Goal: Task Accomplishment & Management: Use online tool/utility

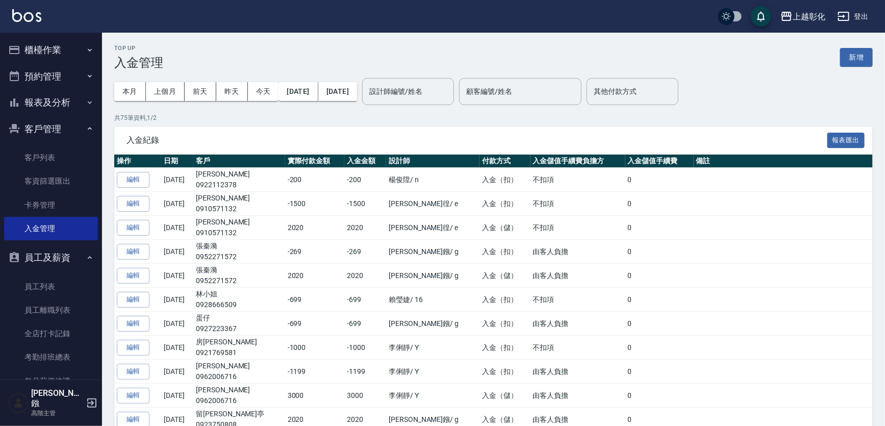
click at [24, 52] on button "櫃檯作業" at bounding box center [51, 50] width 94 height 27
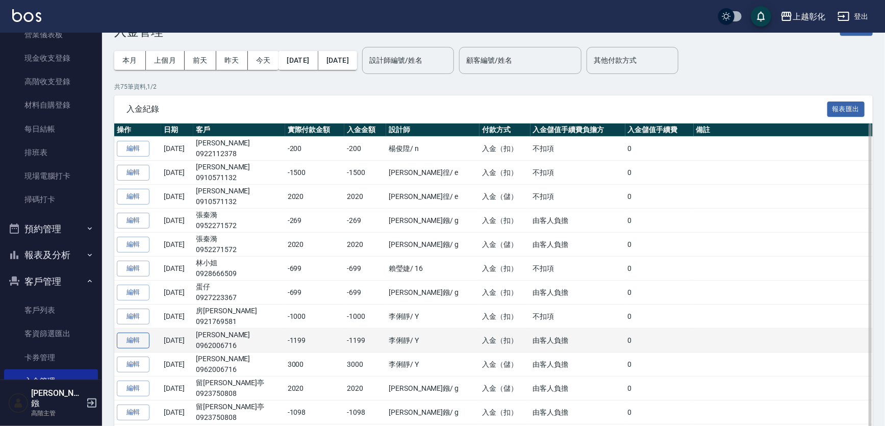
scroll to position [46, 0]
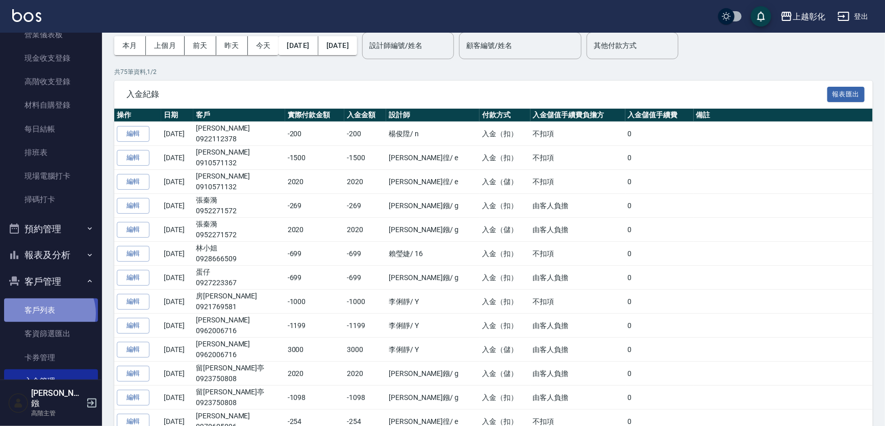
click at [48, 313] on link "客戶列表" at bounding box center [51, 309] width 94 height 23
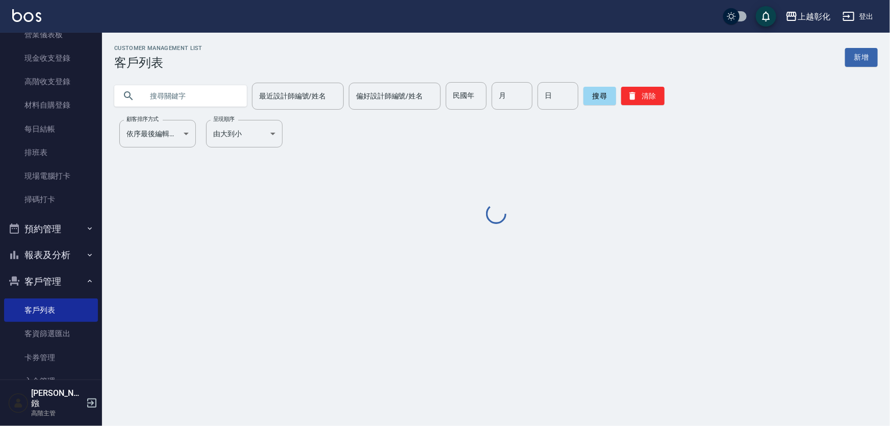
click at [219, 105] on input "text" at bounding box center [191, 96] width 96 height 28
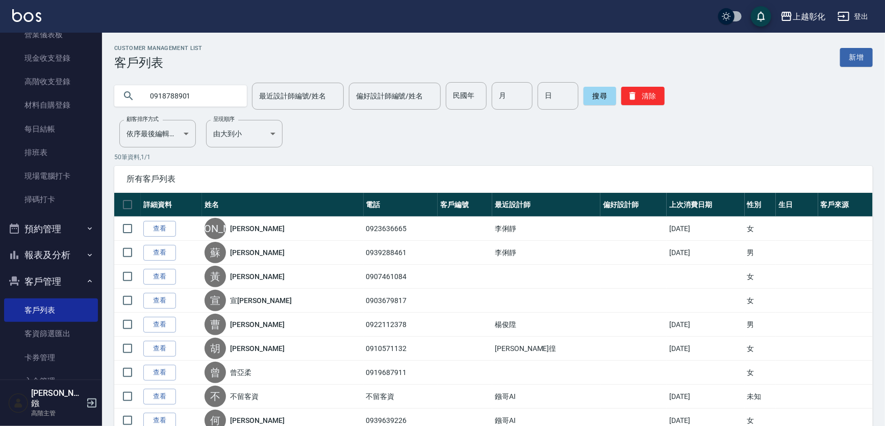
type input "0918788901"
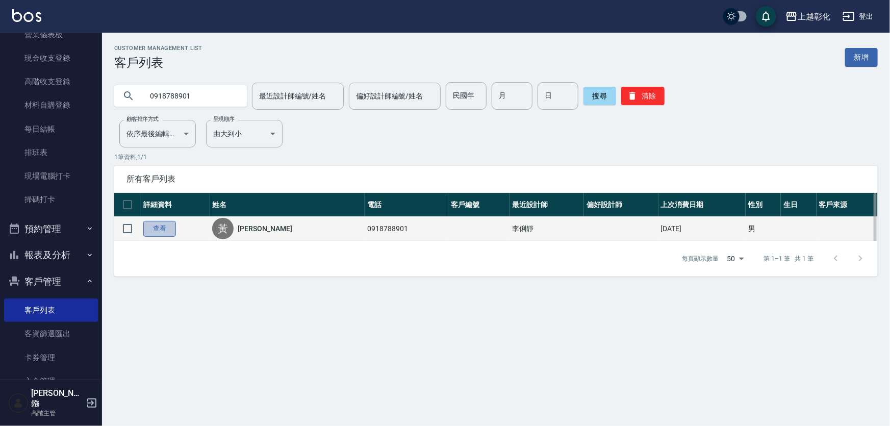
click at [160, 236] on link "查看" at bounding box center [159, 229] width 33 height 16
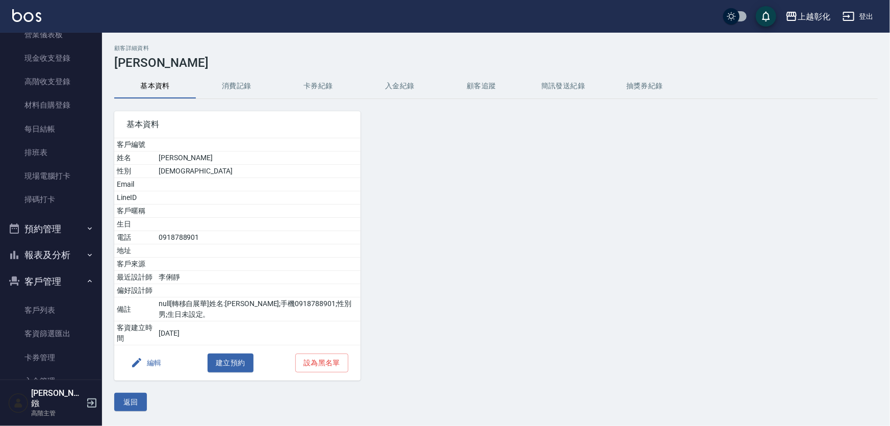
click at [397, 85] on button "入金紀錄" at bounding box center [400, 86] width 82 height 24
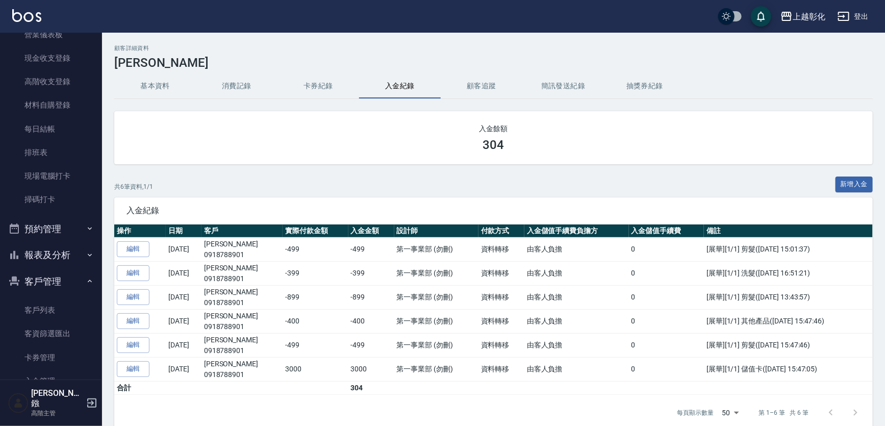
click at [314, 53] on div "顧客詳細資料 [PERSON_NAME]" at bounding box center [493, 57] width 758 height 25
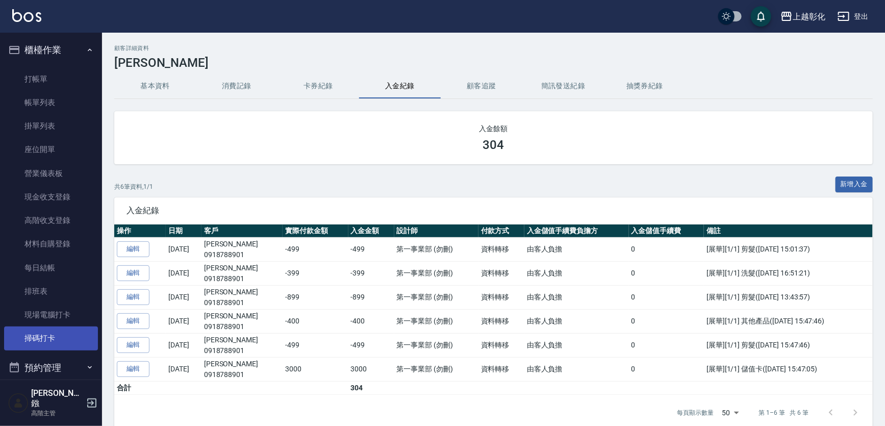
drag, startPoint x: 144, startPoint y: 77, endPoint x: 61, endPoint y: 348, distance: 283.4
click at [145, 77] on button "基本資料" at bounding box center [155, 86] width 82 height 24
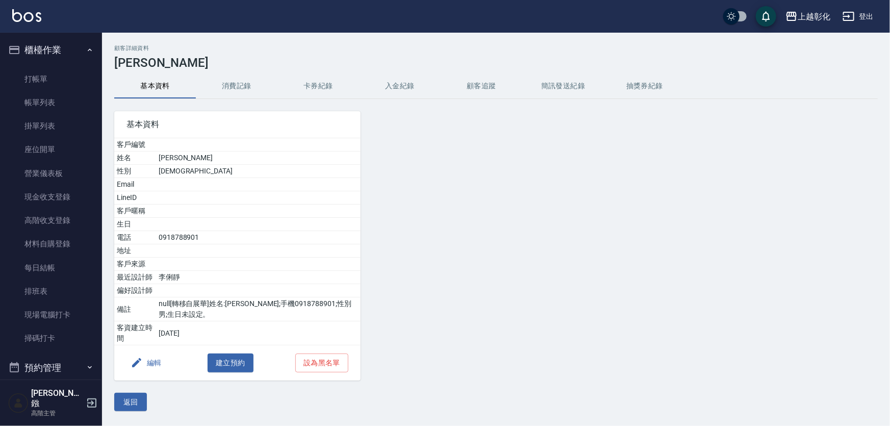
scroll to position [46, 0]
click at [76, 316] on button "預約管理" at bounding box center [51, 321] width 94 height 27
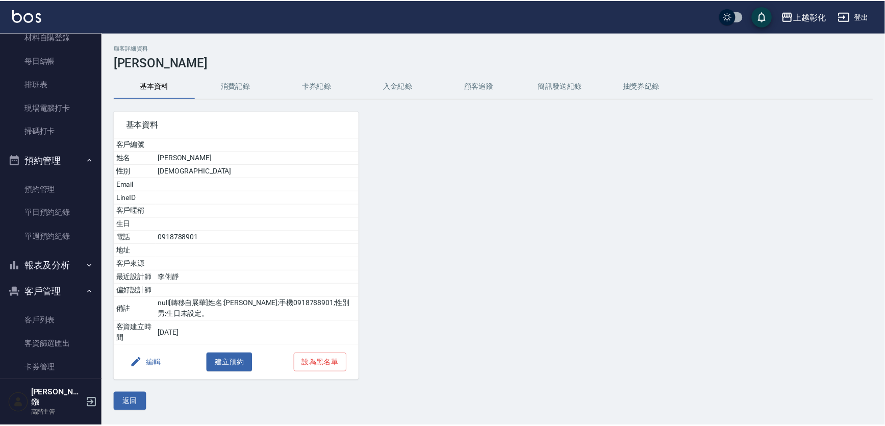
scroll to position [324, 0]
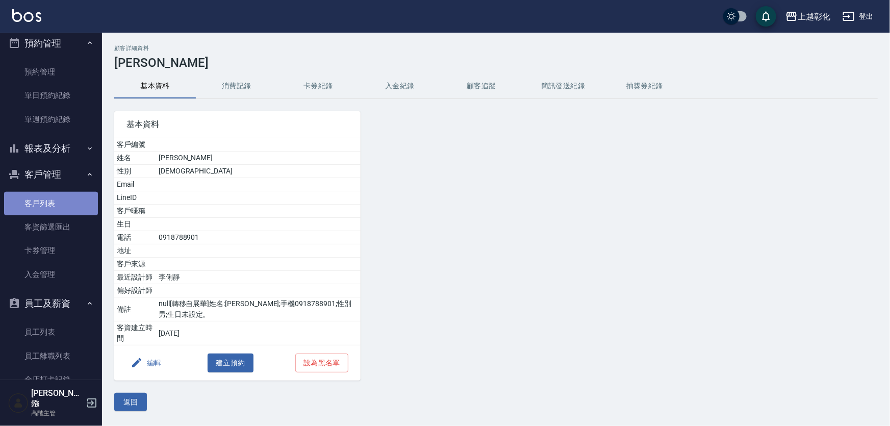
click at [61, 201] on link "客戶列表" at bounding box center [51, 203] width 94 height 23
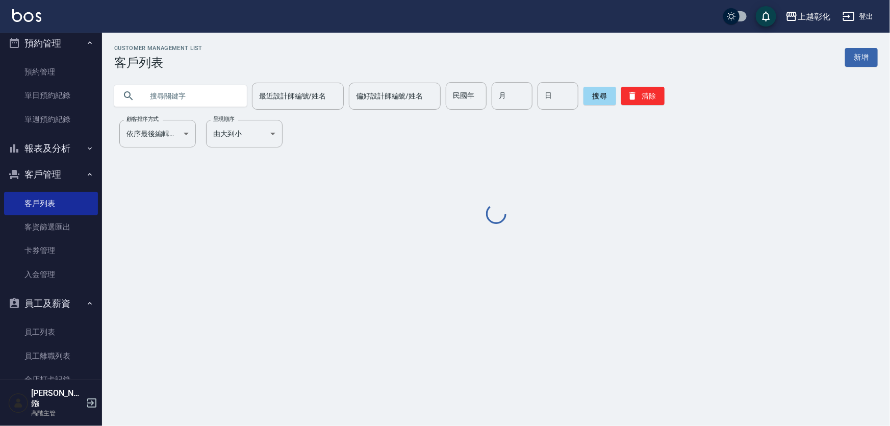
click at [197, 95] on input "text" at bounding box center [191, 96] width 96 height 28
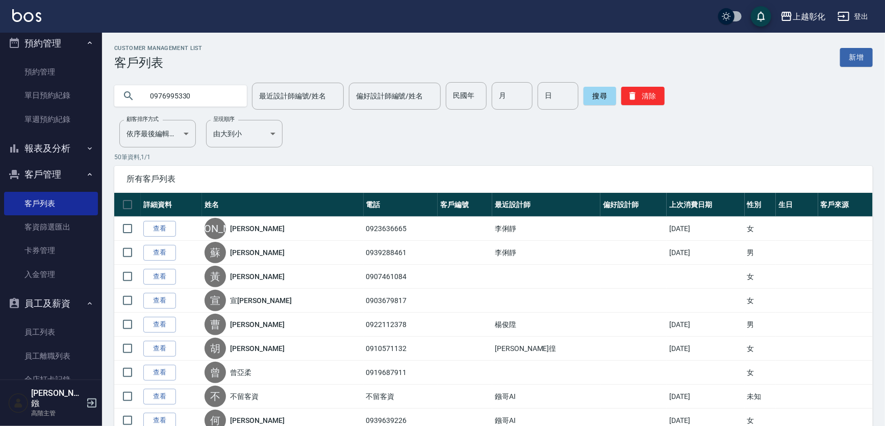
type input "0976995330"
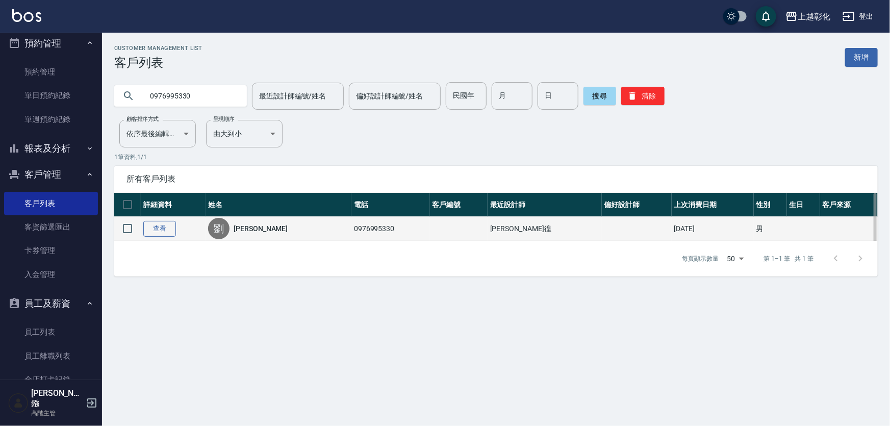
click at [163, 234] on link "查看" at bounding box center [159, 229] width 33 height 16
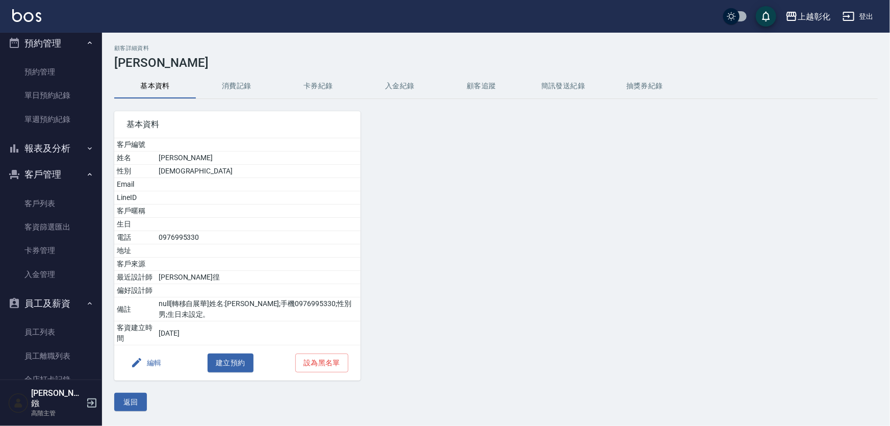
click at [247, 91] on button "消費記錄" at bounding box center [237, 86] width 82 height 24
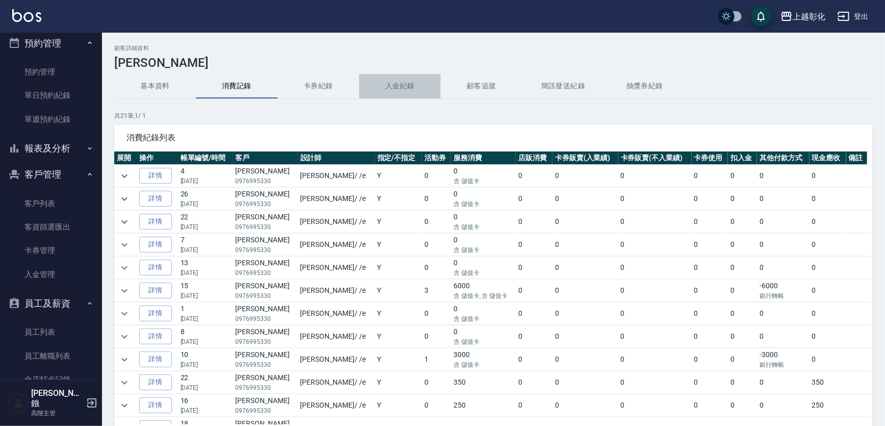
click at [396, 85] on button "入金紀錄" at bounding box center [400, 86] width 82 height 24
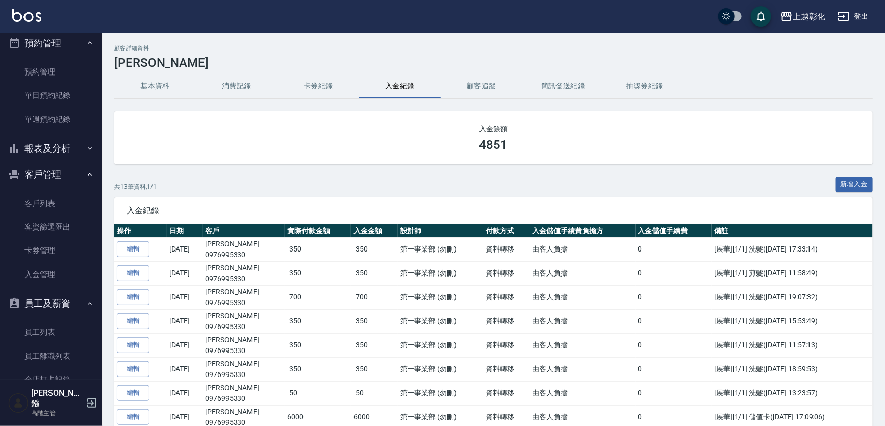
click at [224, 93] on button "消費記錄" at bounding box center [237, 86] width 82 height 24
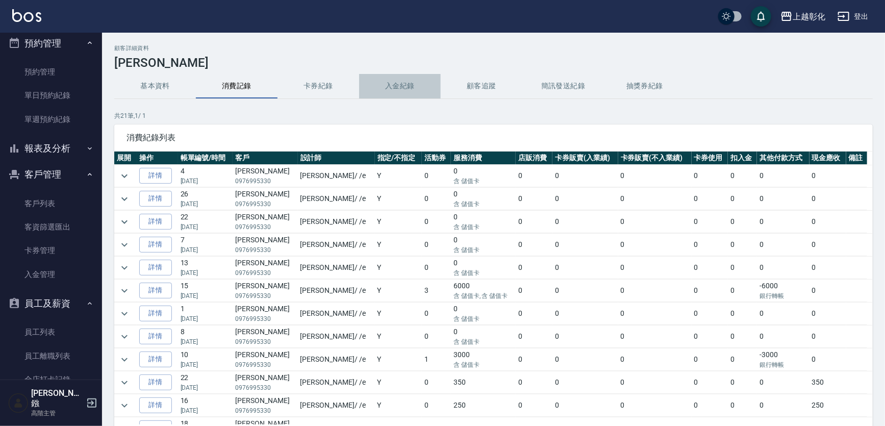
click at [381, 93] on button "入金紀錄" at bounding box center [400, 86] width 82 height 24
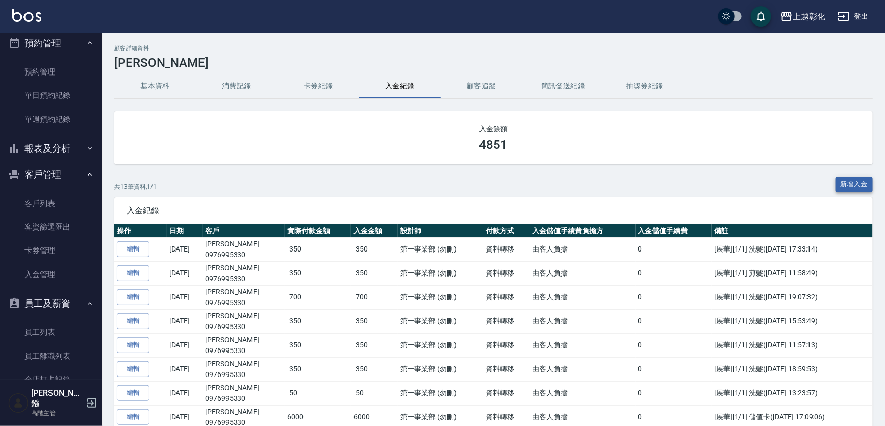
click at [853, 183] on button "新增入金" at bounding box center [854, 184] width 38 height 16
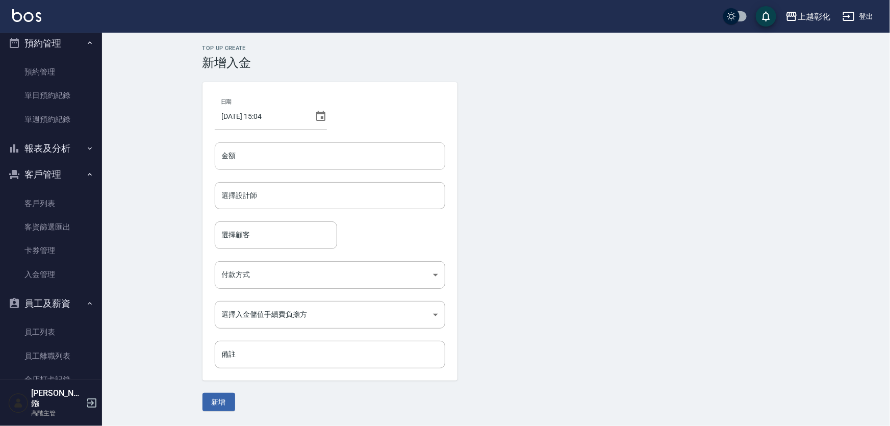
click at [290, 150] on input "金額" at bounding box center [330, 156] width 230 height 28
click at [250, 209] on div "選擇設計師" at bounding box center [330, 195] width 230 height 27
type input "-1050"
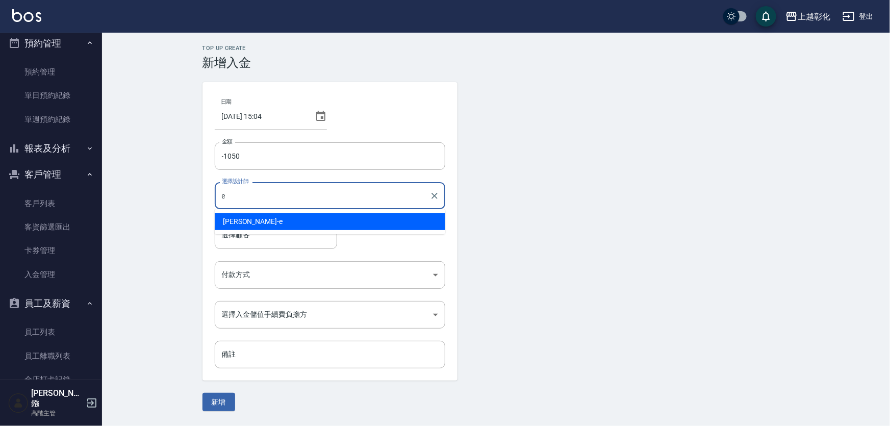
click at [255, 223] on div "[PERSON_NAME] -e" at bounding box center [330, 221] width 230 height 17
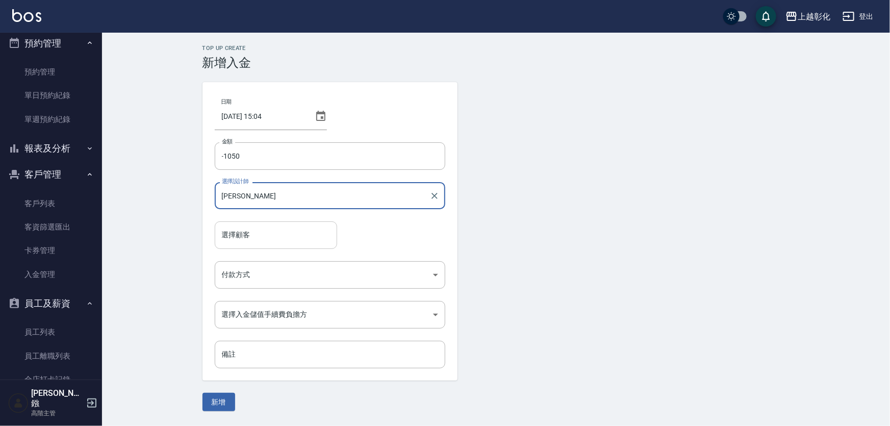
type input "[PERSON_NAME]"
click at [252, 230] on input "選擇顧客" at bounding box center [275, 235] width 113 height 18
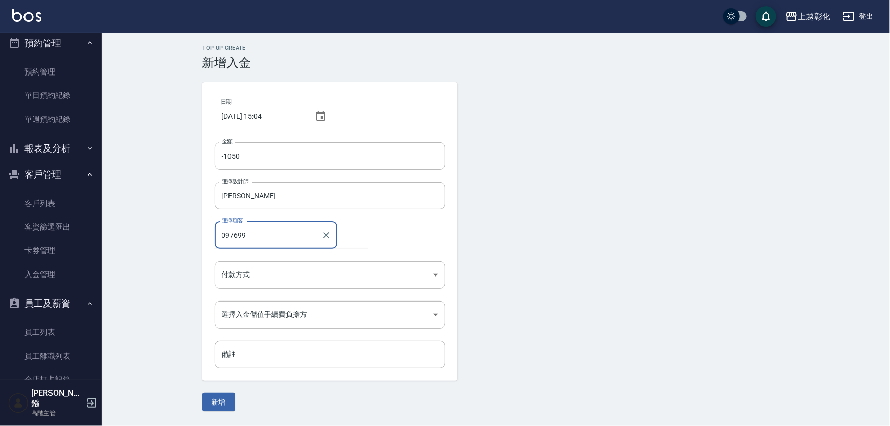
click at [202, 393] on button "新增" at bounding box center [218, 402] width 33 height 19
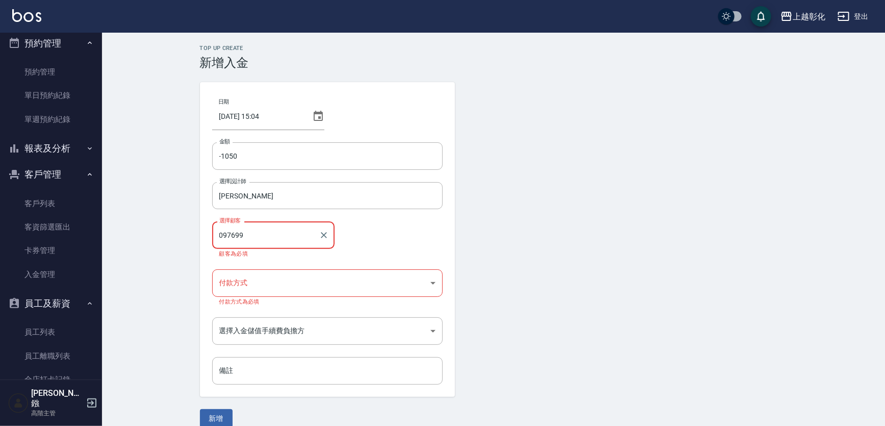
type input "[PERSON_NAME]/0976995330"
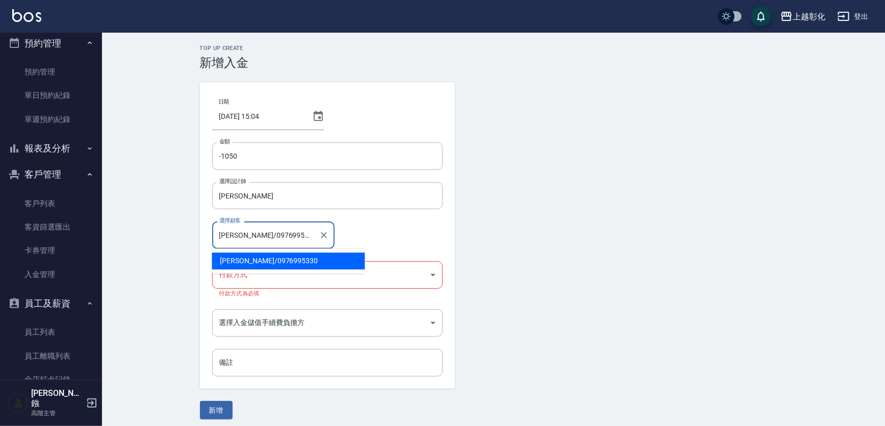
click at [252, 230] on input "[PERSON_NAME]/0976995330" at bounding box center [266, 235] width 98 height 18
click at [253, 258] on span "[PERSON_NAME]/ 0976995330" at bounding box center [288, 260] width 153 height 17
click at [251, 283] on body "上越彰化 登出 櫃檯作業 打帳單 帳單列表 掛單列表 座位開單 營業儀表板 現金收支登錄 高階收支登錄 材料自購登錄 每日結帳 排班表 現場電腦打卡 掃碼打卡…" at bounding box center [445, 215] width 890 height 431
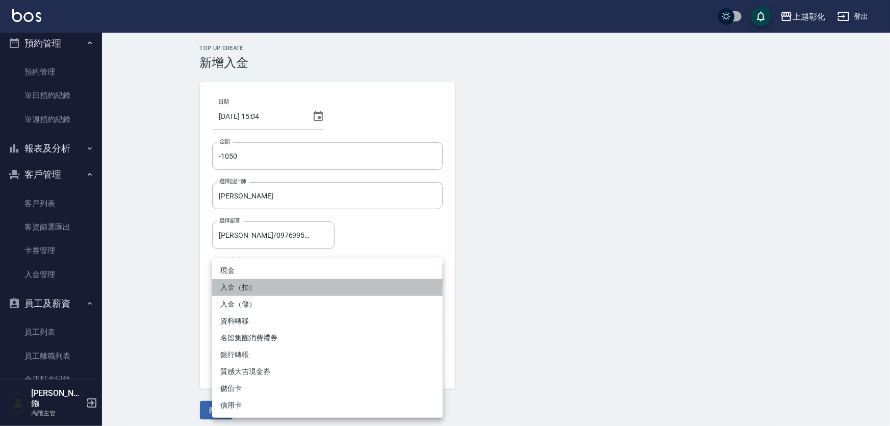
click at [264, 287] on li "入金（扣）" at bounding box center [327, 287] width 230 height 17
type input "入金（扣）"
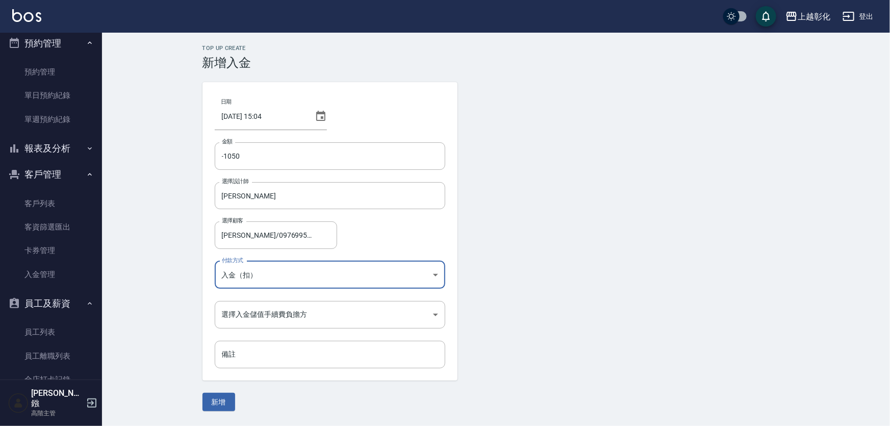
click at [267, 299] on div "日期 [DATE] 15:04 金額 -1050 金額 選擇設計師 [PERSON_NAME]-e 選擇設計師 選擇顧客 [PERSON_NAME]/0976…" at bounding box center [329, 231] width 255 height 298
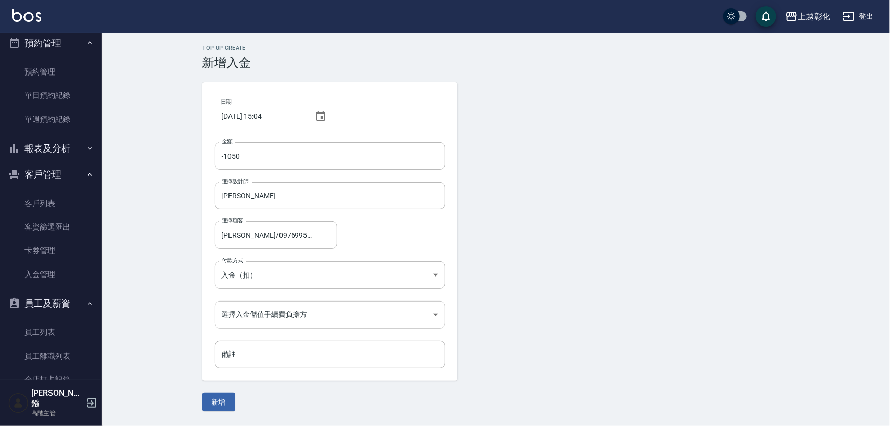
click at [264, 317] on body "上越彰化 登出 櫃檯作業 打帳單 帳單列表 掛單列表 座位開單 營業儀表板 現金收支登錄 高階收支登錄 材料自購登錄 每日結帳 排班表 現場電腦打卡 掃碼打卡…" at bounding box center [445, 213] width 890 height 426
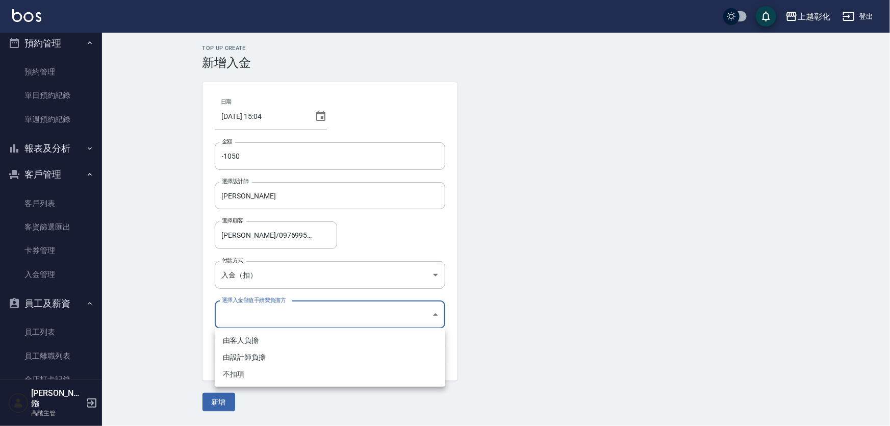
click at [247, 370] on li "不扣項" at bounding box center [330, 374] width 230 height 17
type input "WITHOUTHANDLINGFEE"
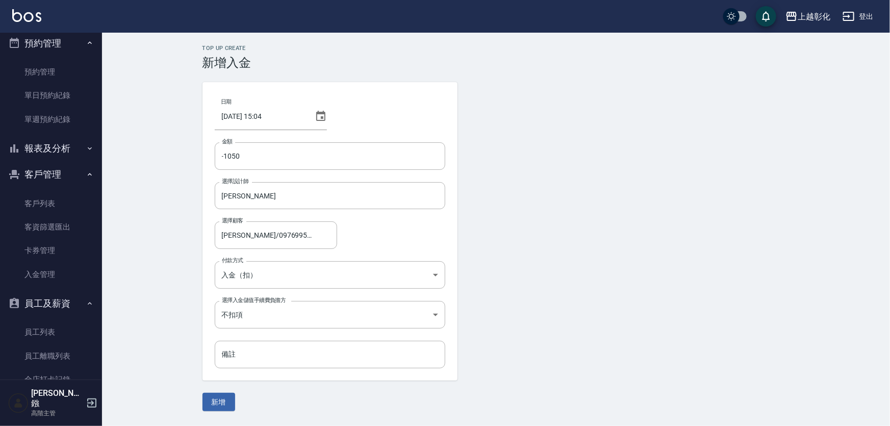
click at [220, 411] on div "Top Up Create 新增入金 日期 [DATE] 15:04 金額 -1050 金額 選擇設計師 [PERSON_NAME]-e 選擇設計師 選擇顧客…" at bounding box center [496, 228] width 788 height 391
click at [222, 404] on button "新增" at bounding box center [218, 402] width 33 height 19
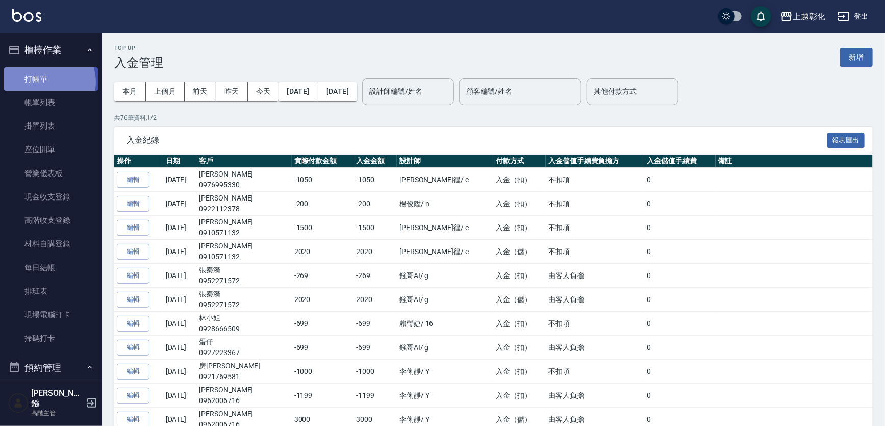
click at [48, 82] on link "打帳單" at bounding box center [51, 78] width 94 height 23
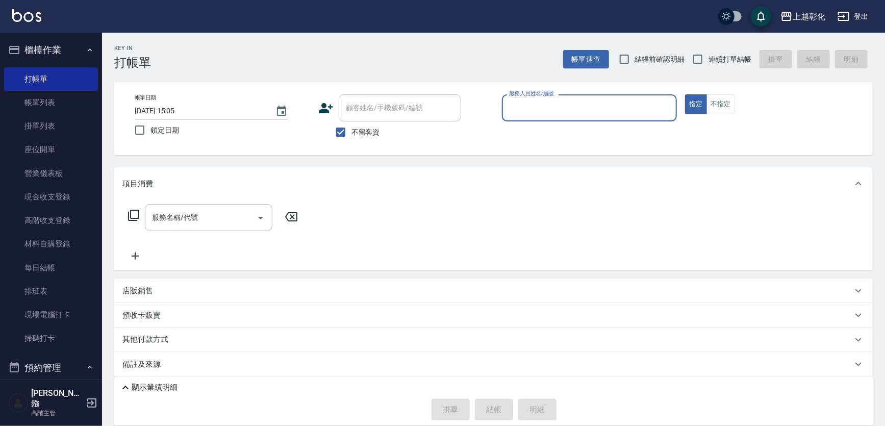
click at [355, 125] on label "不留客資" at bounding box center [355, 131] width 50 height 21
click at [351, 125] on input "不留客資" at bounding box center [340, 131] width 21 height 21
checkbox input "false"
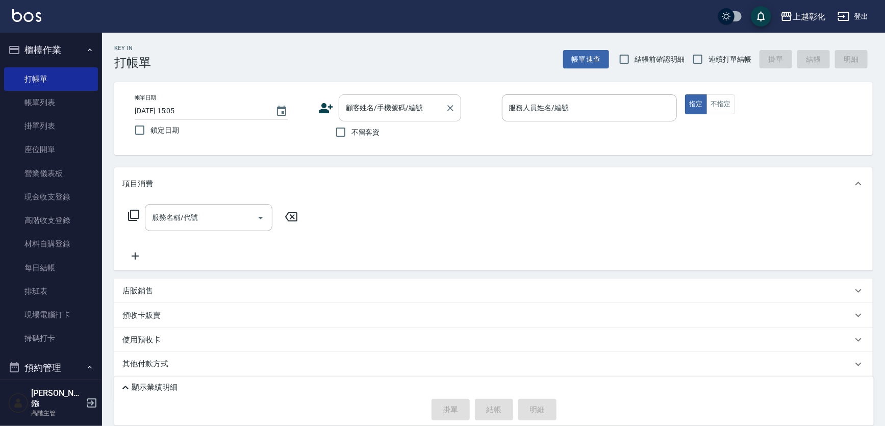
click at [365, 109] on input "顧客姓名/手機號碼/編號" at bounding box center [392, 108] width 98 height 18
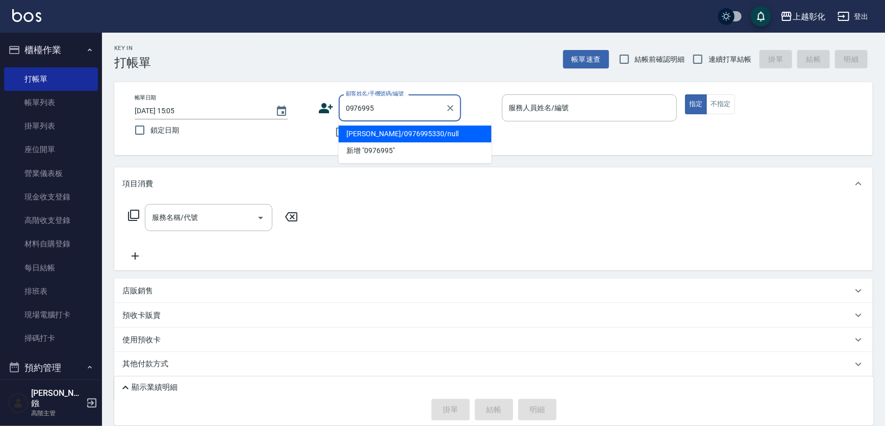
type input "[PERSON_NAME]/0976995330/null"
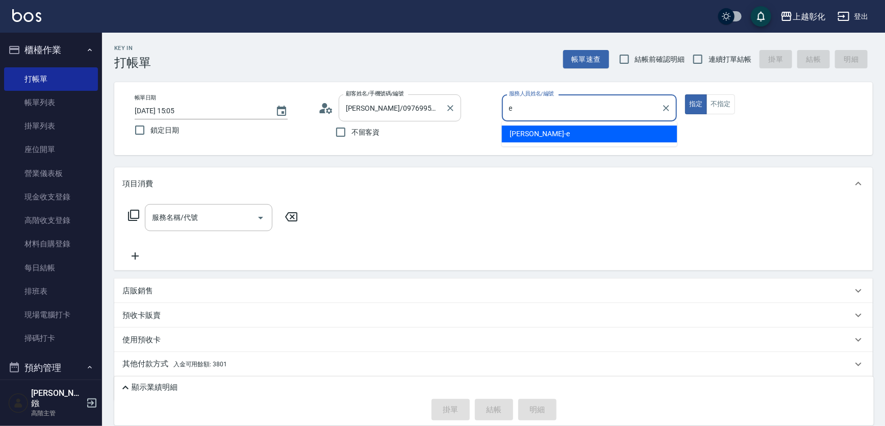
type input "[PERSON_NAME]"
type button "true"
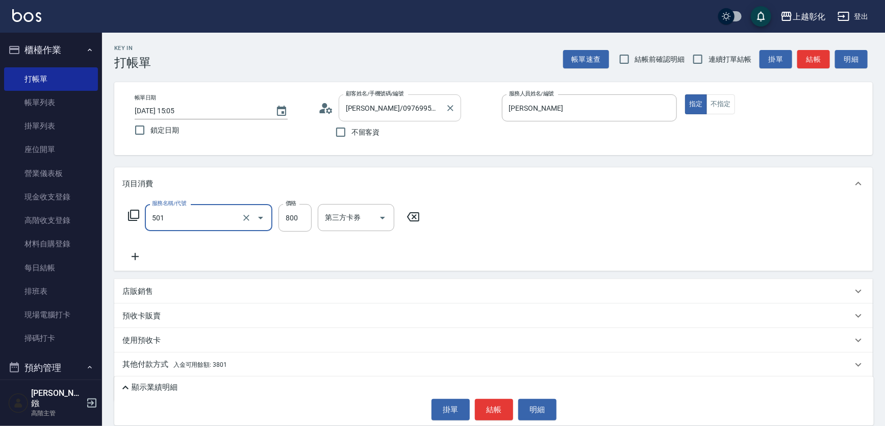
type input "染髮(501)"
type input "700"
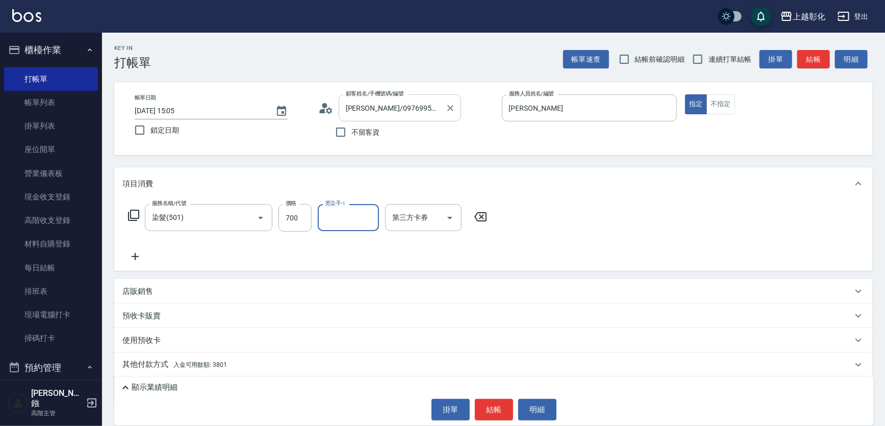
type input "1"
type input "4"
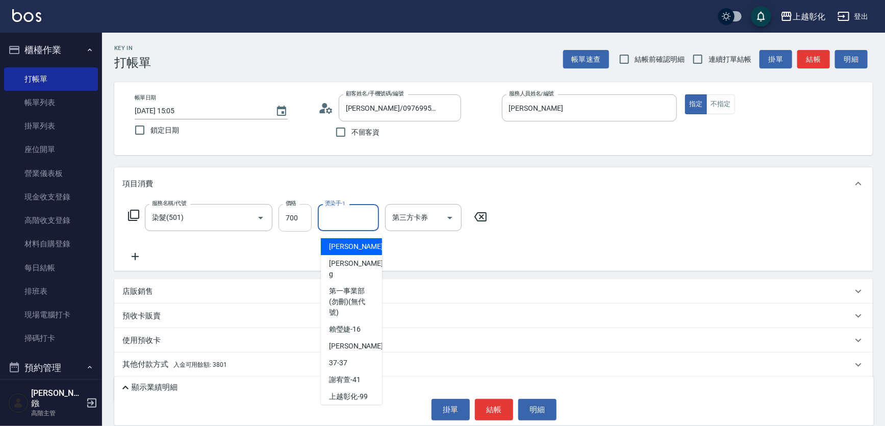
click at [296, 211] on input "700" at bounding box center [294, 218] width 33 height 28
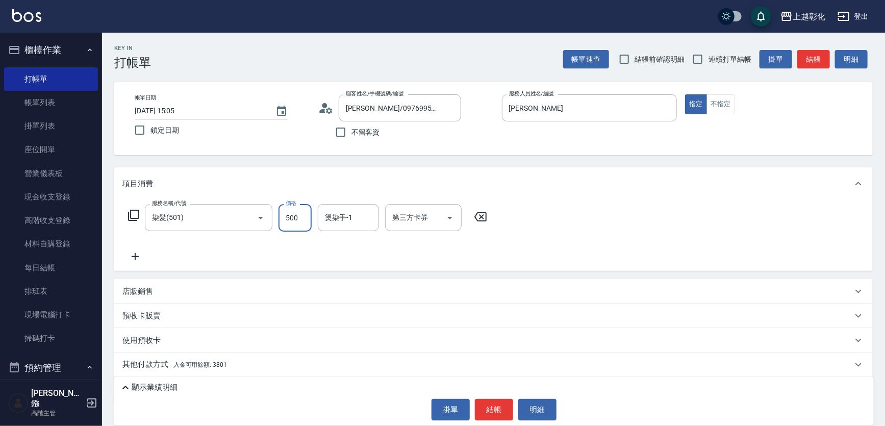
type input "500"
type input "[PERSON_NAME]-41"
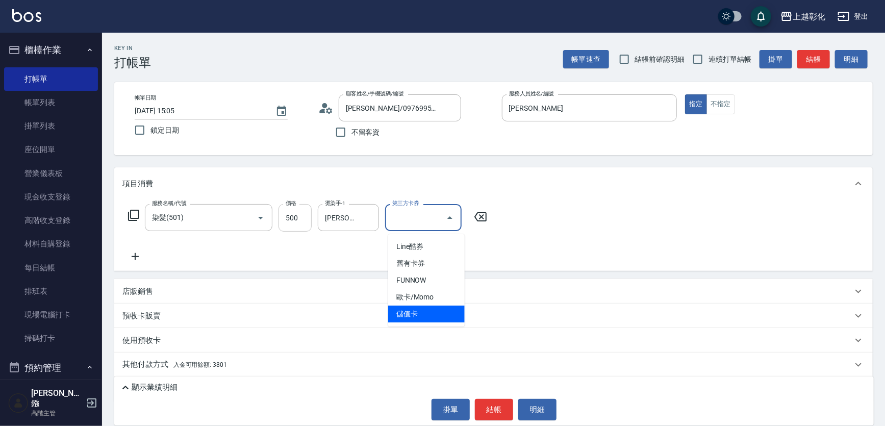
type input "儲值卡"
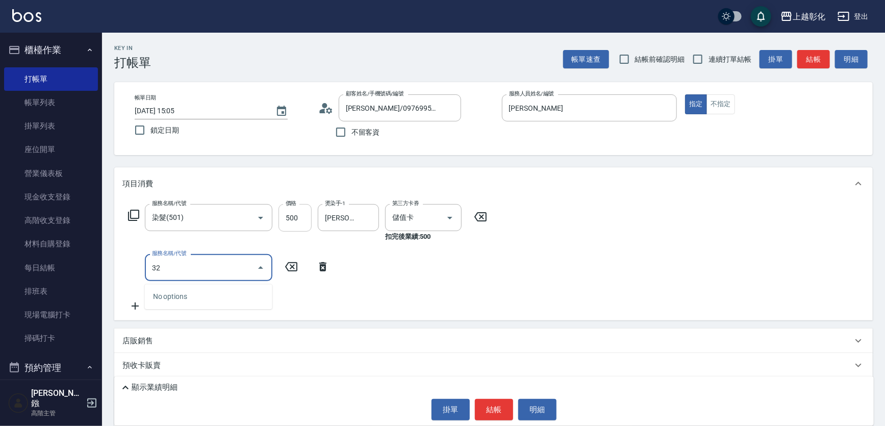
type input "3"
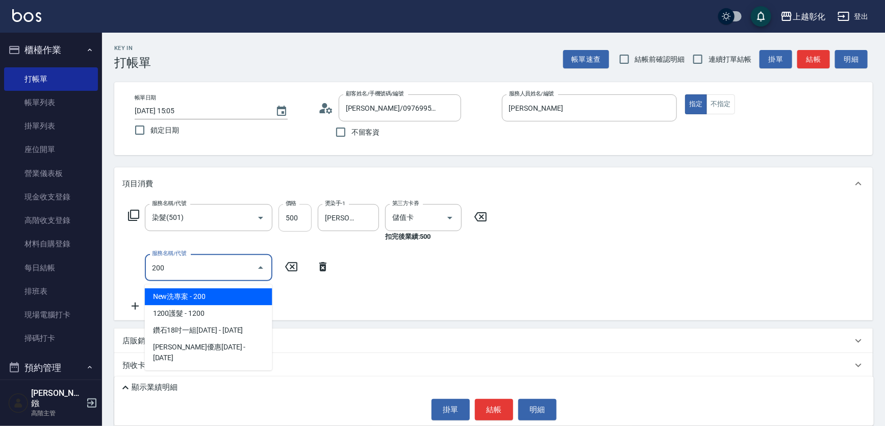
type input "New洗專案(200)"
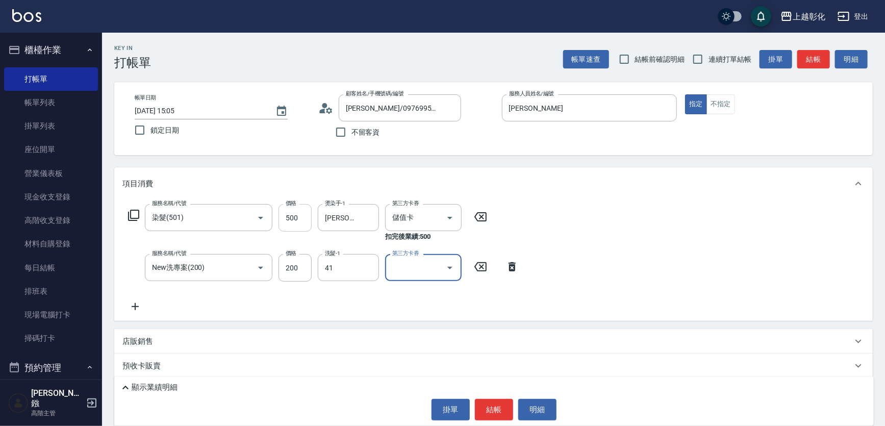
type input "[PERSON_NAME]-41"
type input "儲值卡"
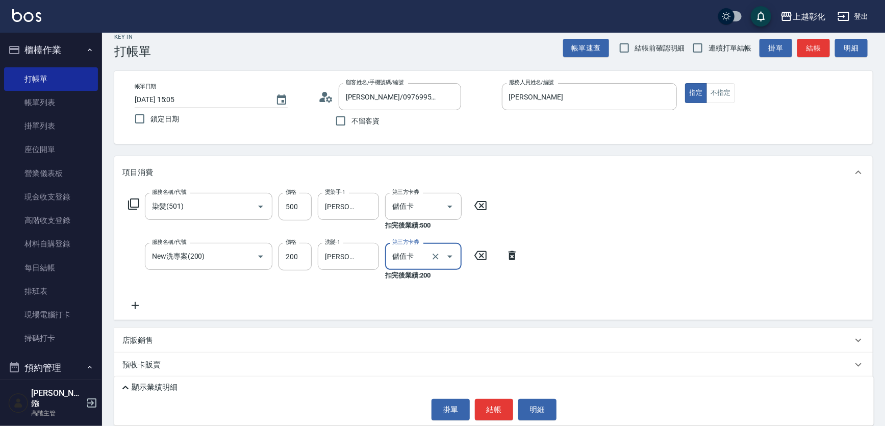
scroll to position [46, 0]
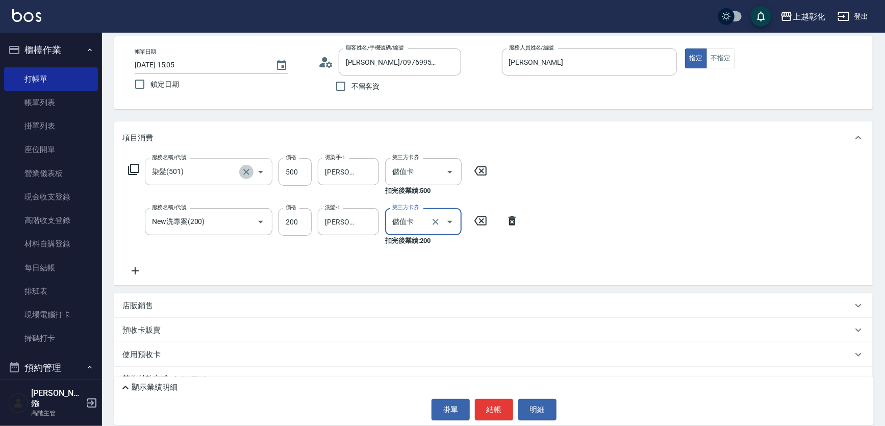
click at [246, 177] on icon "Clear" at bounding box center [246, 172] width 10 height 10
type input "染髮(501)"
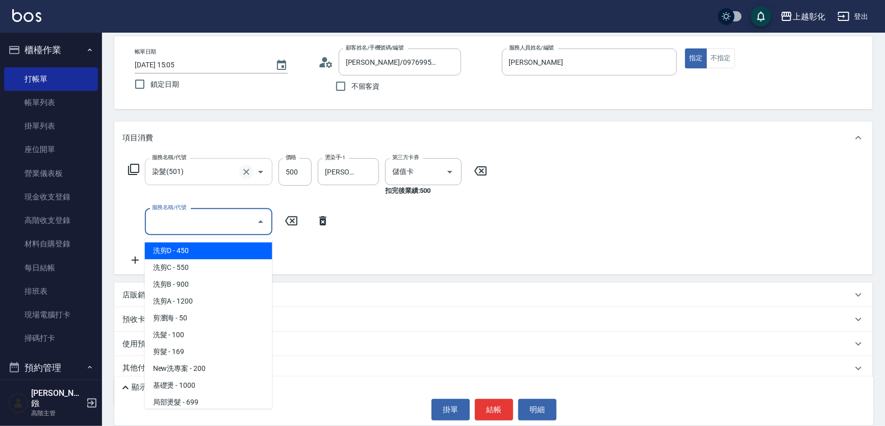
click at [246, 177] on icon "Clear" at bounding box center [246, 172] width 10 height 10
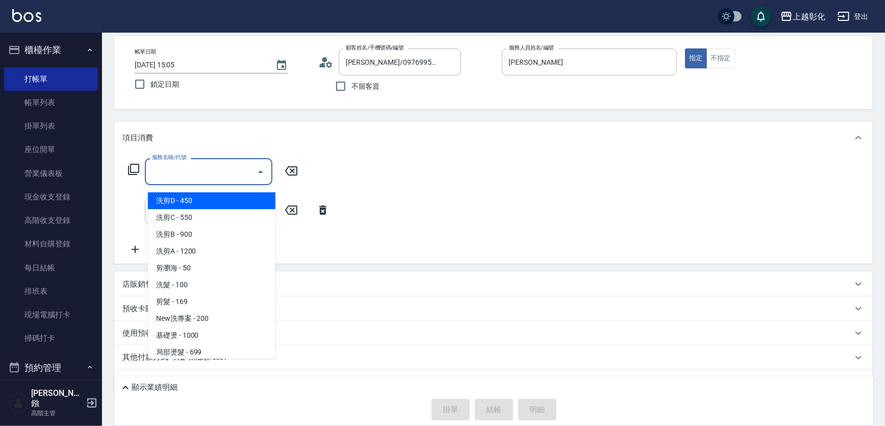
type input "t"
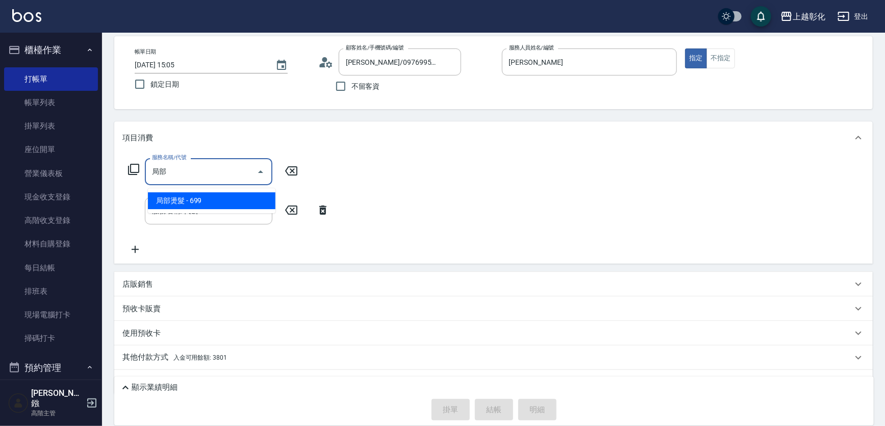
type input "局部燙髮(202)"
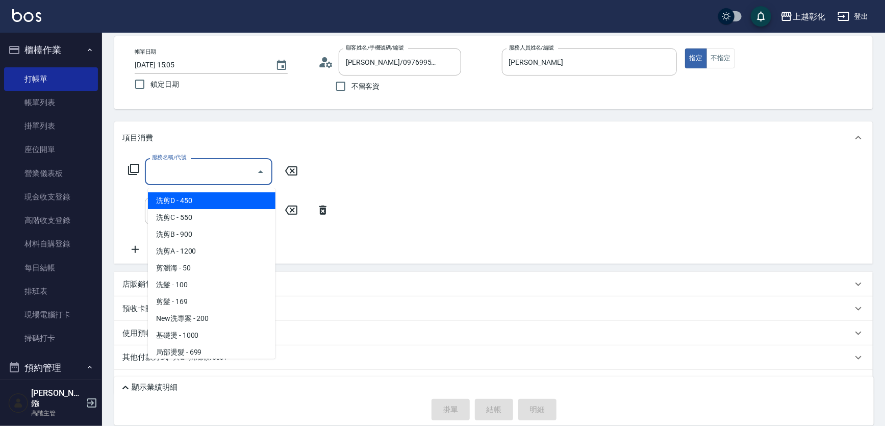
type input "ㄑ"
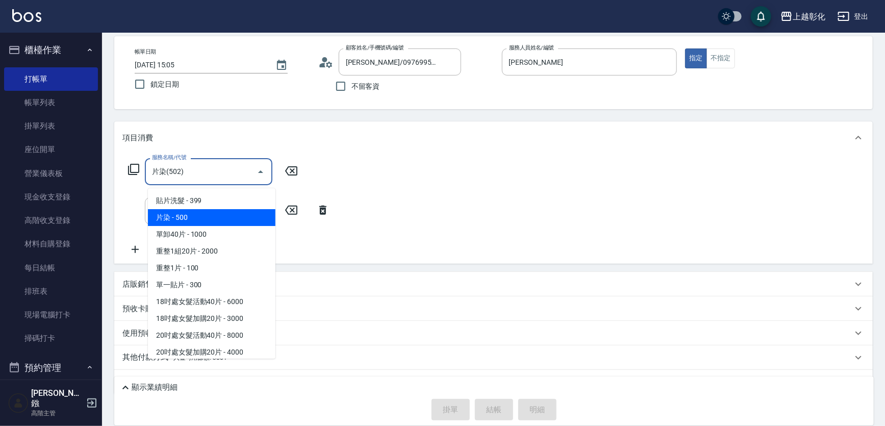
type input "片染(502)"
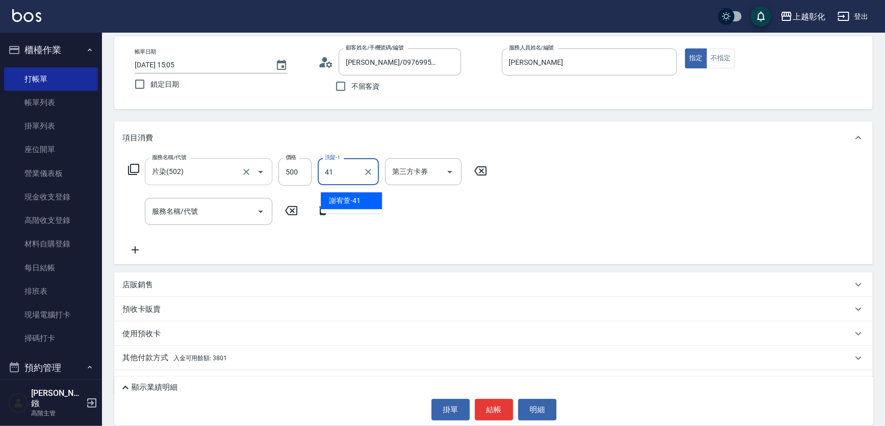
type input "[PERSON_NAME]-41"
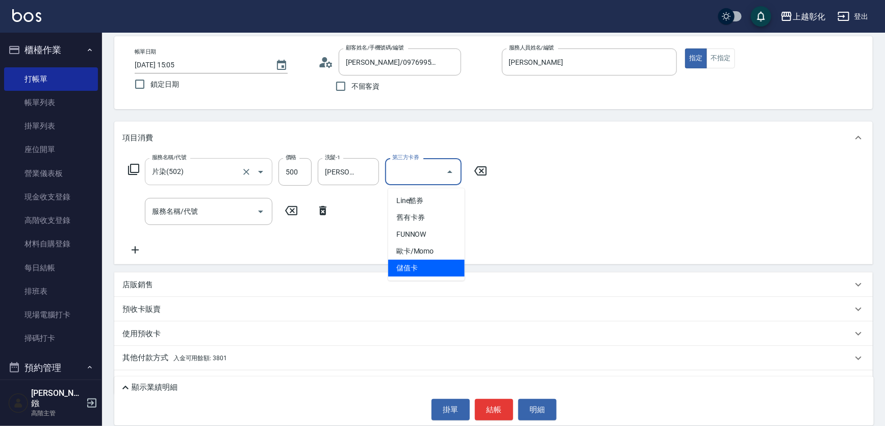
type input "儲值卡"
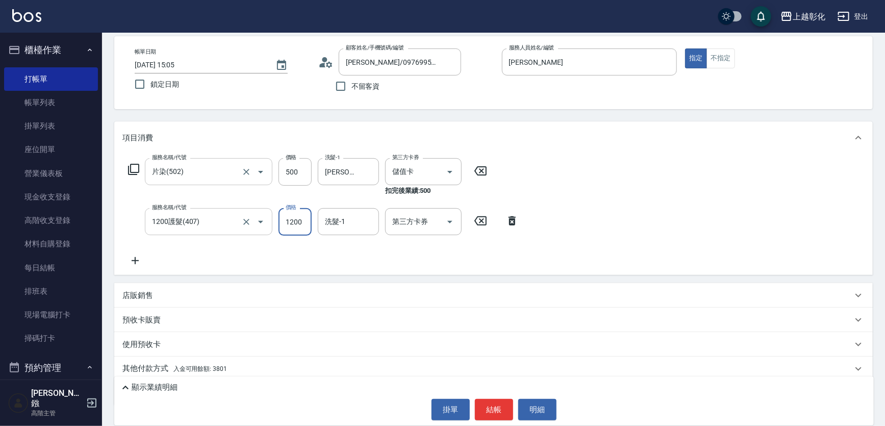
click at [209, 215] on input "1200護髮(407)" at bounding box center [194, 222] width 90 height 18
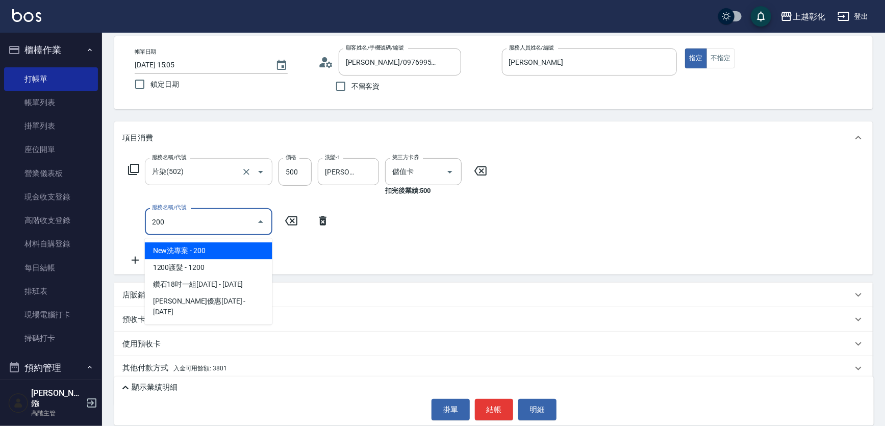
type input "New洗專案(200)"
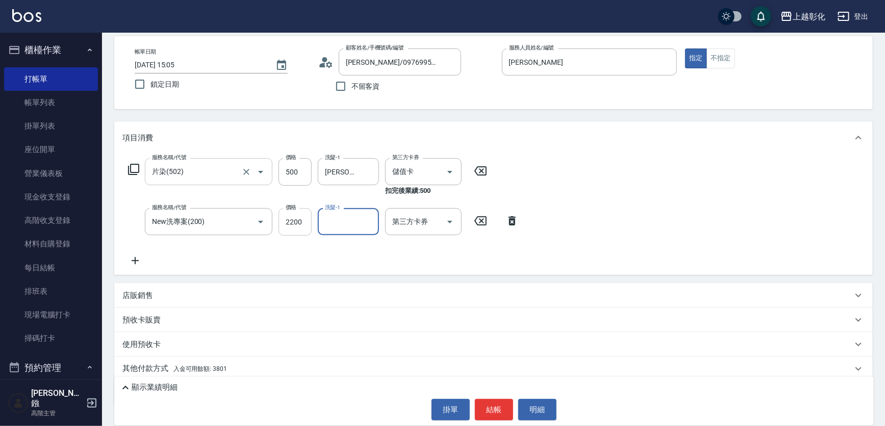
click at [314, 225] on div "服務名稱/代號 New洗專案(200) 服務名稱/代號 價格 2200 價格 洗髮-1 洗髮-1 第三方卡券 第三方卡券" at bounding box center [323, 222] width 402 height 28
click at [295, 227] on input "2200" at bounding box center [294, 222] width 33 height 28
type input "200"
type input "[PERSON_NAME]-41"
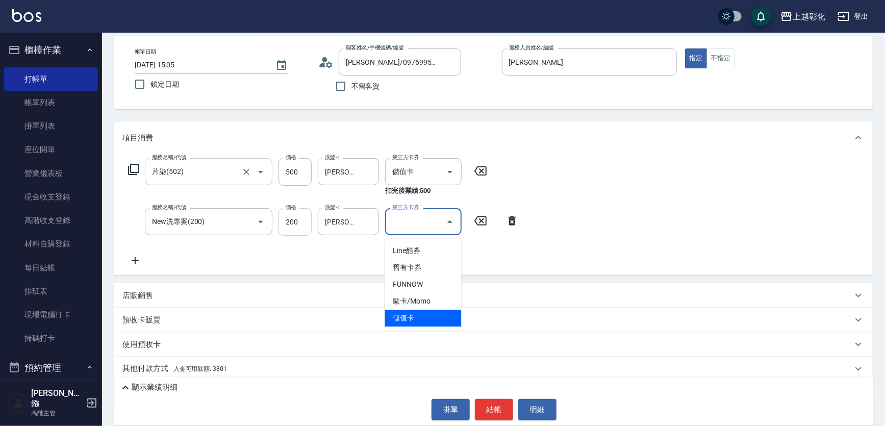
type input "儲值卡"
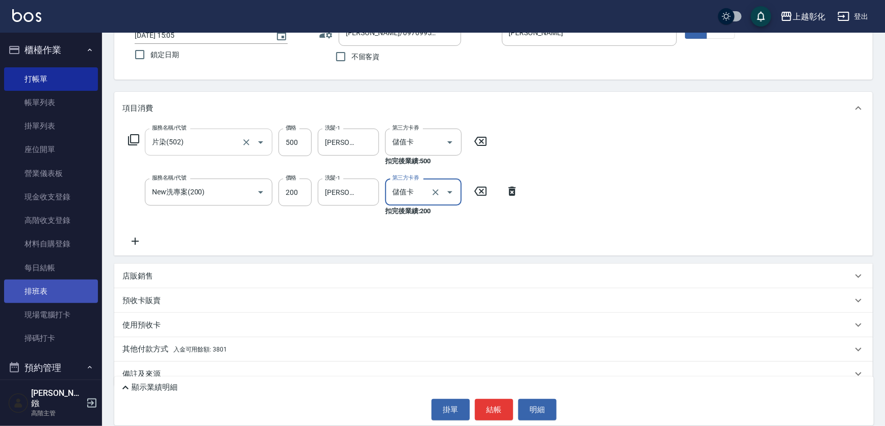
scroll to position [104, 0]
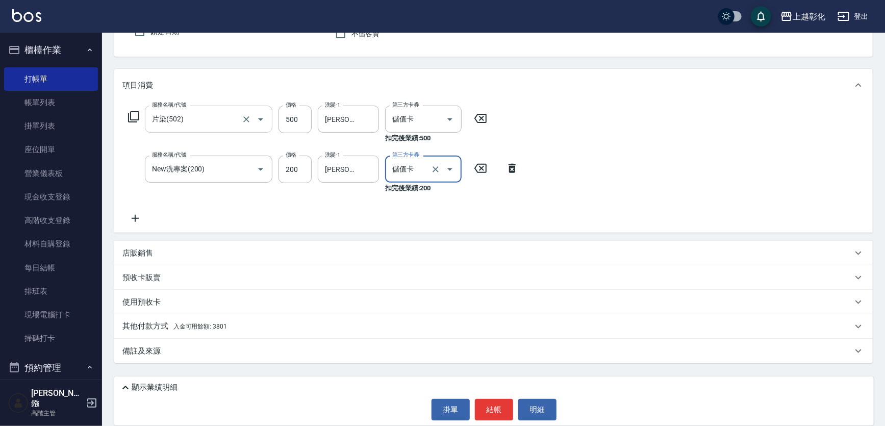
click at [143, 243] on div "店販銷售" at bounding box center [493, 253] width 758 height 24
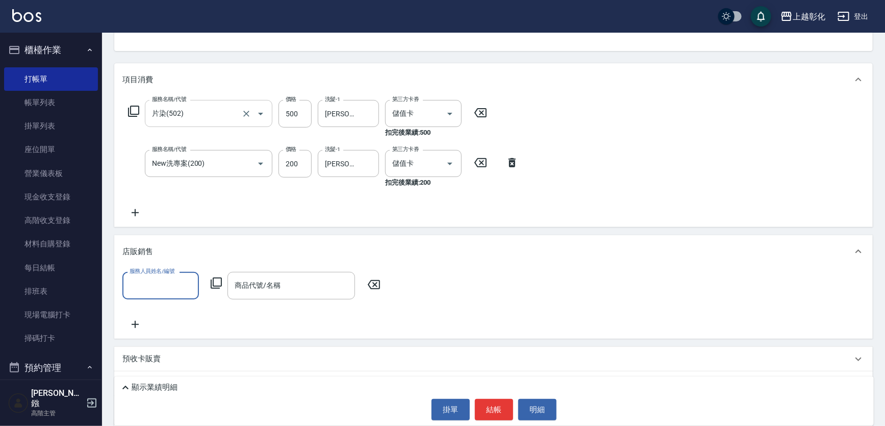
scroll to position [0, 0]
type input "ㄍ"
type input "[PERSON_NAME]"
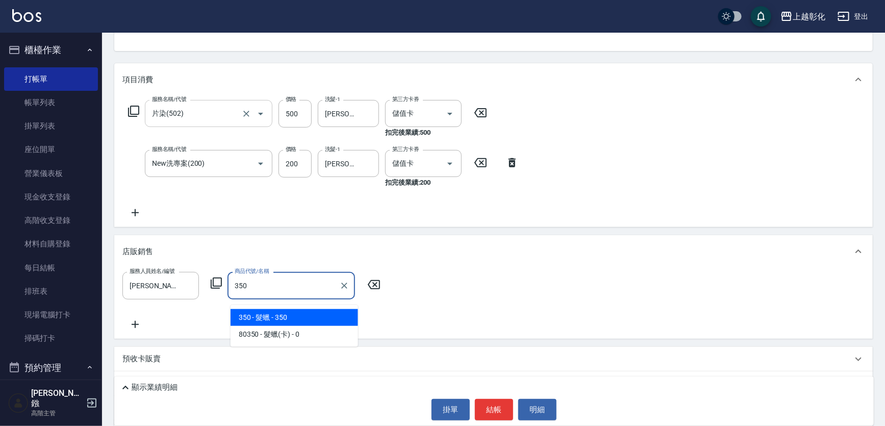
type input "髮蠟"
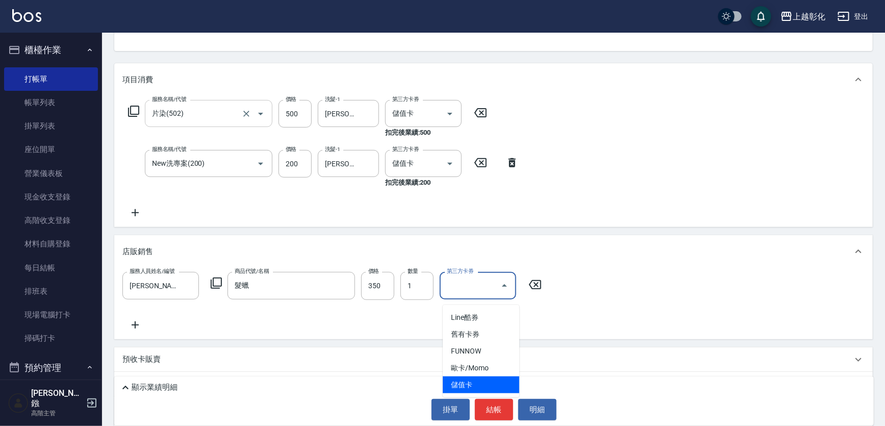
type input "儲值卡"
click at [169, 385] on p "顯示業績明細" at bounding box center [155, 387] width 46 height 11
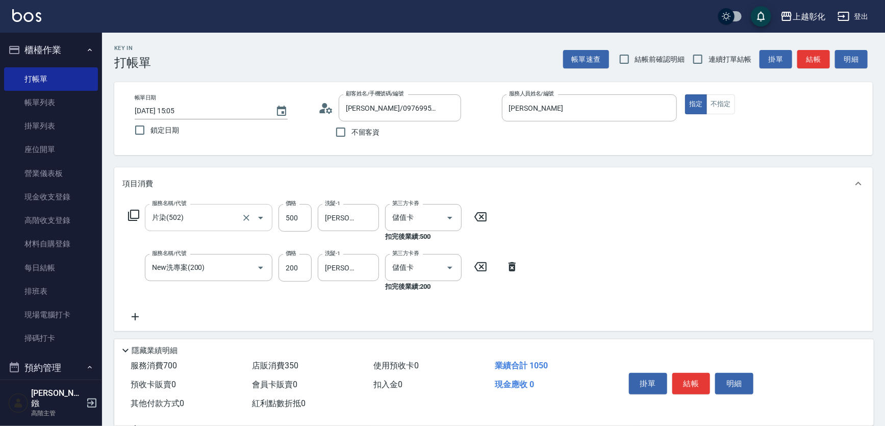
click at [714, 54] on span "連續打單結帳" at bounding box center [729, 59] width 43 height 11
click at [708, 52] on input "連續打單結帳" at bounding box center [697, 58] width 21 height 21
checkbox input "true"
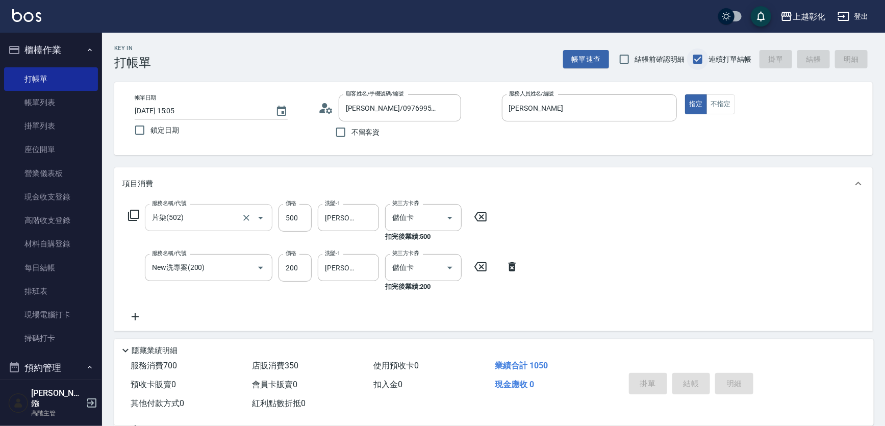
type input "[DATE] 15:07"
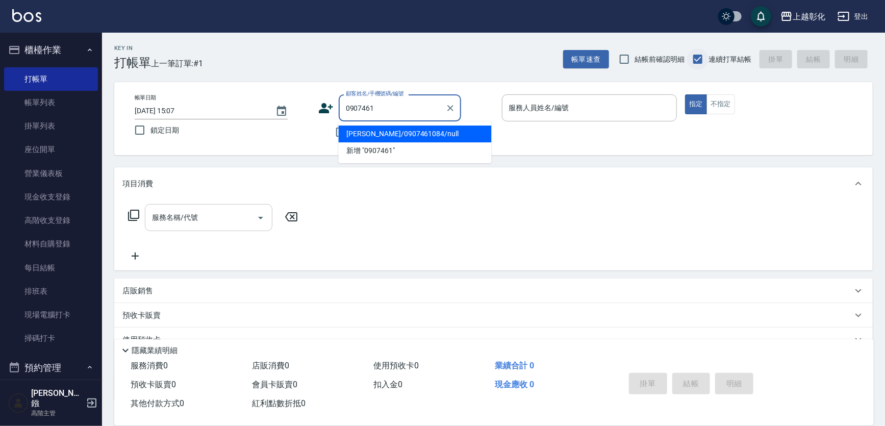
type input "[PERSON_NAME]/0907461084/null"
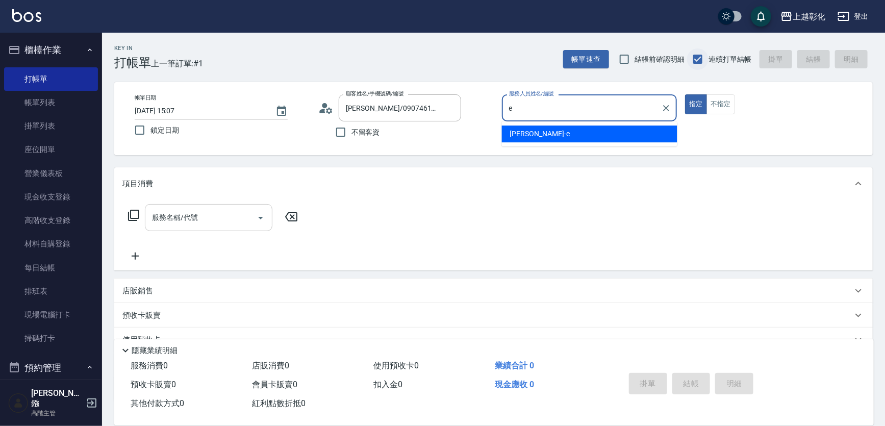
type input "[PERSON_NAME]"
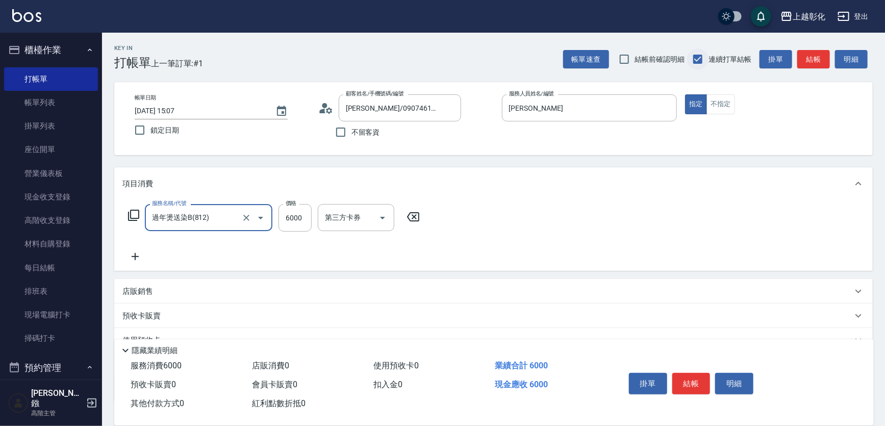
type input "過年燙送染B(812)"
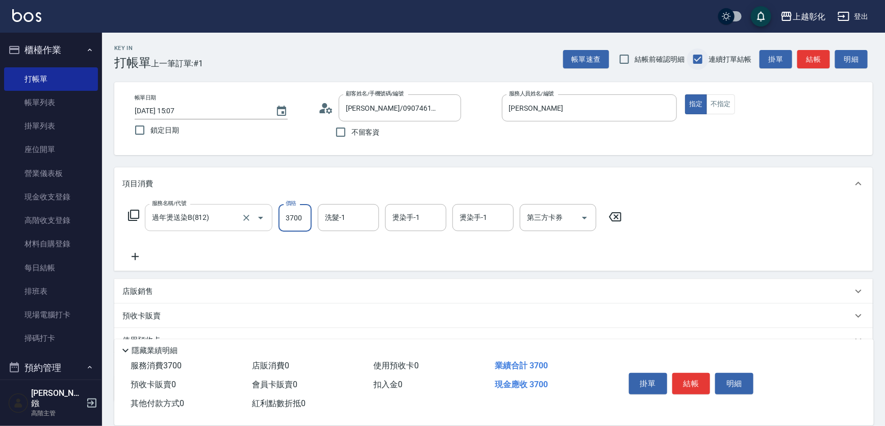
type input "3700"
type input "[PERSON_NAME]-16"
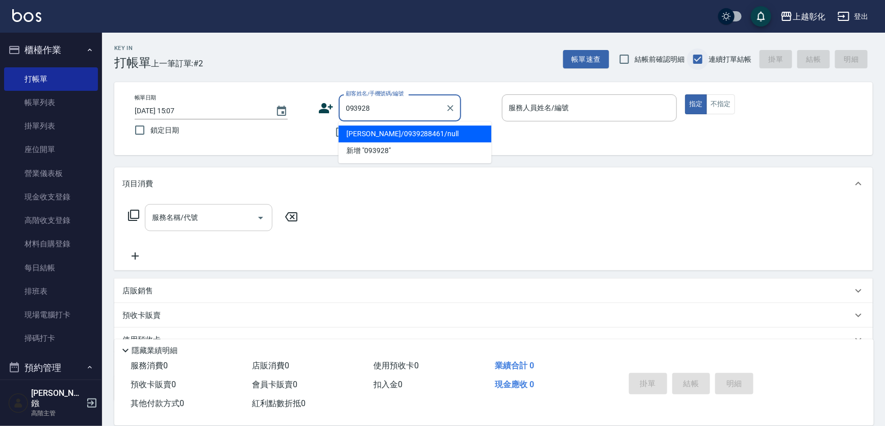
type input "[PERSON_NAME]/0939288461/null"
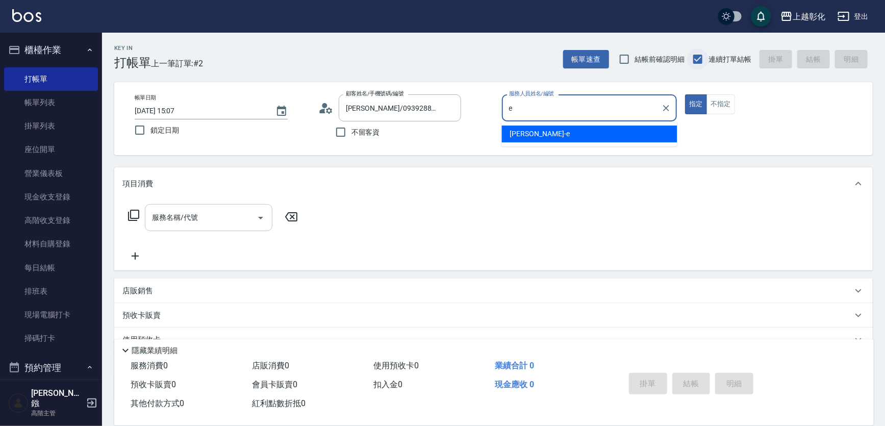
type input "[PERSON_NAME]"
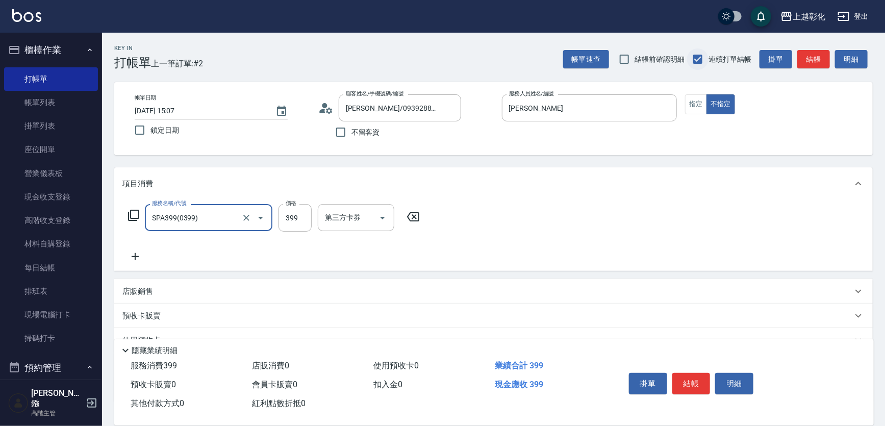
type input "SPA399(0399)"
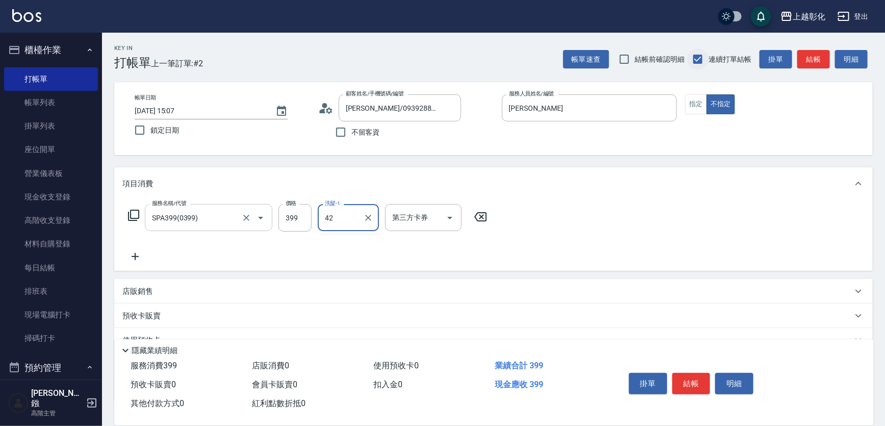
type input "4"
type input "[PERSON_NAME]-24"
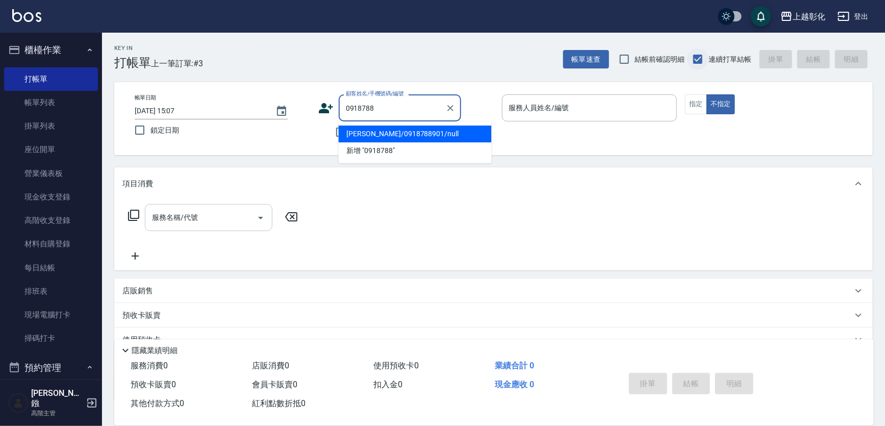
type input "[PERSON_NAME]/0918788901/null"
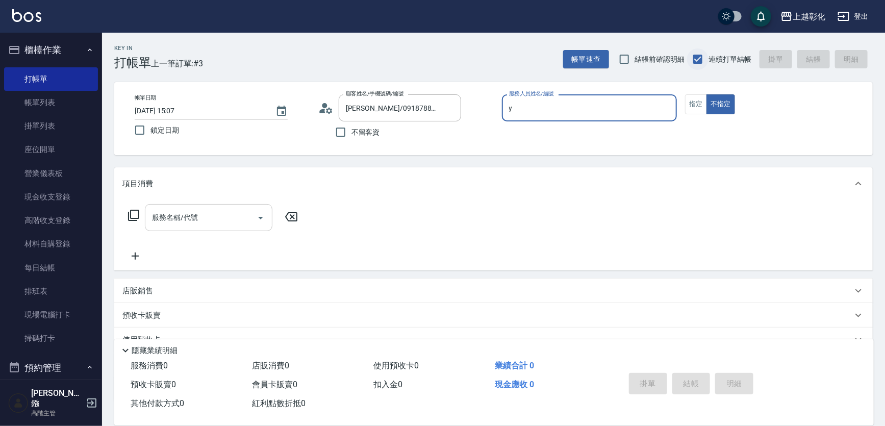
type input "[PERSON_NAME]-Y"
type button "false"
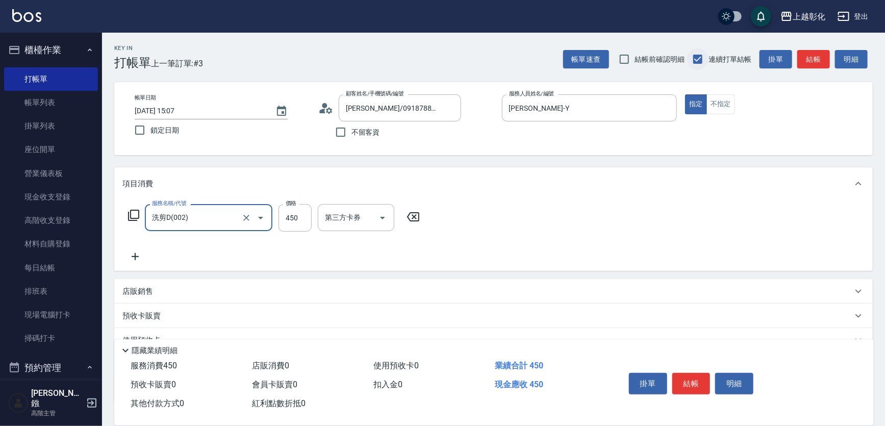
type input "洗剪D(002)"
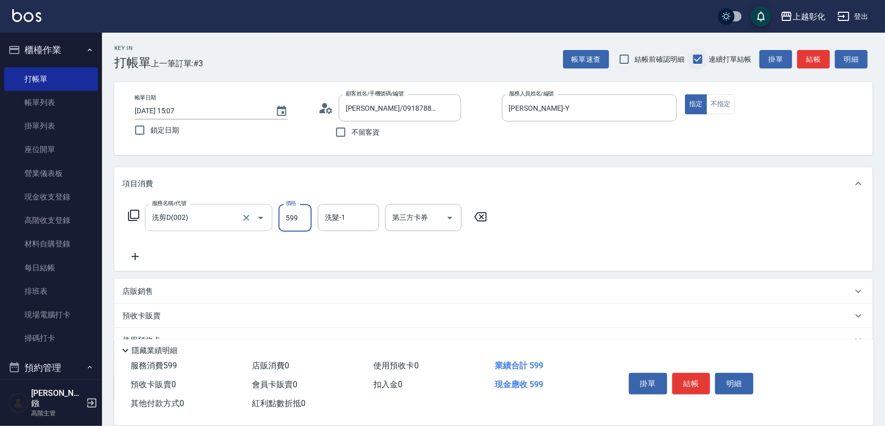
type input "599"
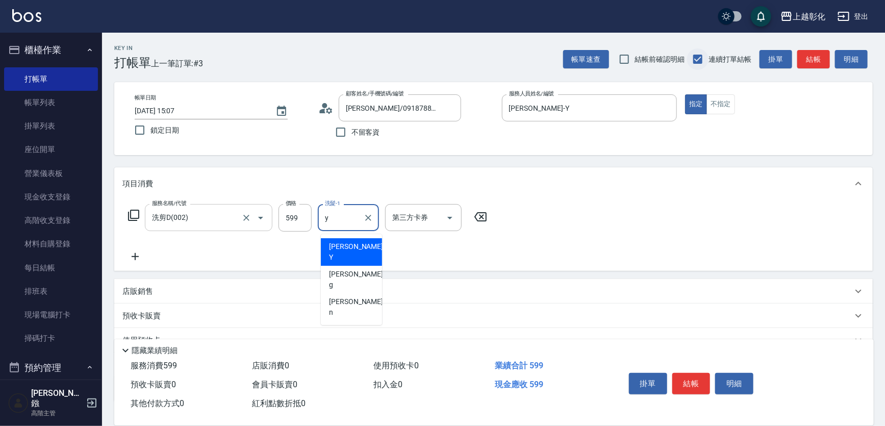
type input "[PERSON_NAME]-Y"
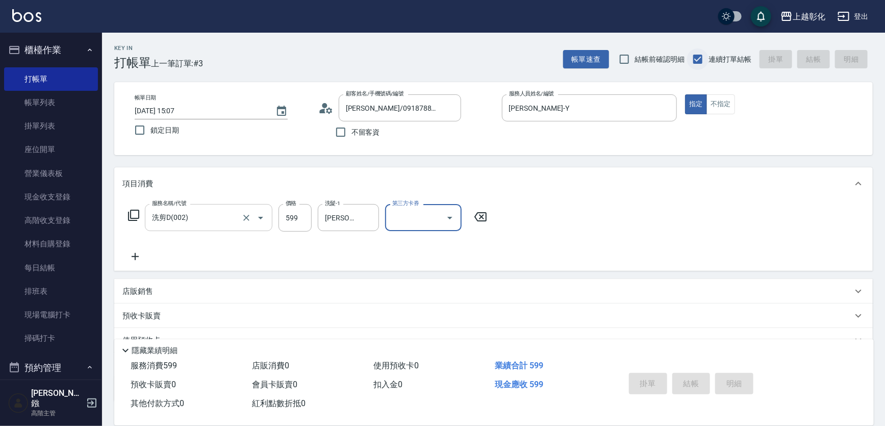
type input "[DATE] 15:08"
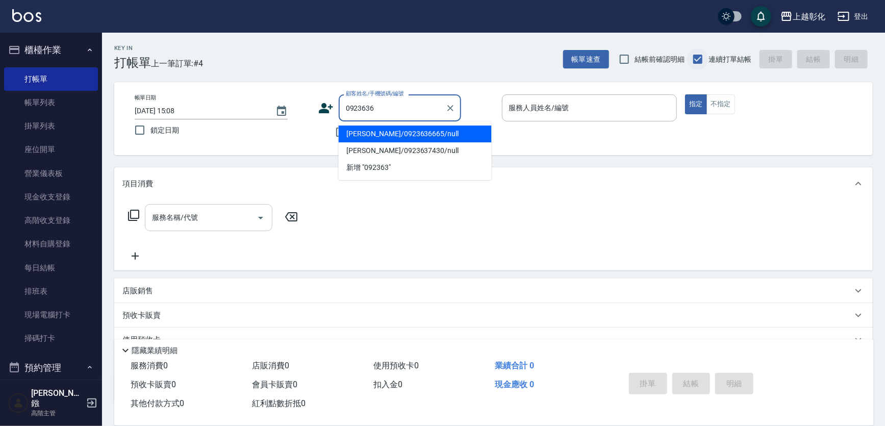
type input "[PERSON_NAME]/0923636665/null"
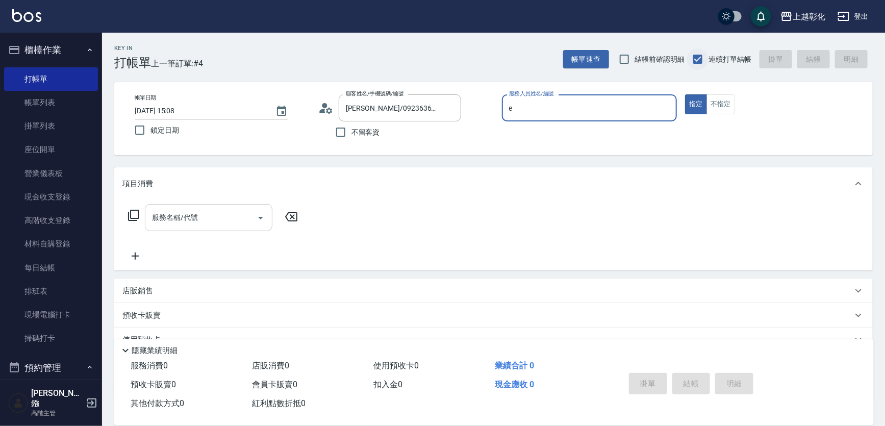
type input "[PERSON_NAME]"
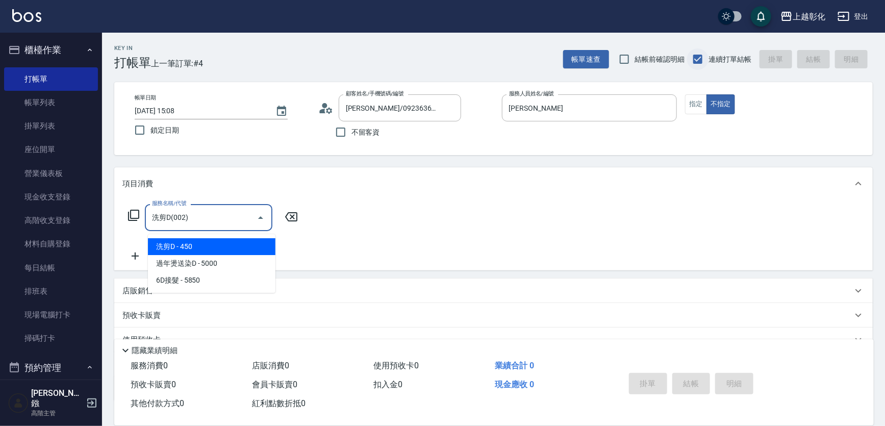
type input "洗剪D(002)"
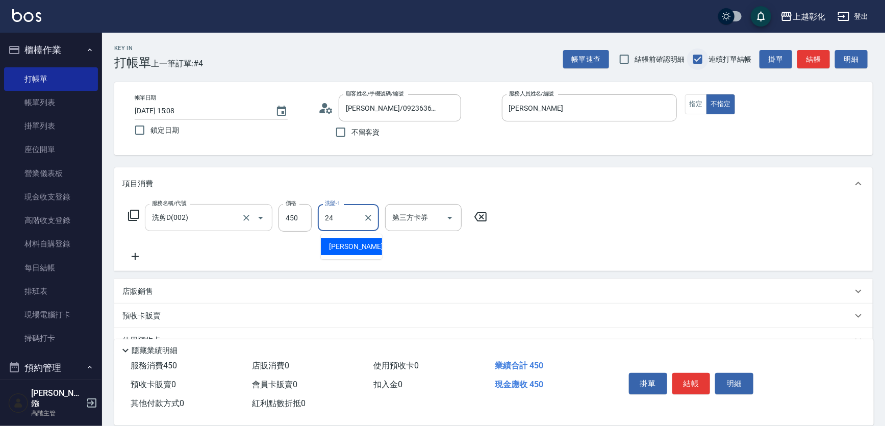
type input "[PERSON_NAME]-24"
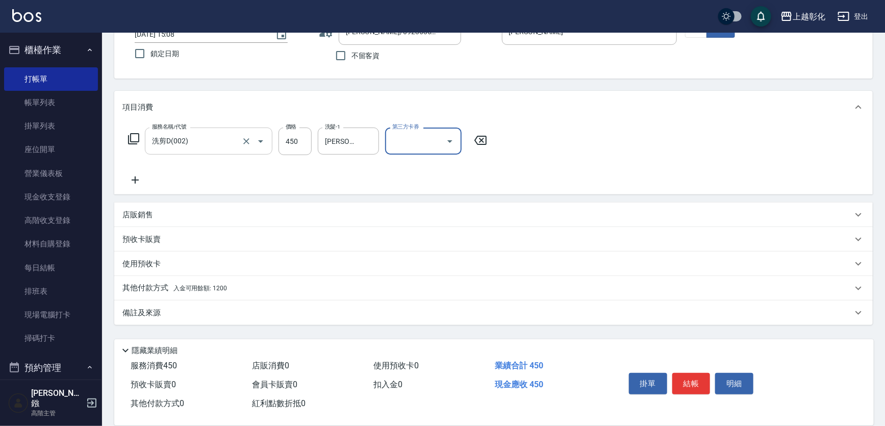
scroll to position [90, 0]
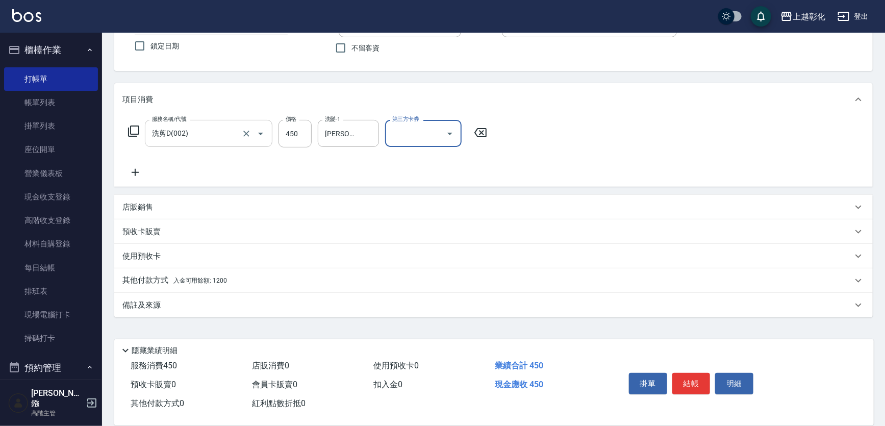
click at [159, 285] on p "其他付款方式 入金可用餘額: 1200" at bounding box center [174, 280] width 105 height 11
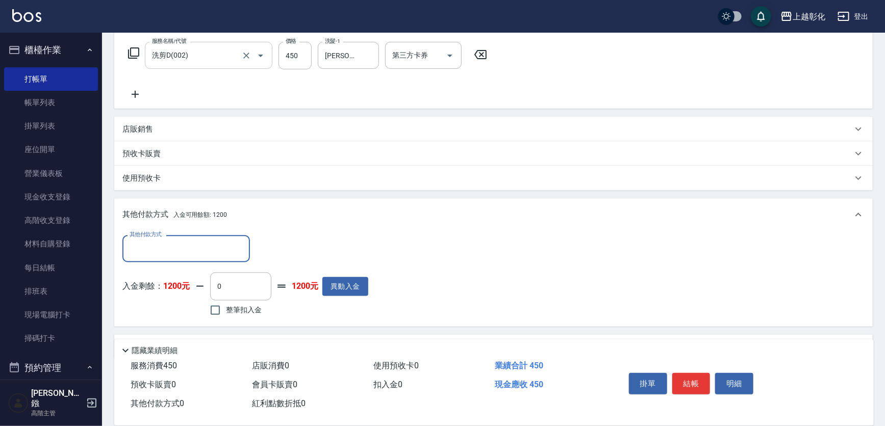
scroll to position [0, 0]
click at [162, 254] on input "其他付款方式" at bounding box center [186, 248] width 118 height 18
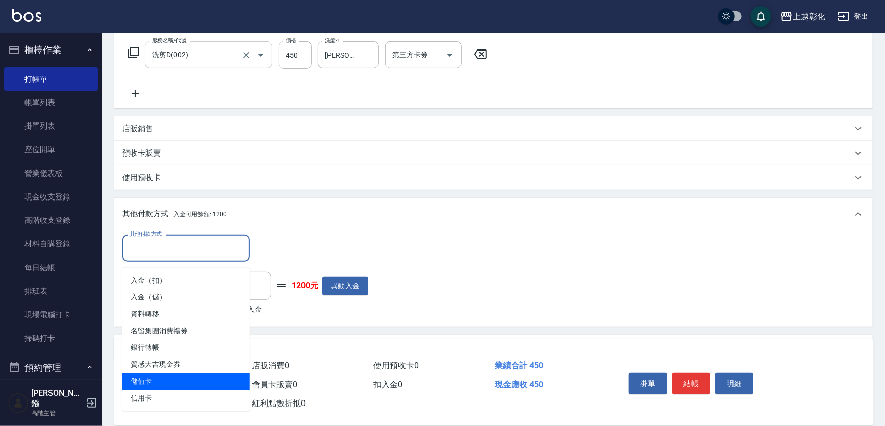
click at [153, 381] on span "儲值卡" at bounding box center [185, 381] width 127 height 17
type input "儲值卡"
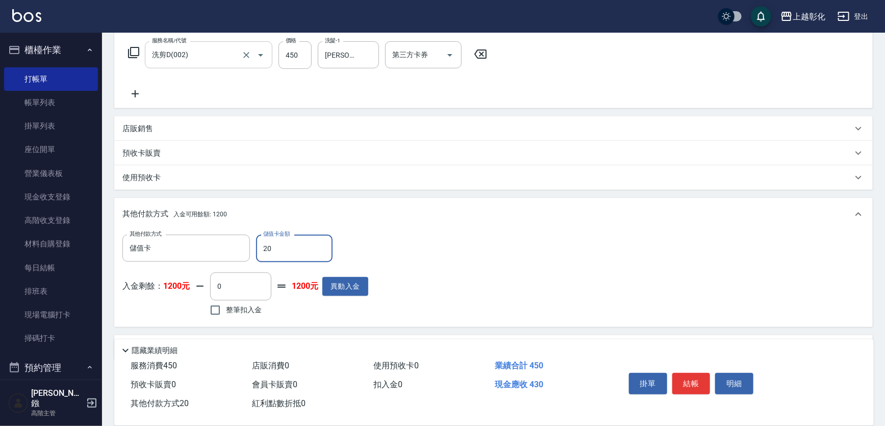
type input "200"
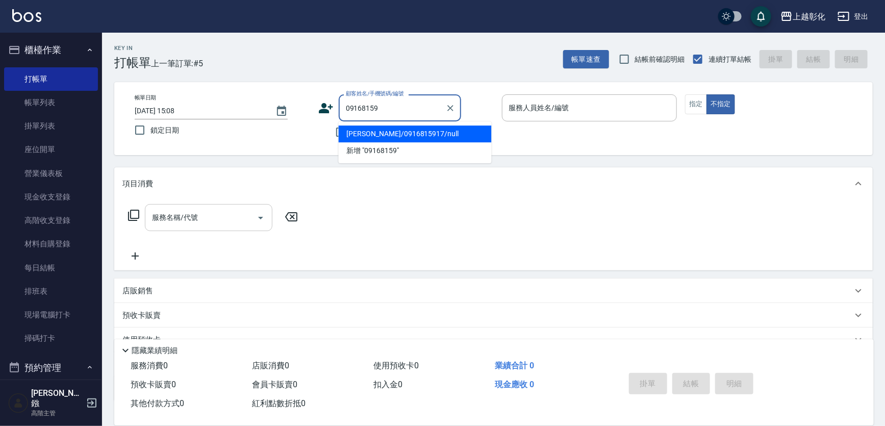
type input "[PERSON_NAME]/0916815917/null"
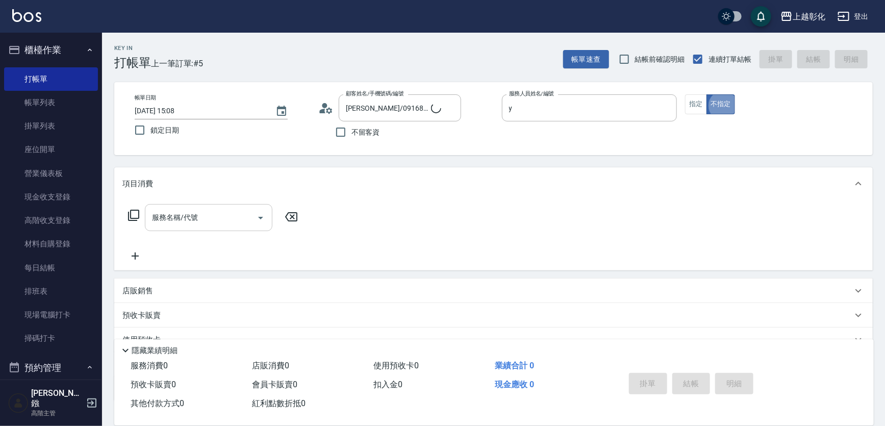
type input "[PERSON_NAME]-Y"
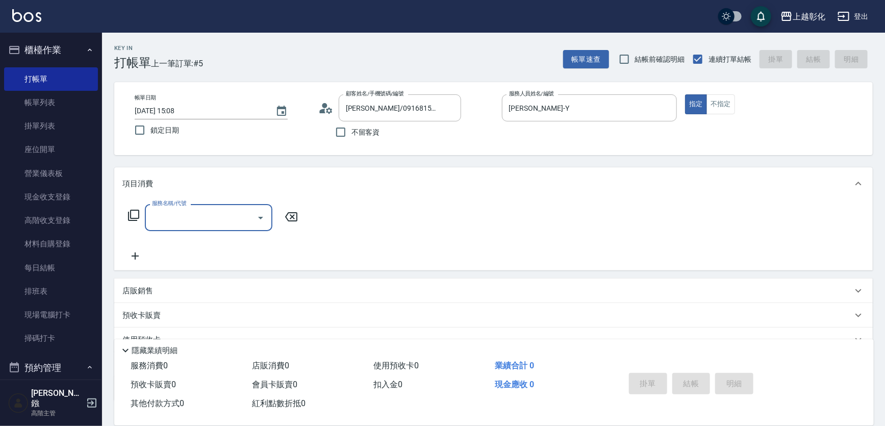
type input "b"
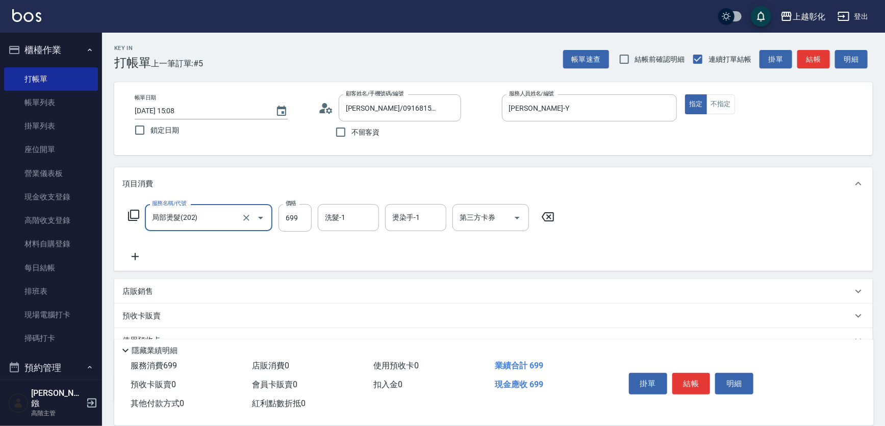
type input "局部燙髮(202)"
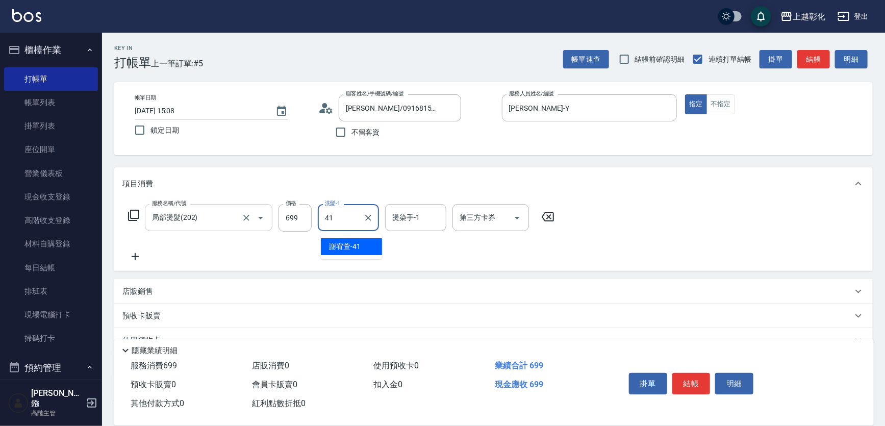
type input "[PERSON_NAME]-41"
type input "ㄗ"
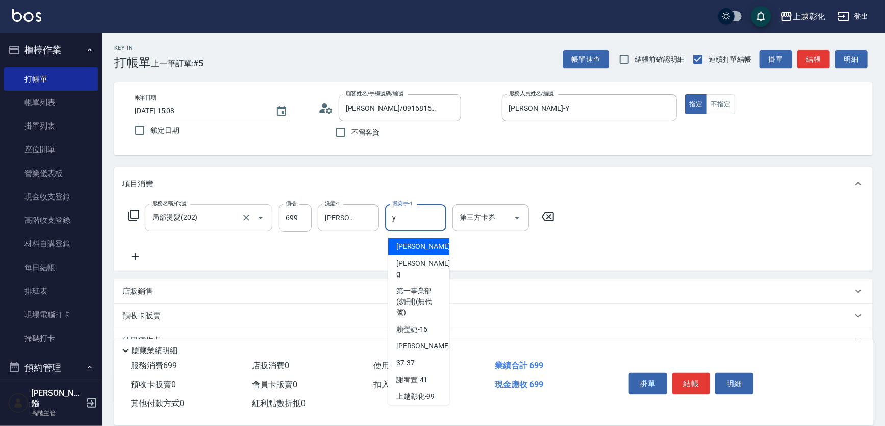
type input "[PERSON_NAME]-Y"
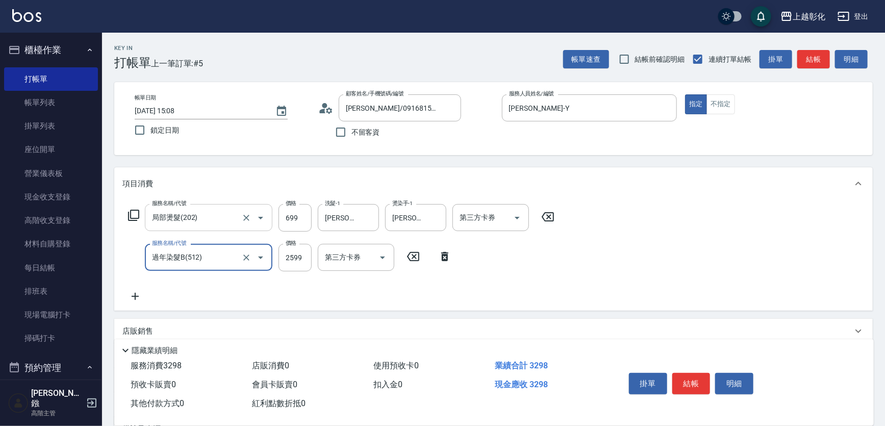
type input "過年染髮B(512)"
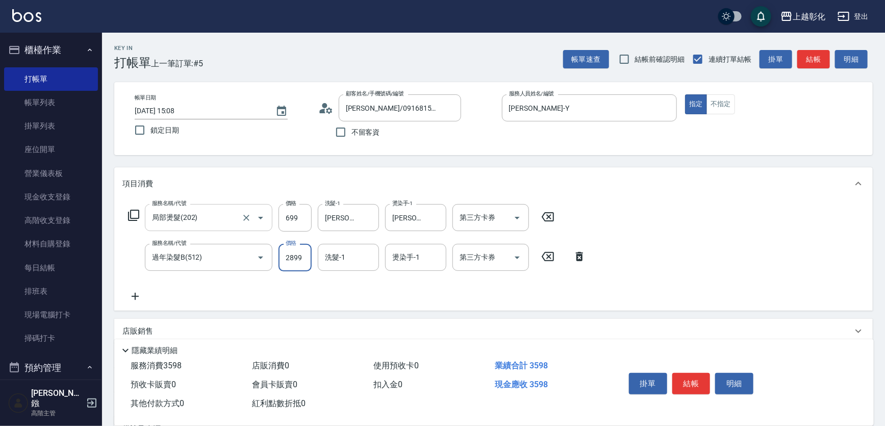
type input "2899"
type input "[PERSON_NAME]-41"
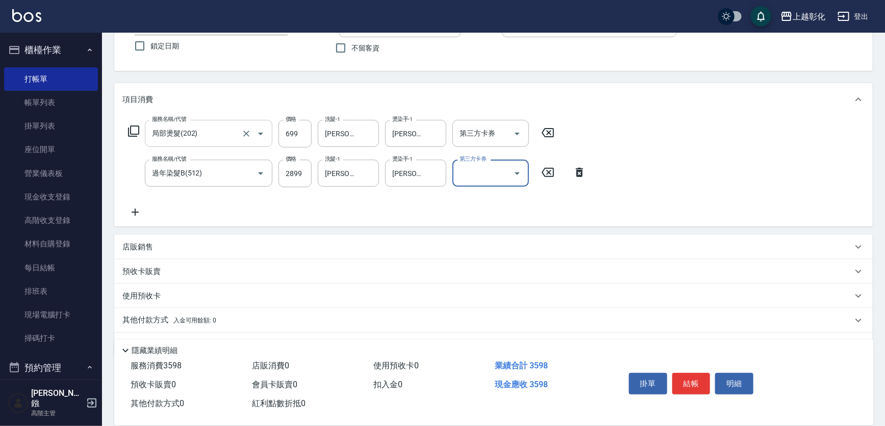
scroll to position [130, 0]
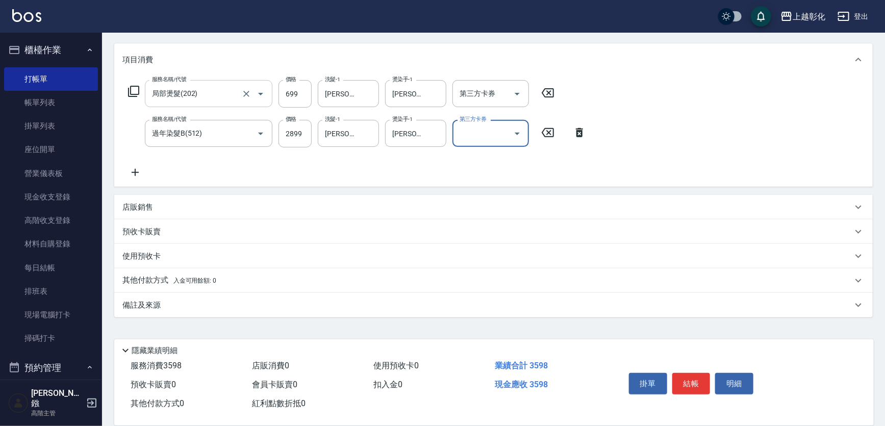
click at [187, 280] on span "入金可用餘額: 0" at bounding box center [194, 280] width 43 height 7
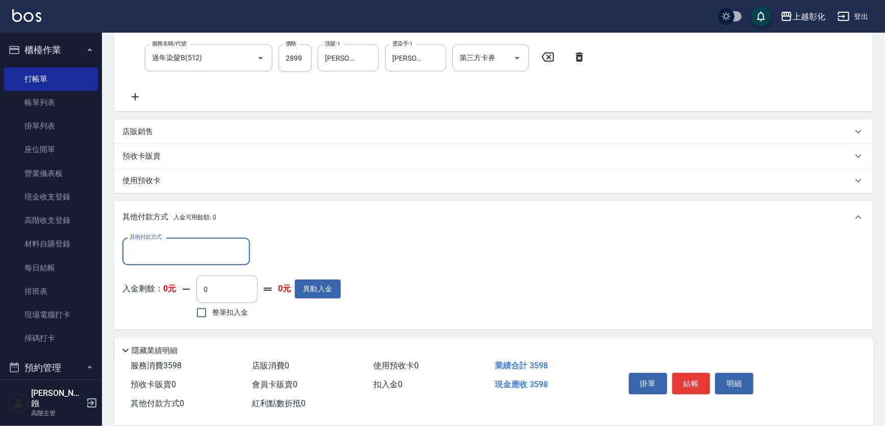
scroll to position [250, 0]
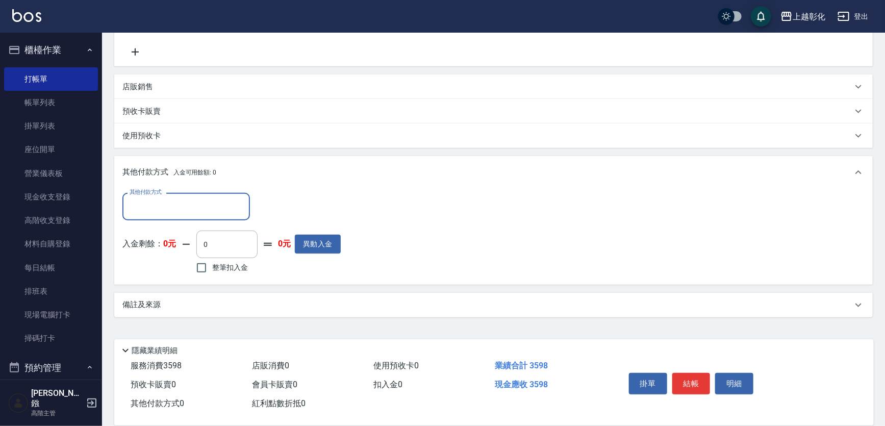
click at [195, 204] on input "其他付款方式" at bounding box center [186, 206] width 118 height 18
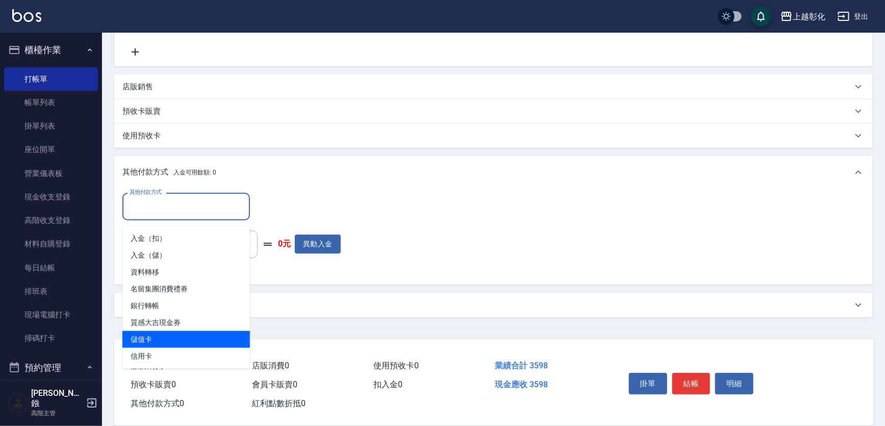
click at [200, 331] on span "儲值卡" at bounding box center [185, 339] width 127 height 17
type input "儲值卡"
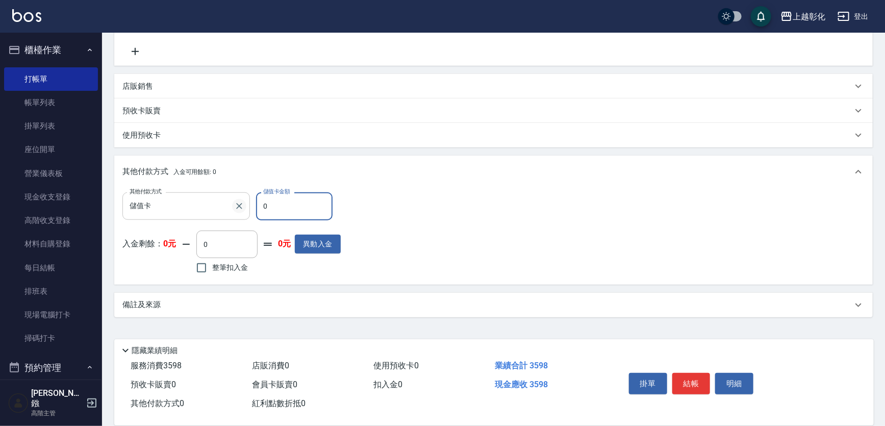
click at [235, 211] on icon "Clear" at bounding box center [239, 206] width 10 height 10
click at [152, 205] on input "其他付款方式" at bounding box center [186, 206] width 118 height 18
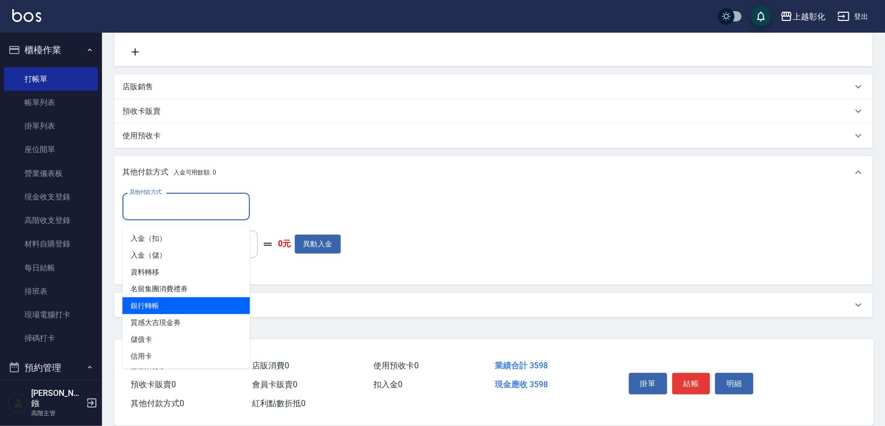
click at [150, 303] on span "銀行轉帳" at bounding box center [185, 305] width 127 height 17
type input "銀行轉帳"
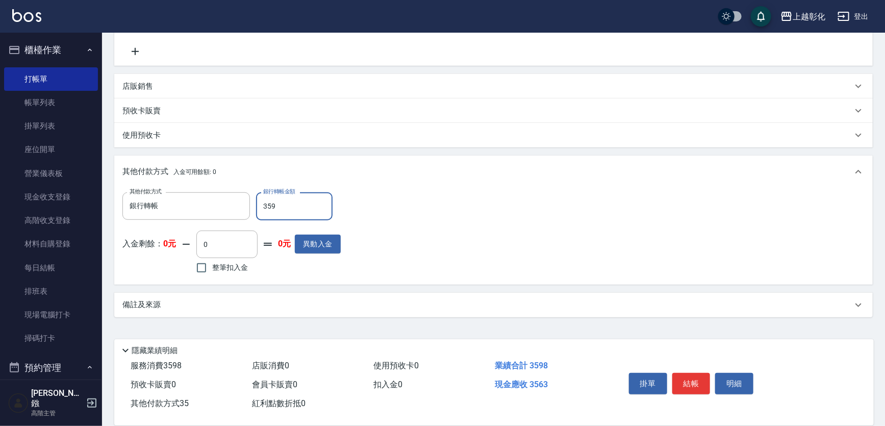
type input "3598"
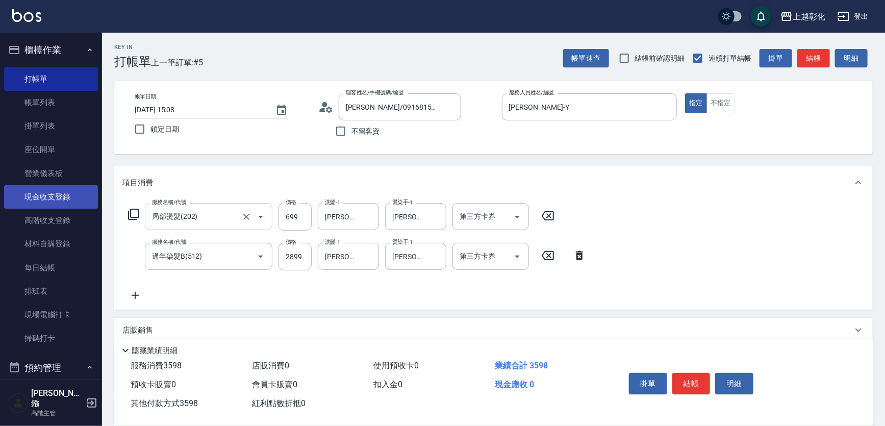
scroll to position [0, 0]
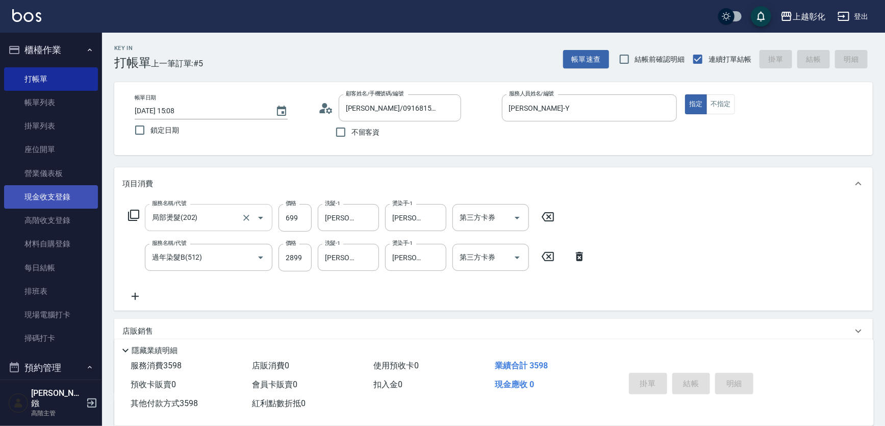
type input "[DATE] 15:09"
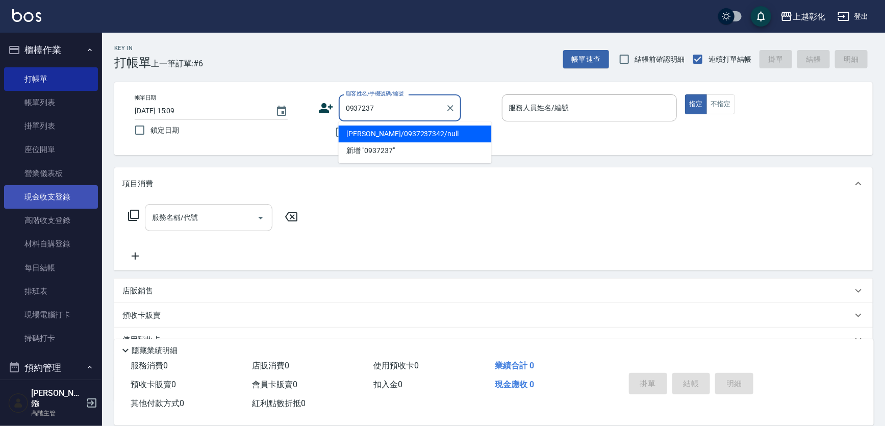
type input "[PERSON_NAME]/0937237342/null"
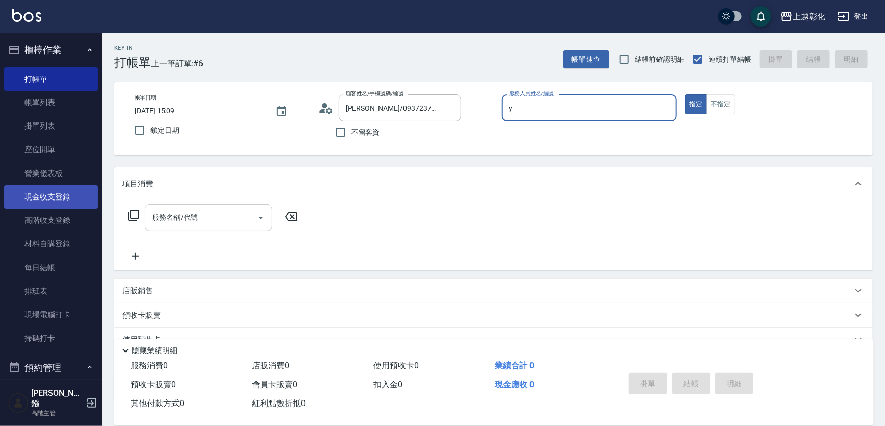
type input "[PERSON_NAME]-Y"
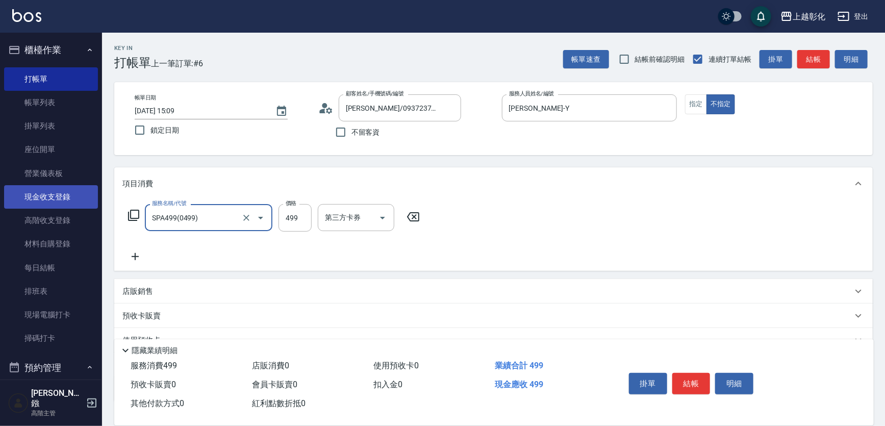
type input "SPA499(0499)"
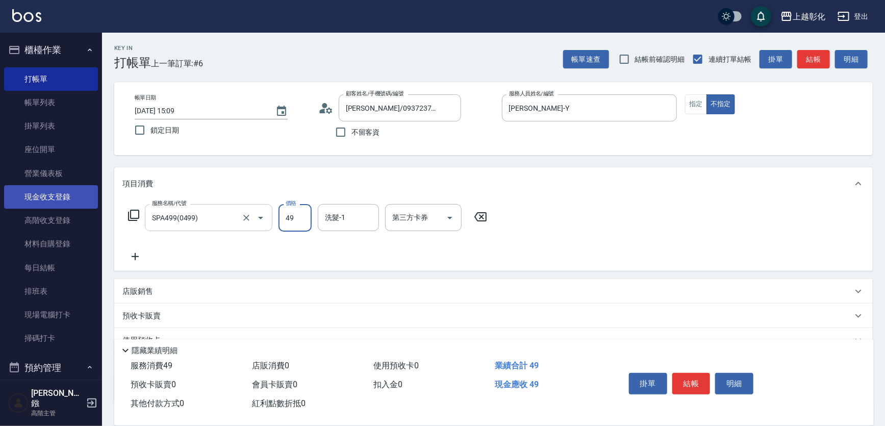
type input "499"
type input "[PERSON_NAME]-41"
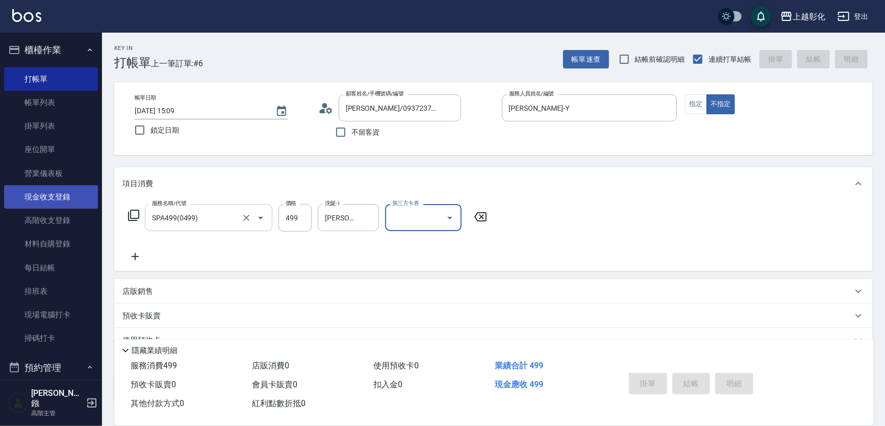
type input "[DATE] 15:10"
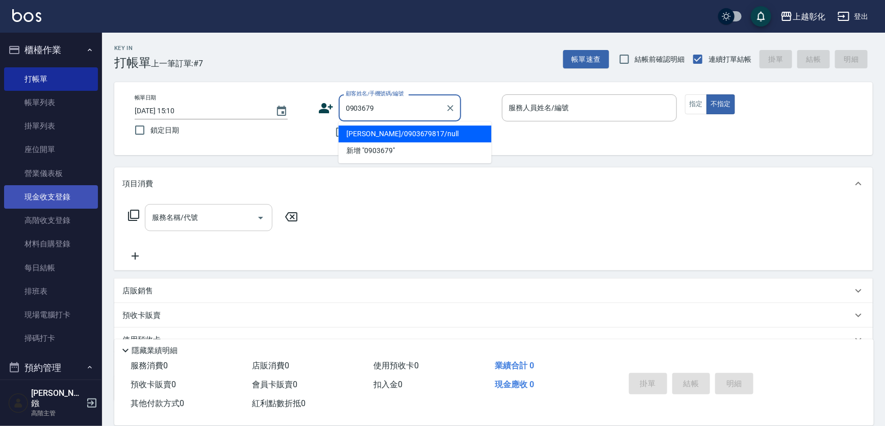
type input "[PERSON_NAME]/0903679817/null"
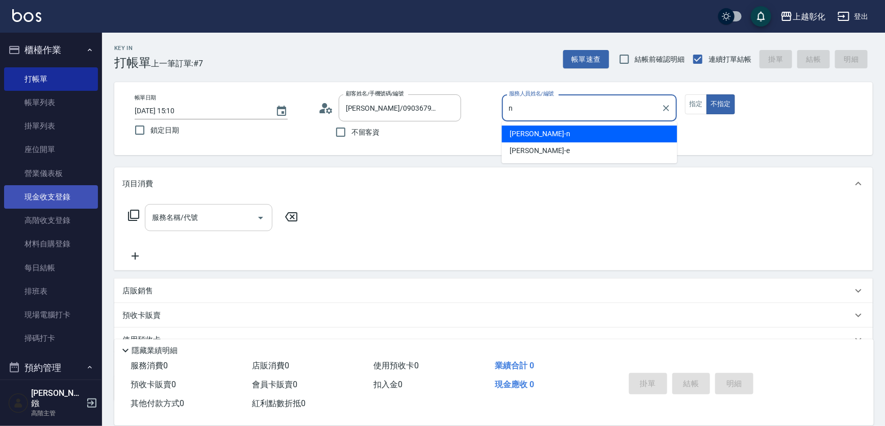
type input "yung yung-n"
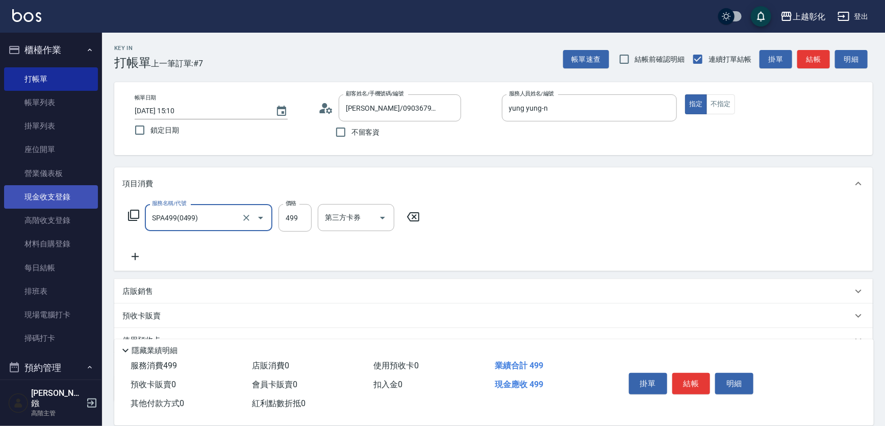
type input "SPA499(0499)"
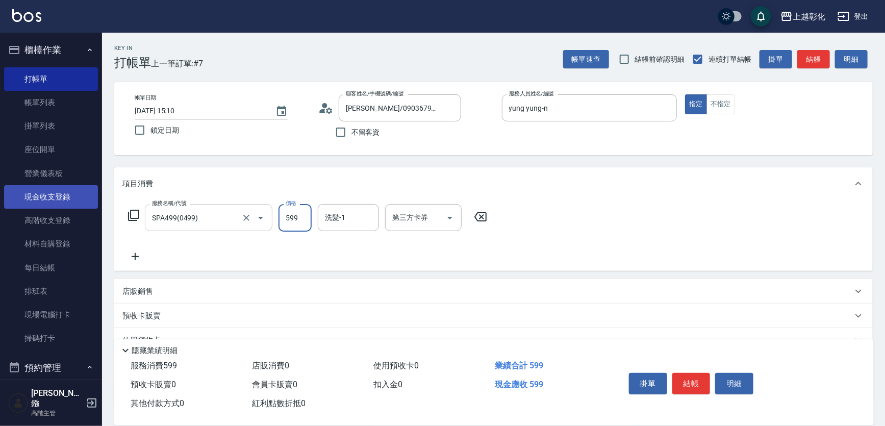
type input "599"
type input "[PERSON_NAME]-24"
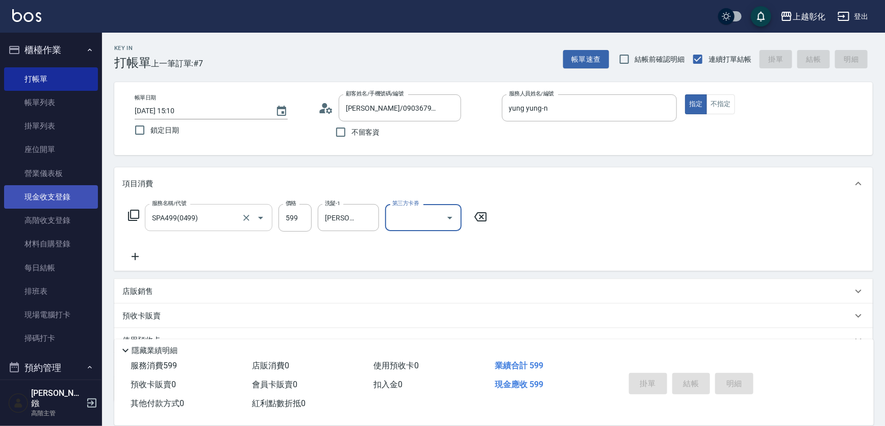
type input "[DATE] 15:11"
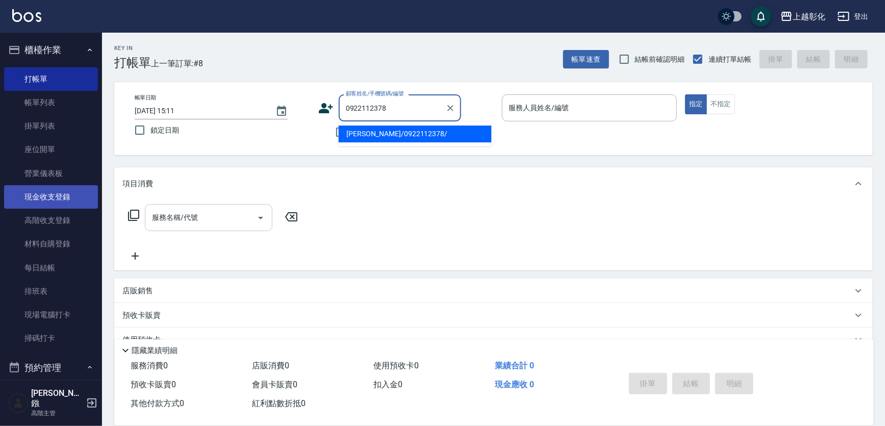
type input "[PERSON_NAME]/0922112378/"
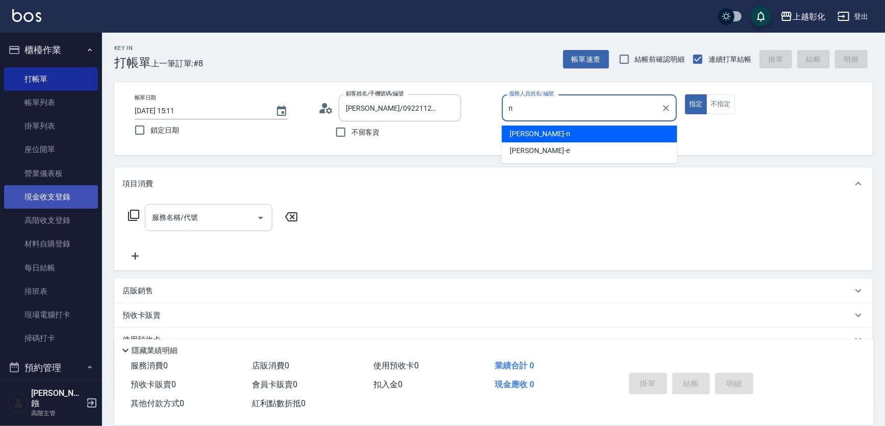
type input "yung yung-n"
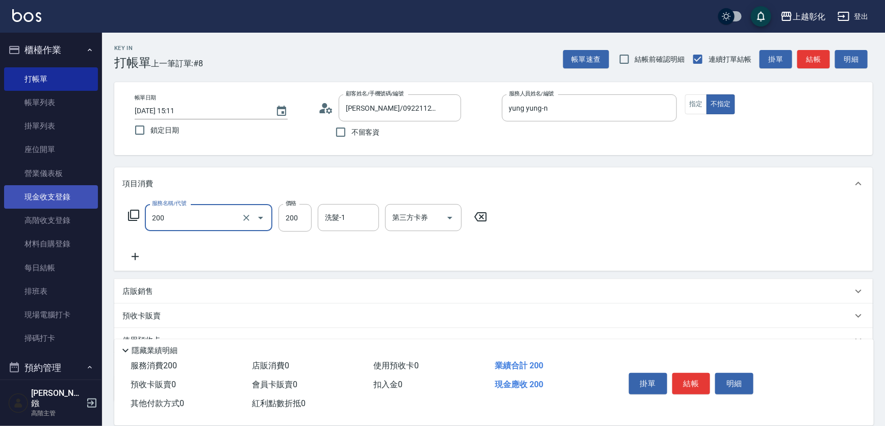
type input "New洗專案(200)"
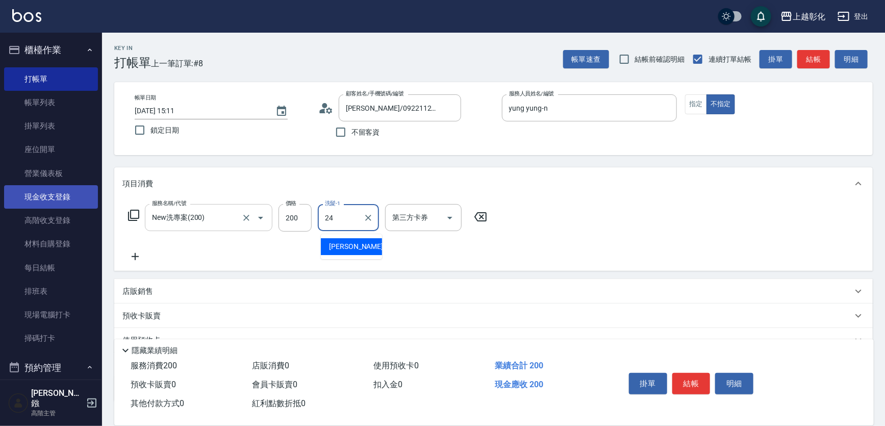
type input "[PERSON_NAME]-24"
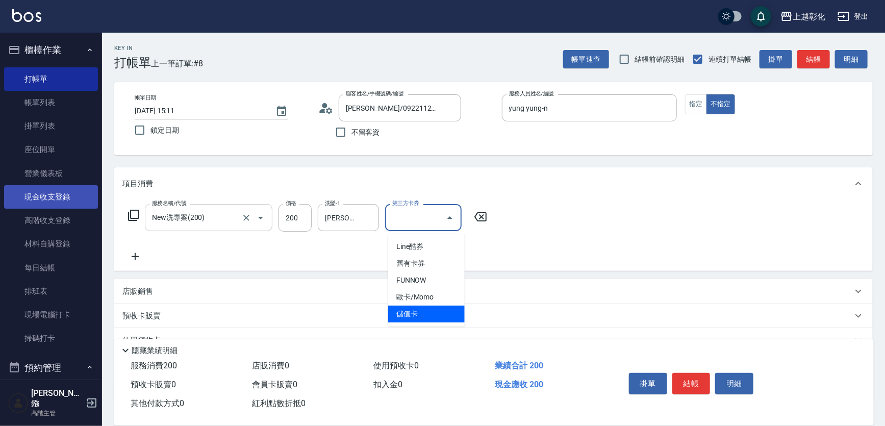
type input "儲值卡"
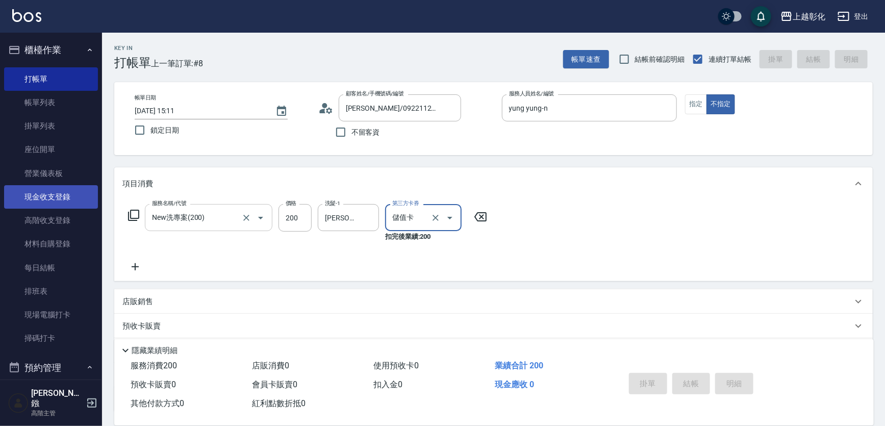
type input "[DATE] 15:12"
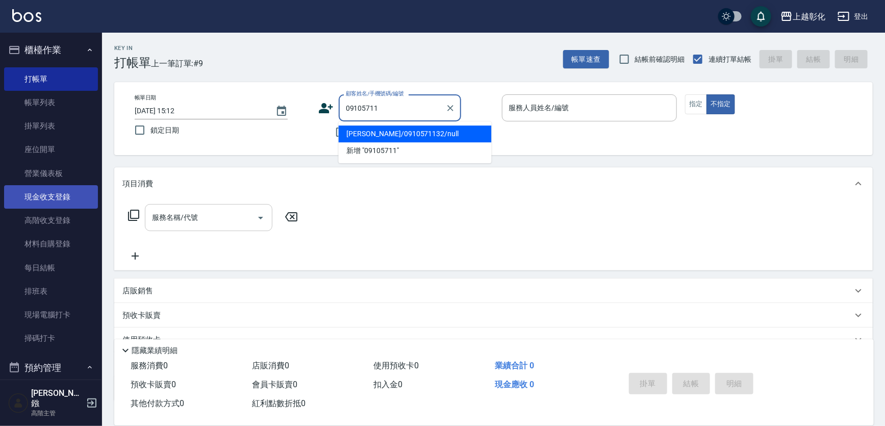
type input "[PERSON_NAME]/0910571132/null"
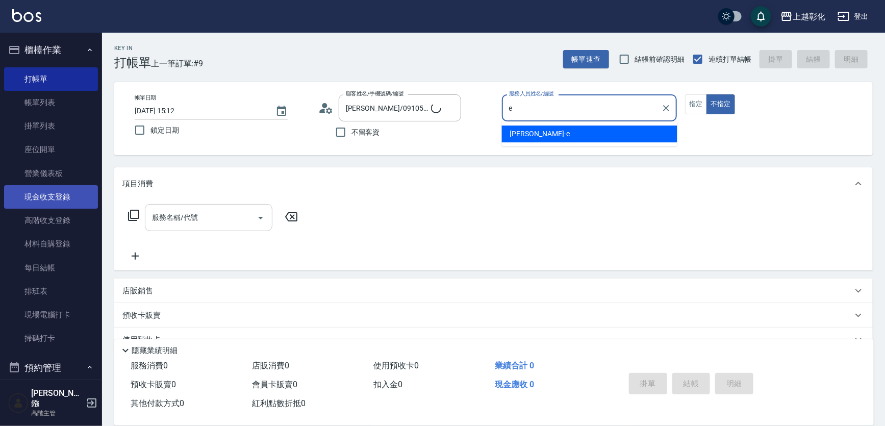
type input "[PERSON_NAME]"
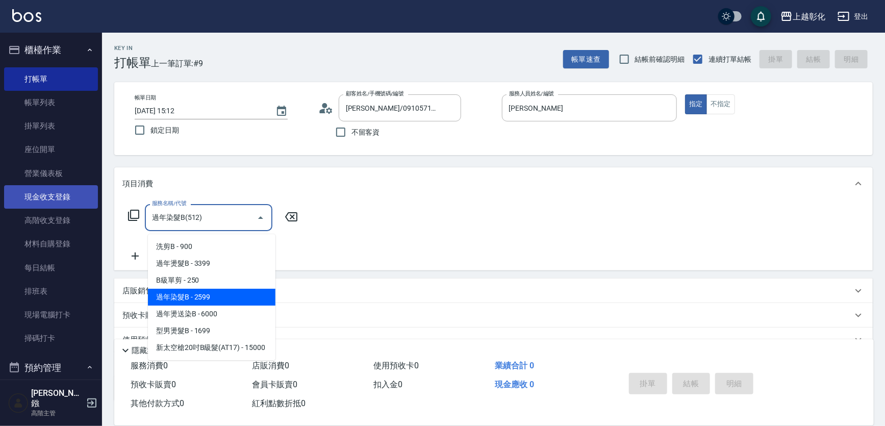
type input "過年染髮B(512)"
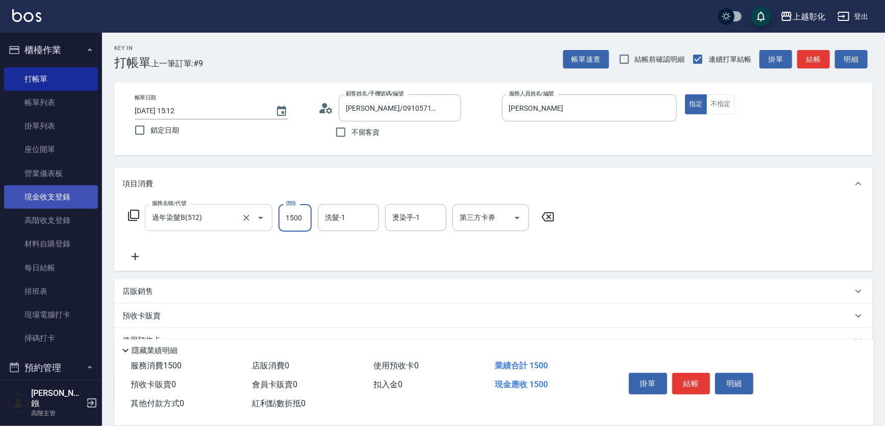
type input "1500"
type input "[PERSON_NAME]-16"
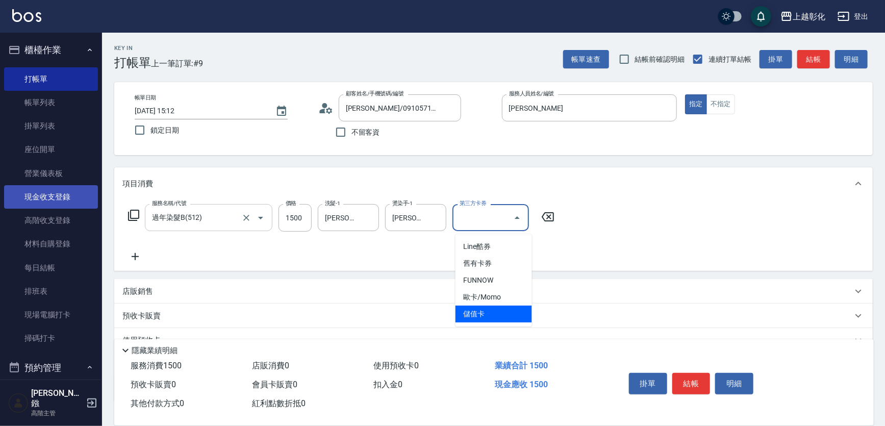
type input "儲值卡"
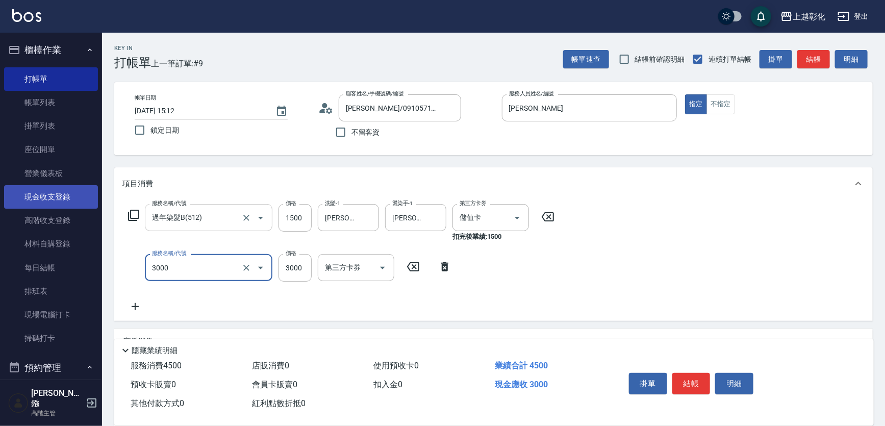
type input "頂級豪華OVC3(3000)"
type input "2020"
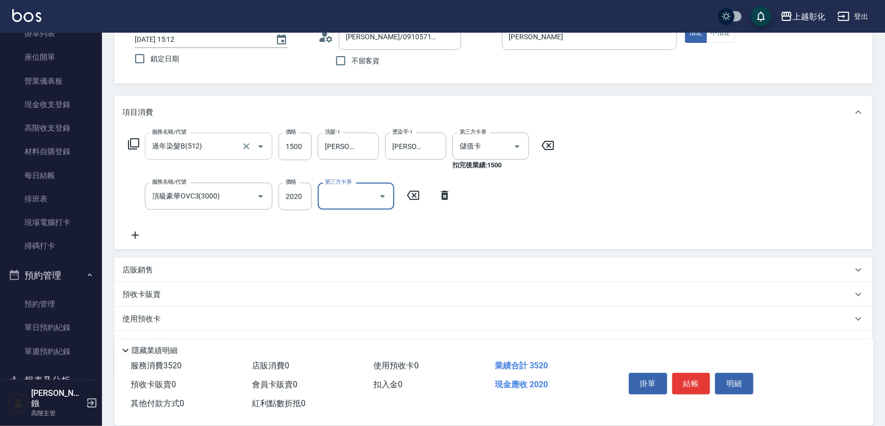
scroll to position [139, 0]
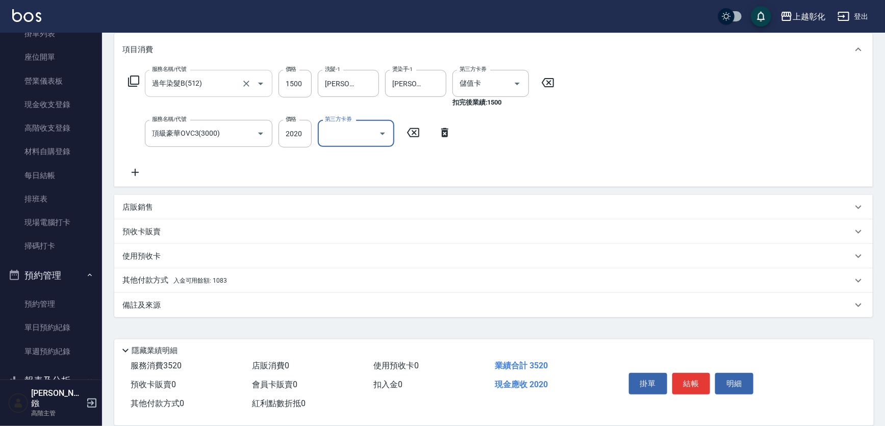
click at [248, 283] on div "其他付款方式 入金可用餘額: 1083" at bounding box center [487, 280] width 730 height 11
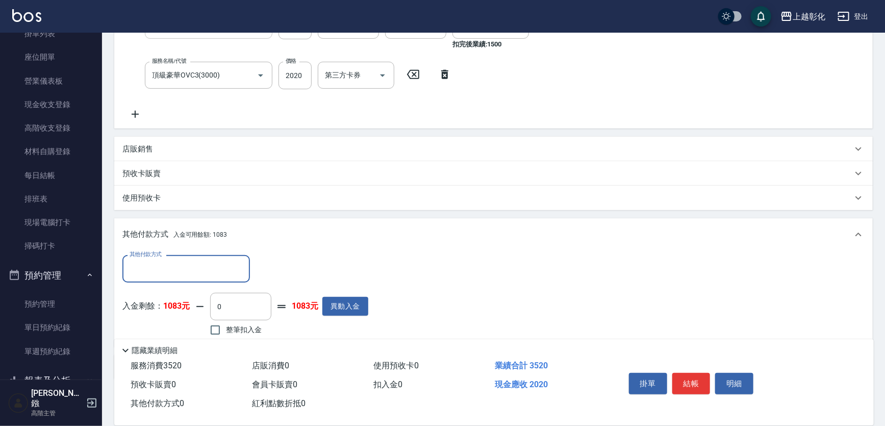
scroll to position [0, 0]
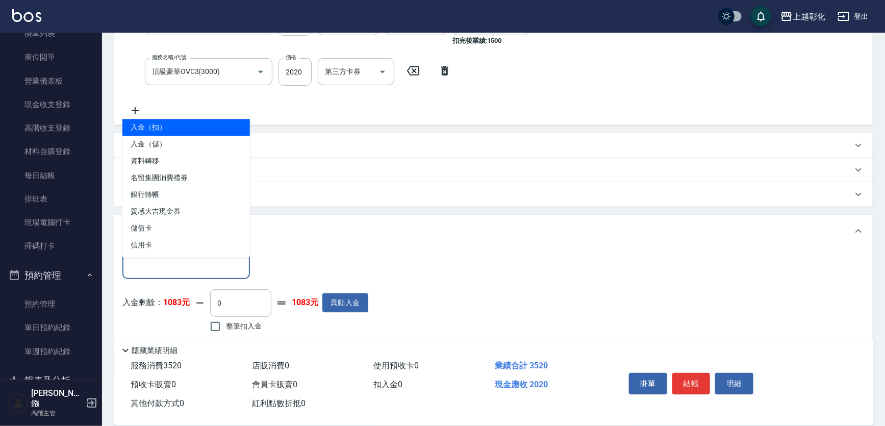
click at [207, 264] on input "其他付款方式" at bounding box center [186, 265] width 118 height 18
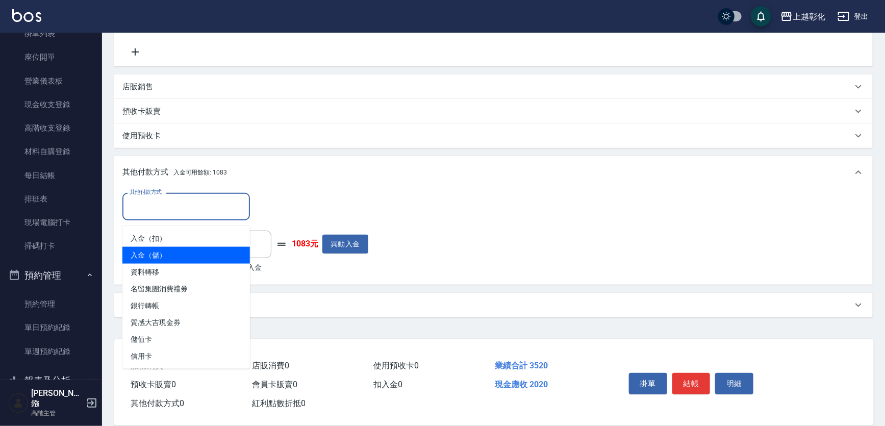
scroll to position [260, 0]
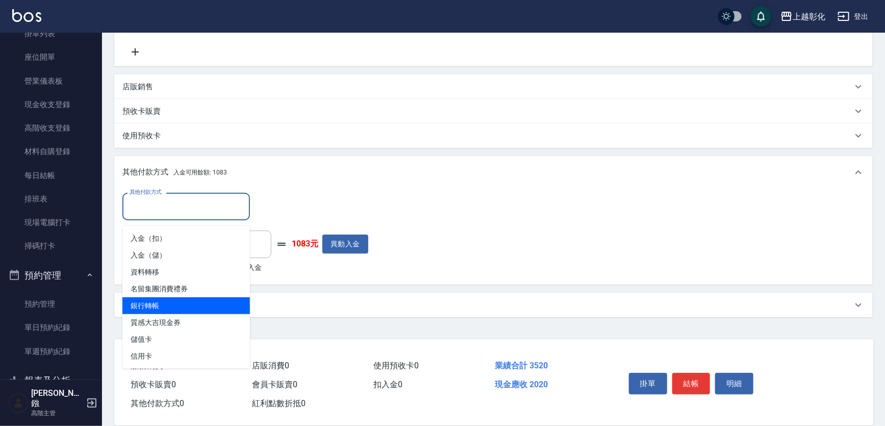
click at [175, 297] on span "銀行轉帳" at bounding box center [185, 305] width 127 height 17
type input "銀行轉帳"
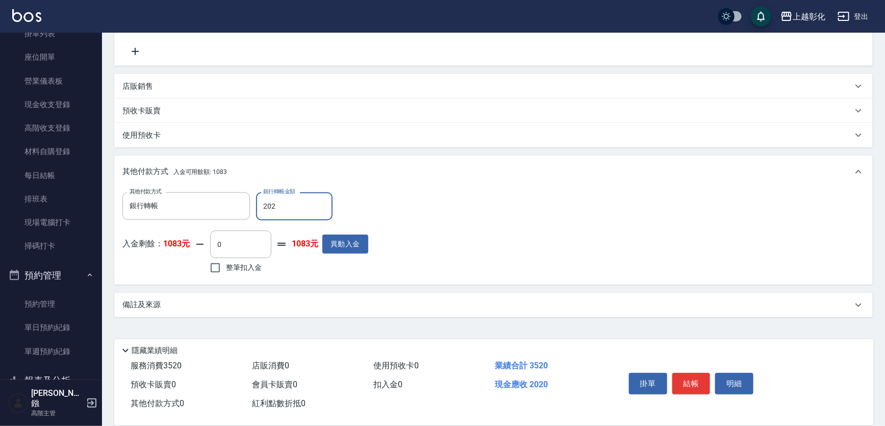
type input "2020"
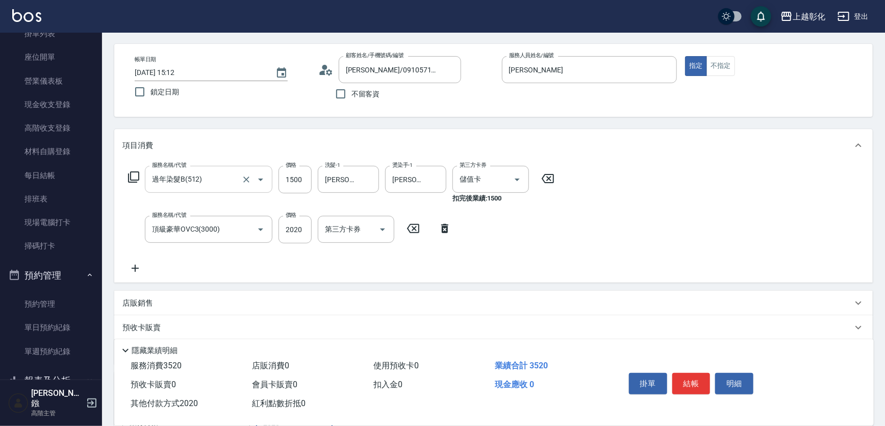
scroll to position [0, 0]
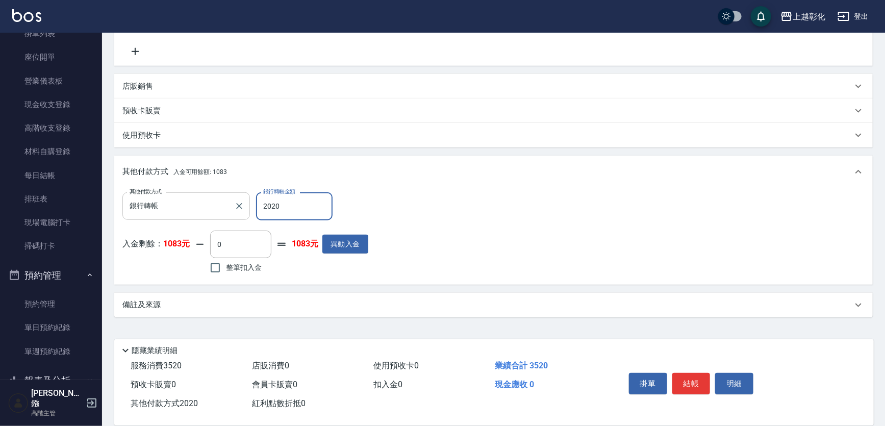
click at [241, 208] on icon "Clear" at bounding box center [239, 206] width 10 height 10
click at [172, 208] on input "其他付款方式" at bounding box center [186, 206] width 118 height 18
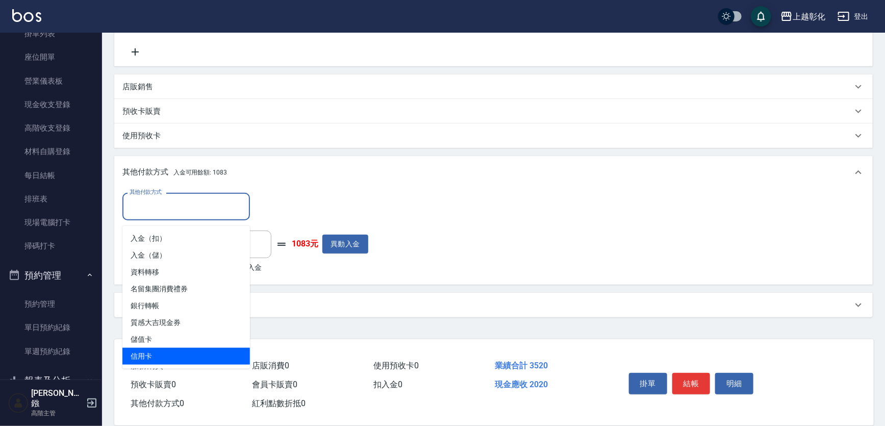
click at [160, 348] on span "信用卡" at bounding box center [185, 356] width 127 height 17
type input "信用卡"
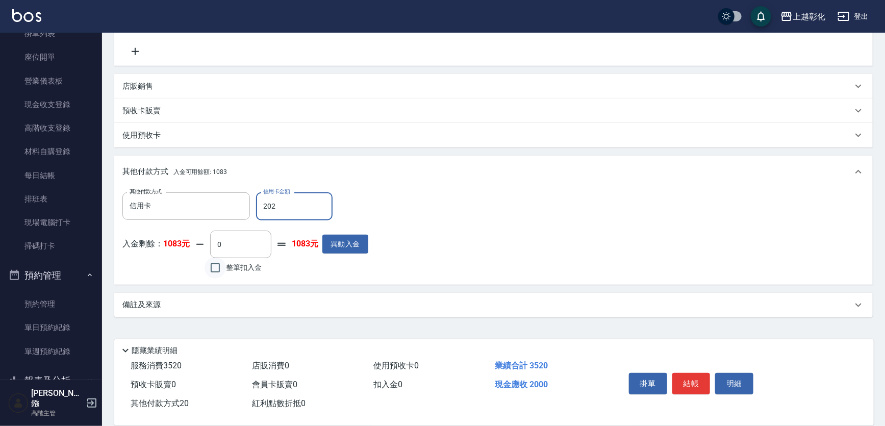
type input "2020"
type input "[DATE] 15:13"
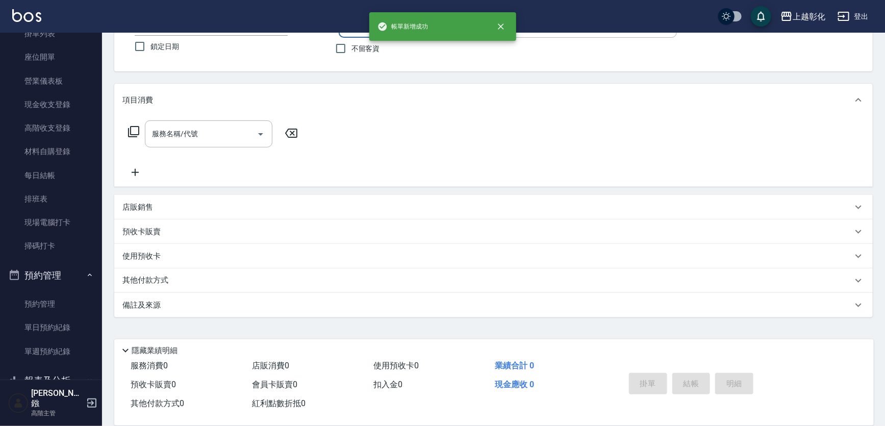
scroll to position [0, 0]
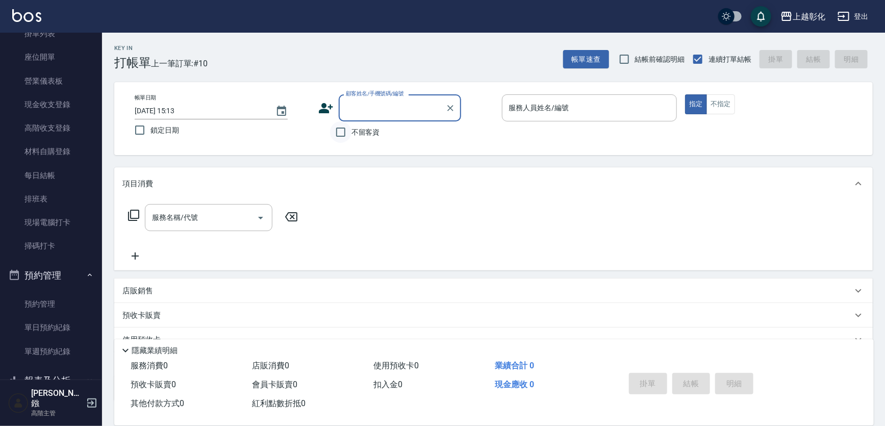
click at [344, 136] on input "不留客資" at bounding box center [340, 131] width 21 height 21
checkbox input "true"
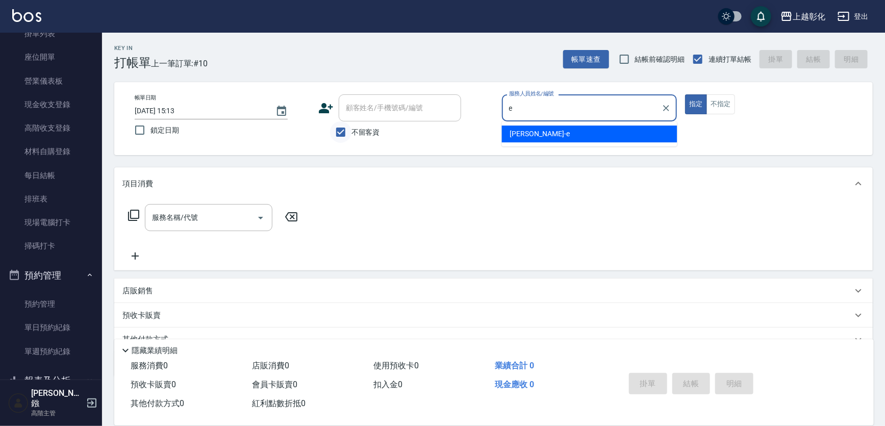
type input "[PERSON_NAME]"
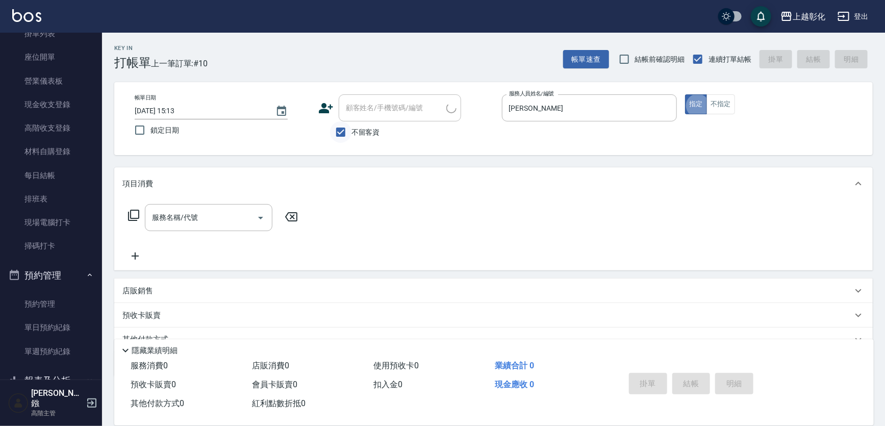
type input "房鶯惠/0921769581/"
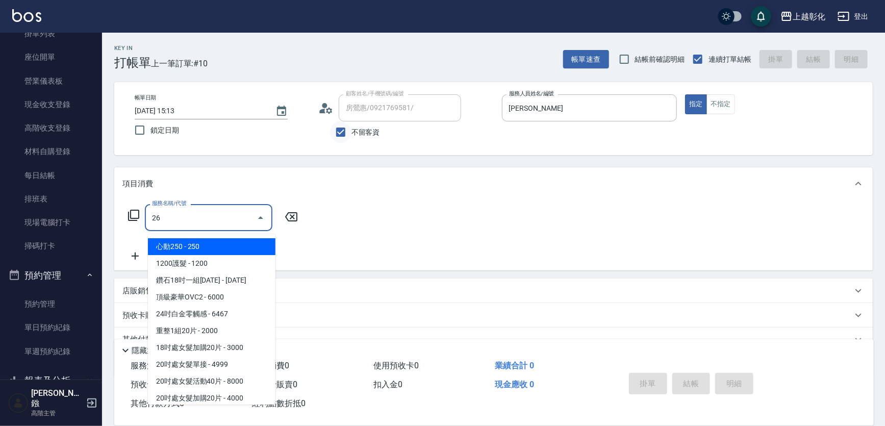
type input "269"
type input "500護髮(403)"
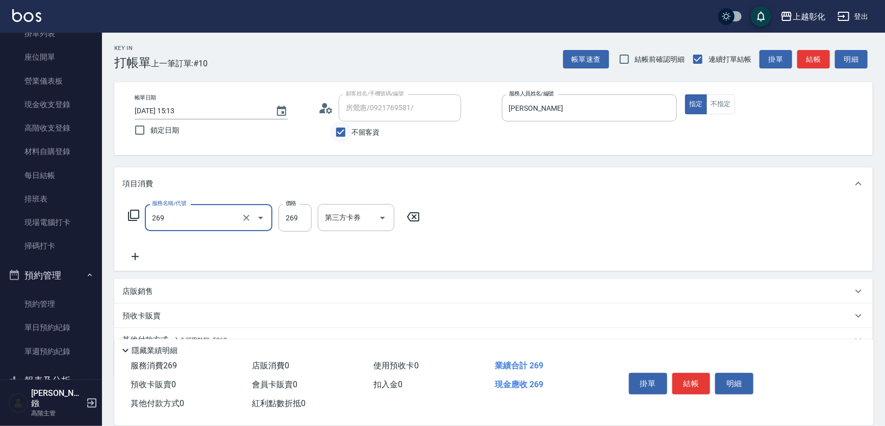
type input "269"
type input "3"
type input "一般洗剪(269)"
type input "300"
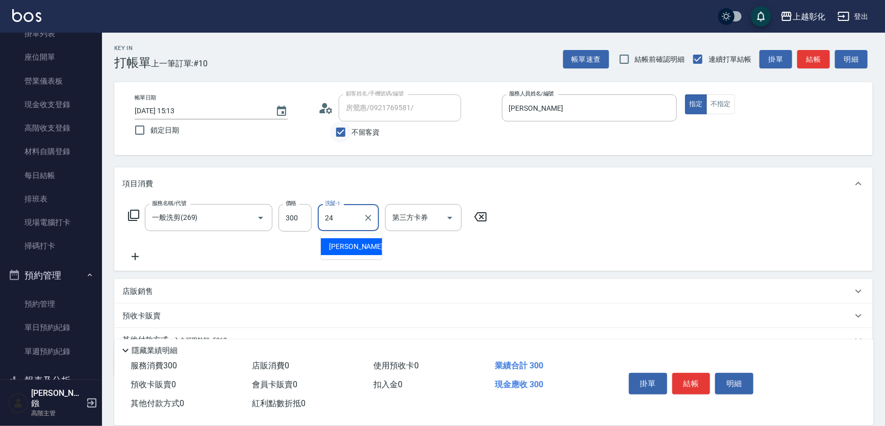
type input "[PERSON_NAME]-24"
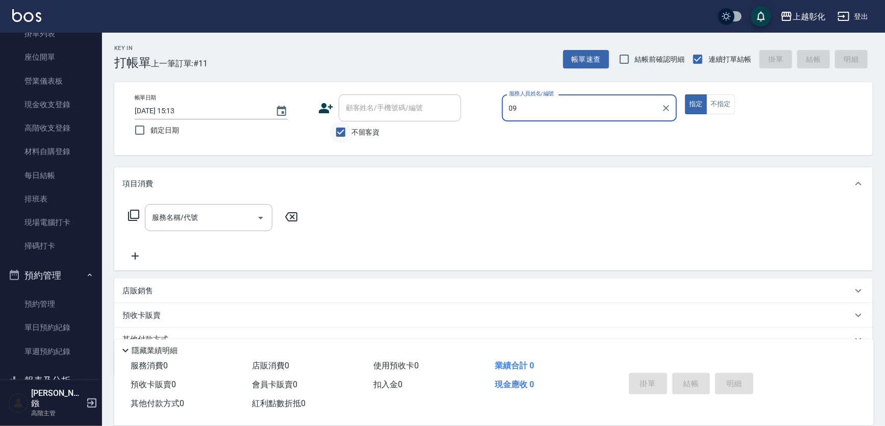
type input "0"
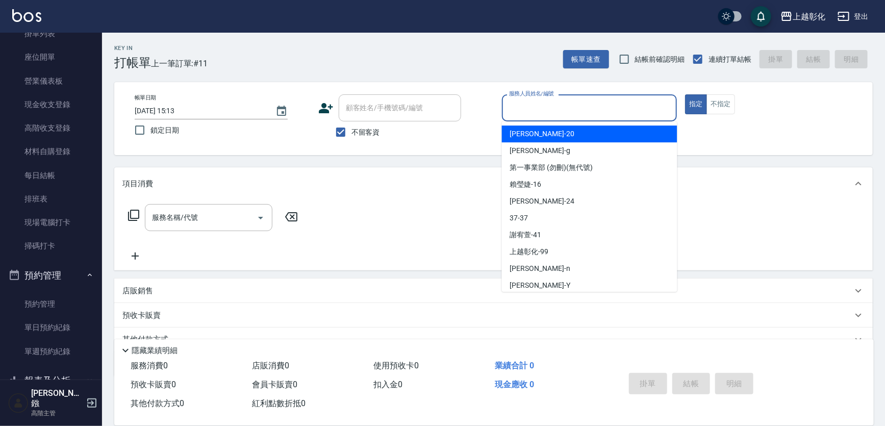
click at [359, 126] on label "不留客資" at bounding box center [355, 131] width 50 height 21
click at [351, 126] on input "不留客資" at bounding box center [340, 131] width 21 height 21
checkbox input "false"
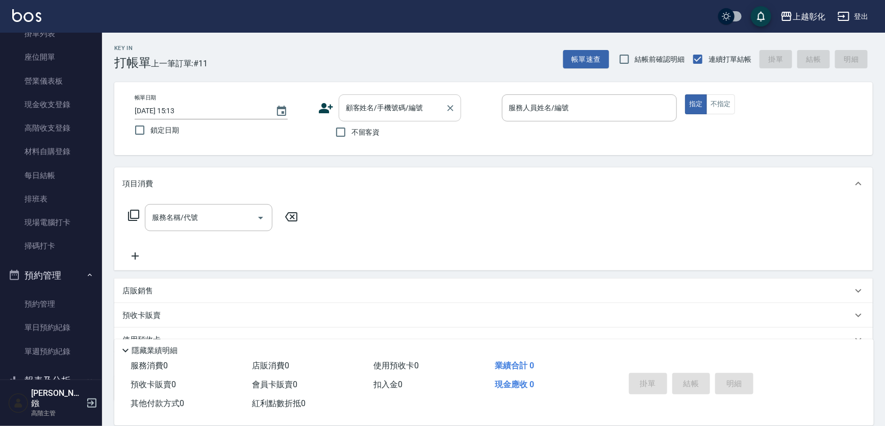
click at [371, 112] on input "顧客姓名/手機號碼/編號" at bounding box center [392, 108] width 98 height 18
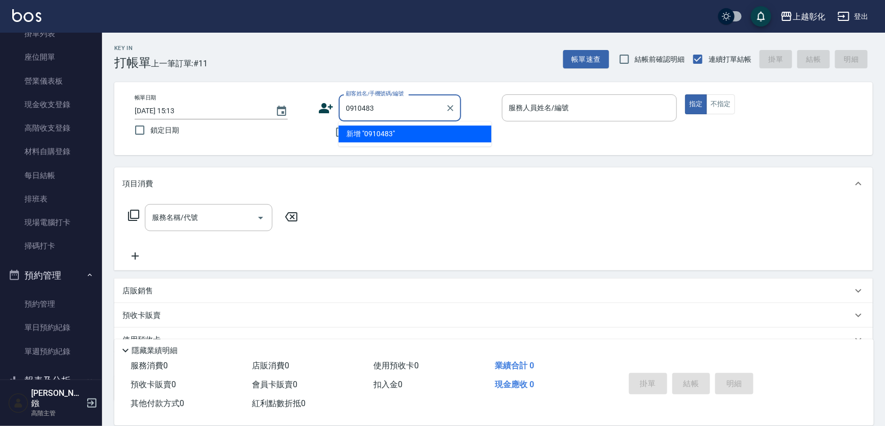
click at [341, 130] on li "新增 "0910483"" at bounding box center [415, 133] width 153 height 17
type input "0910483"
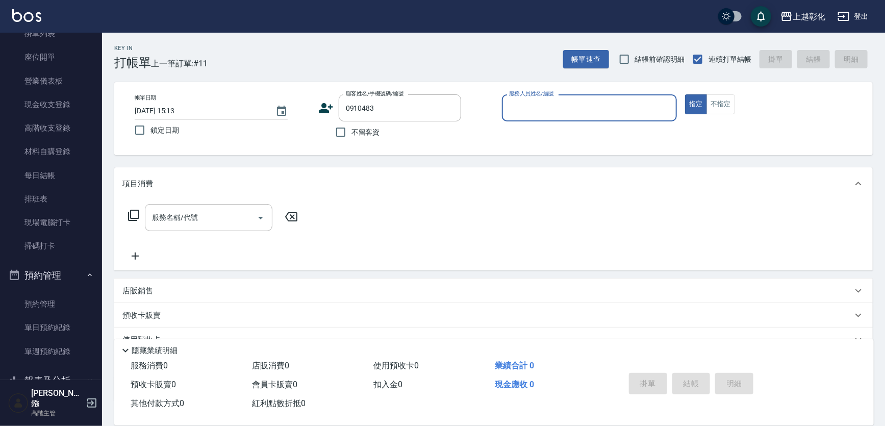
click at [341, 130] on input "不留客資" at bounding box center [340, 131] width 21 height 21
checkbox input "true"
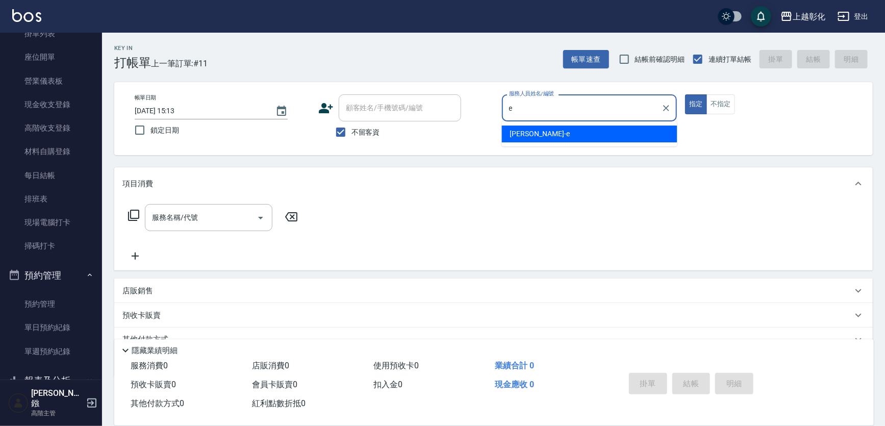
type input "[PERSON_NAME]"
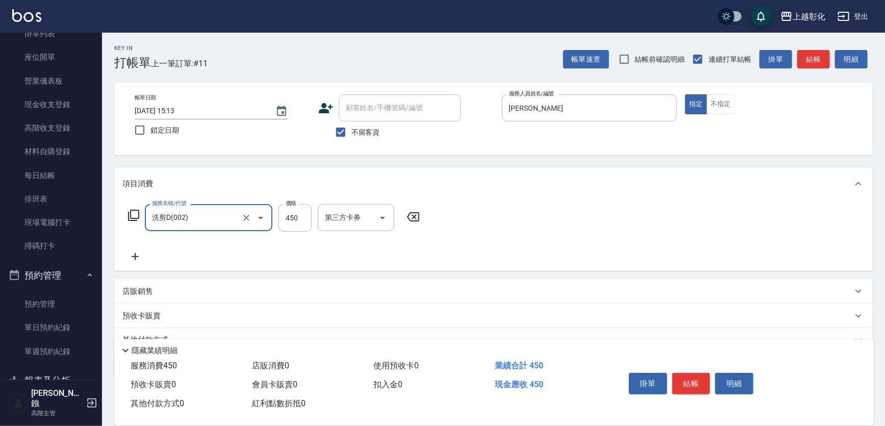
type input "洗剪D(002)"
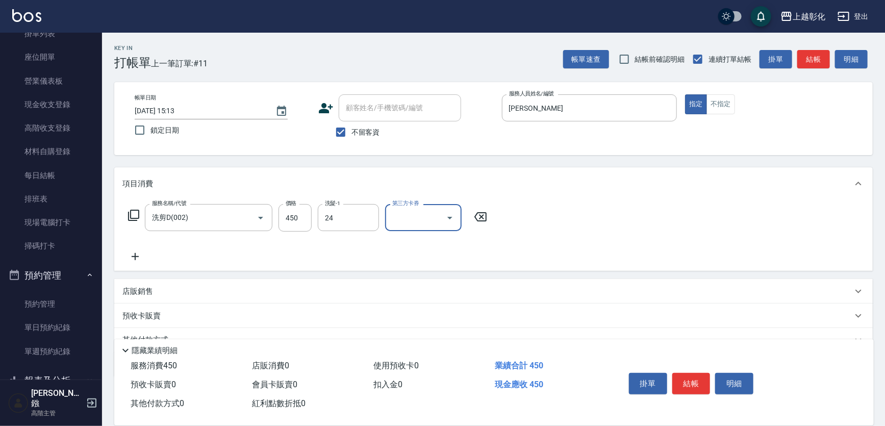
type input "[PERSON_NAME]-24"
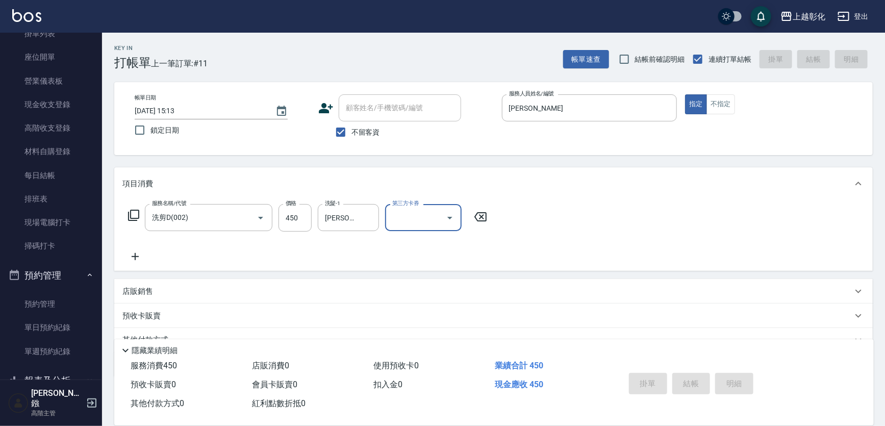
type input "[DATE] 15:14"
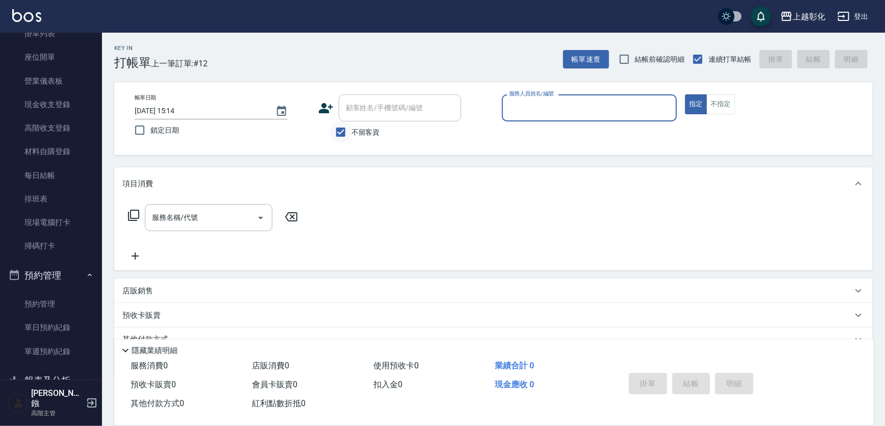
click at [341, 131] on input "不留客資" at bounding box center [340, 131] width 21 height 21
checkbox input "false"
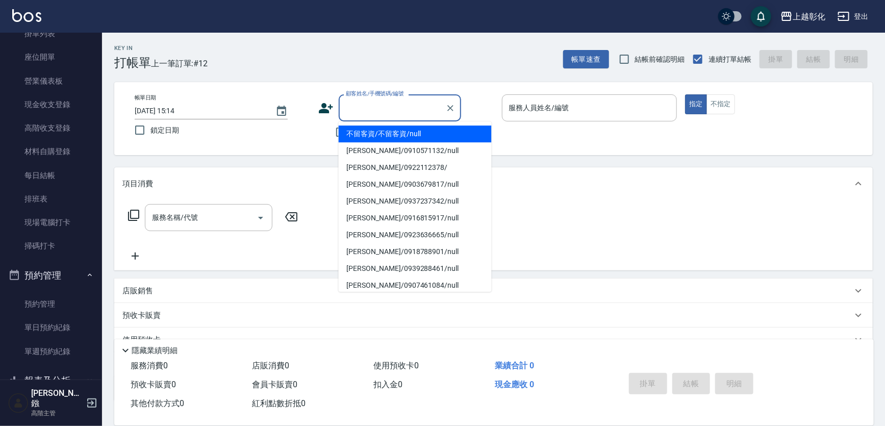
click at [377, 115] on input "顧客姓名/手機號碼/編號" at bounding box center [392, 108] width 98 height 18
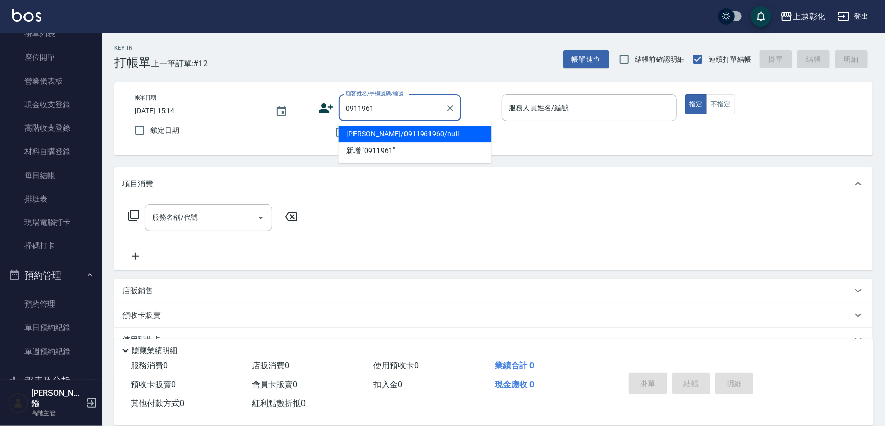
type input "[PERSON_NAME]/0911961960/null"
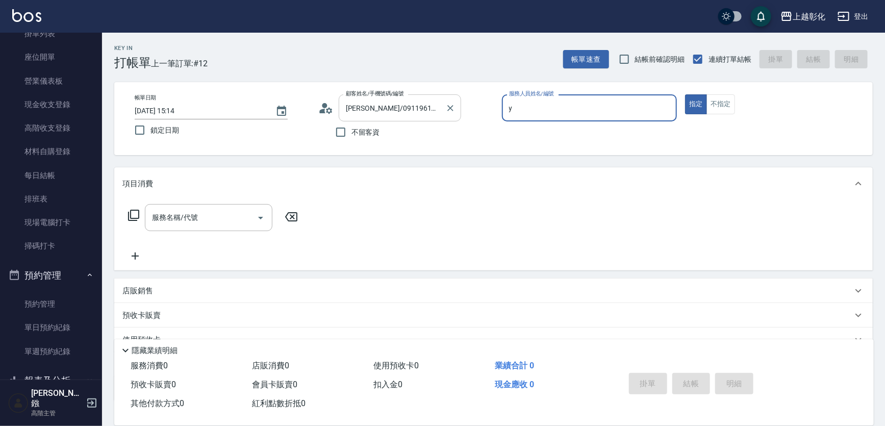
type input "[PERSON_NAME]-Y"
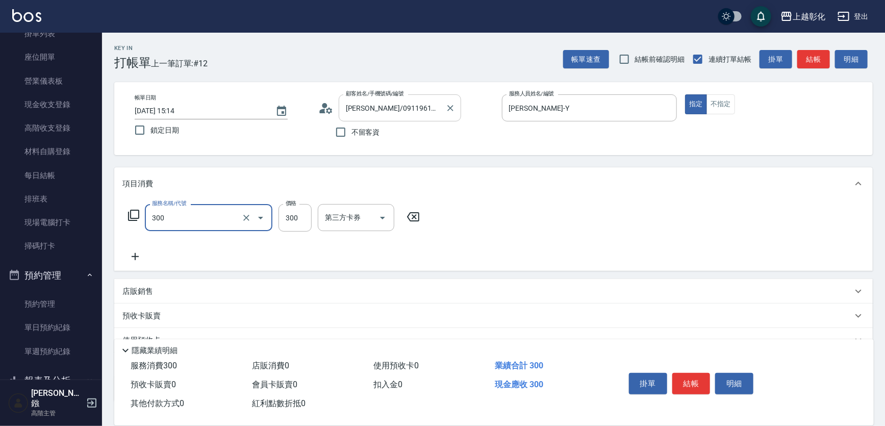
type input "A級剪髮(300)"
type input "250"
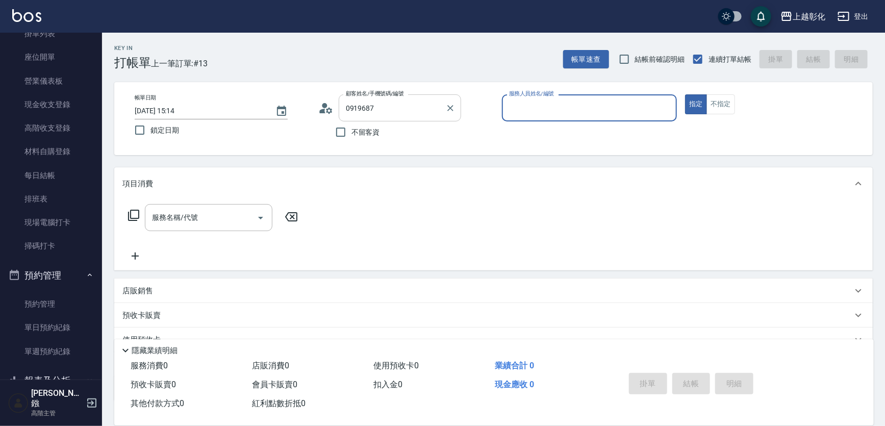
type input "曾亞柔/0919687911/null"
type input "yung yung-n"
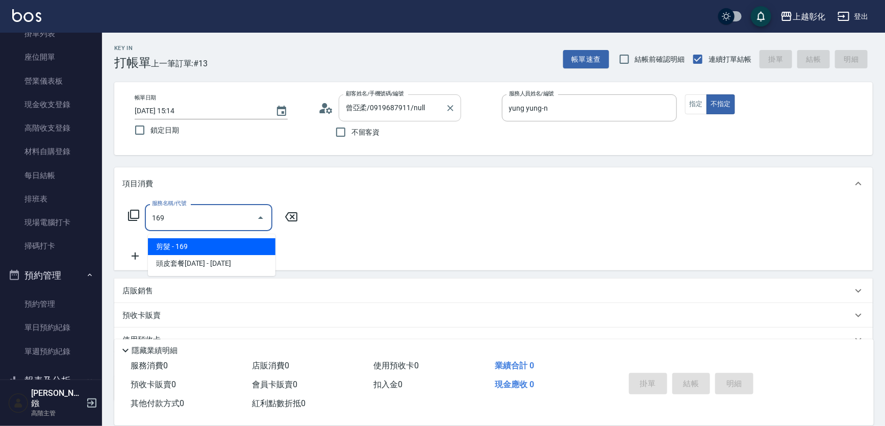
type input "剪髮(169)"
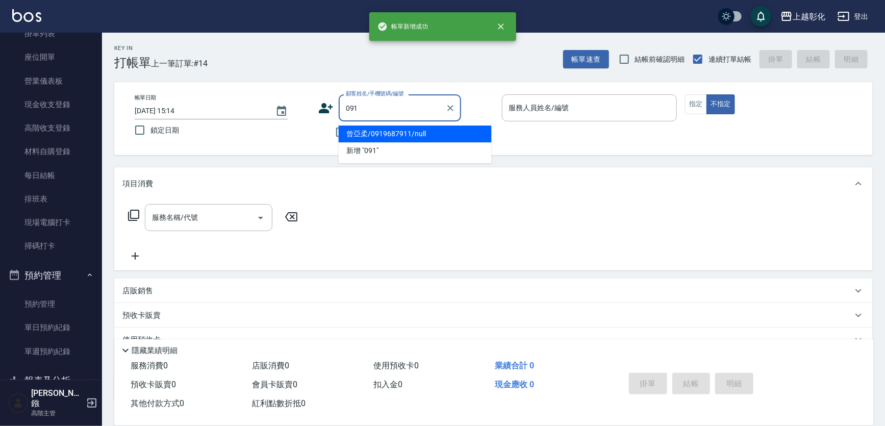
type input "曾亞柔/0919687911/null"
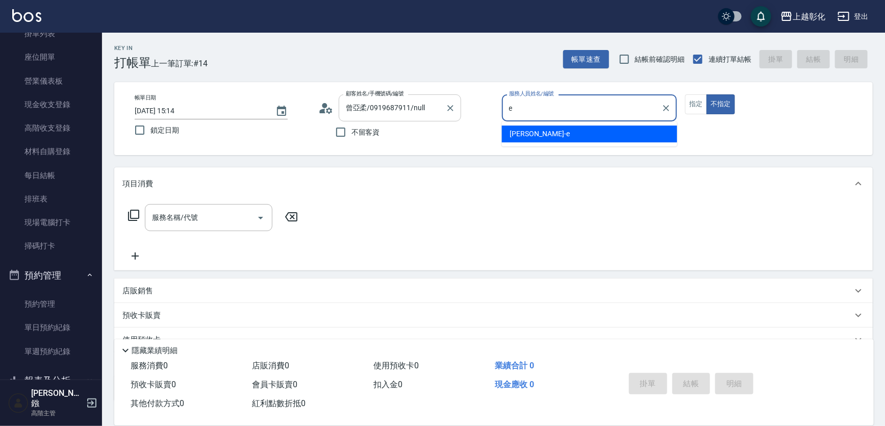
type input "[PERSON_NAME]"
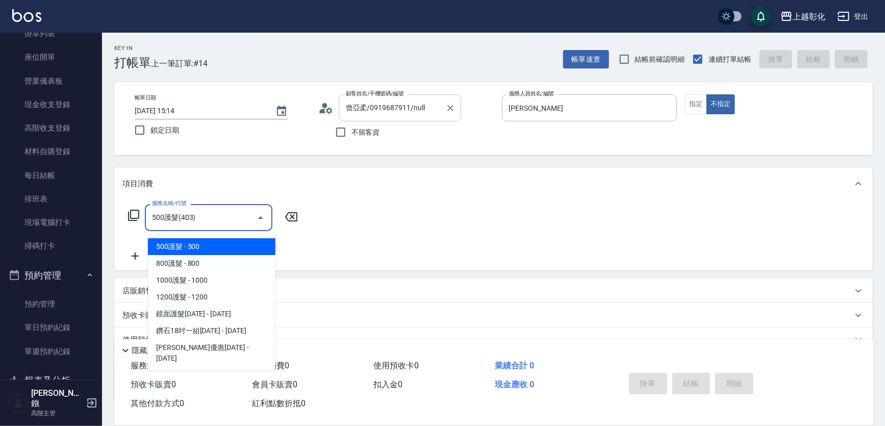
type input "500護髮(403)"
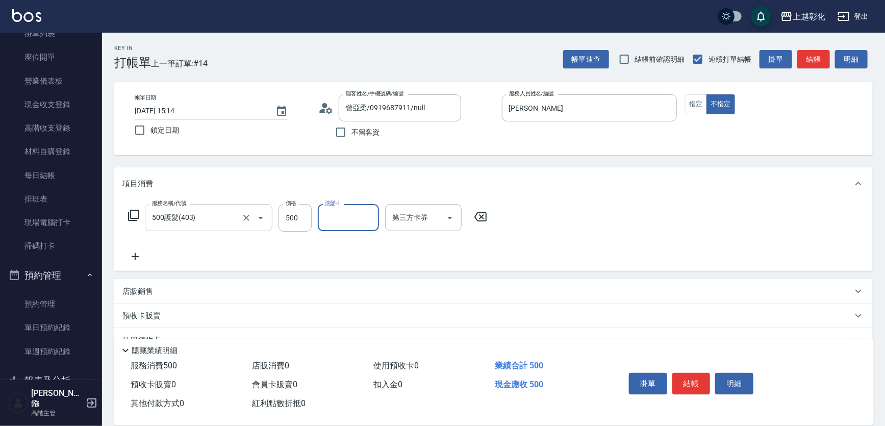
click at [161, 230] on div "500護髮(403) 服務名稱/代號" at bounding box center [208, 217] width 127 height 27
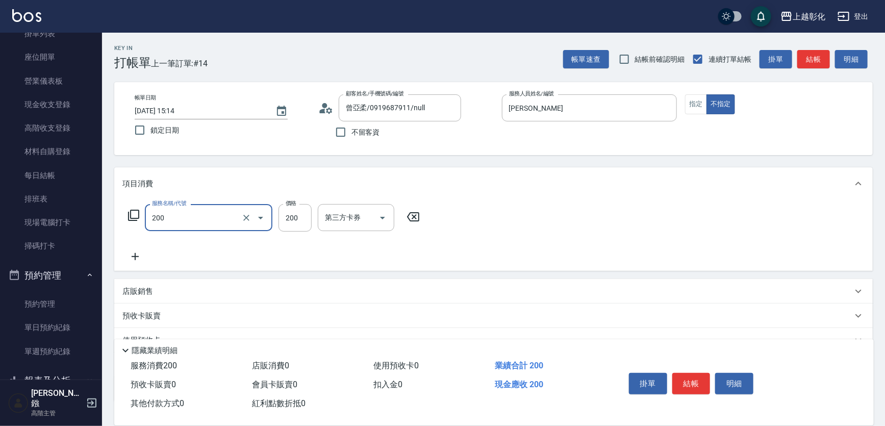
type input "New洗專案(200)"
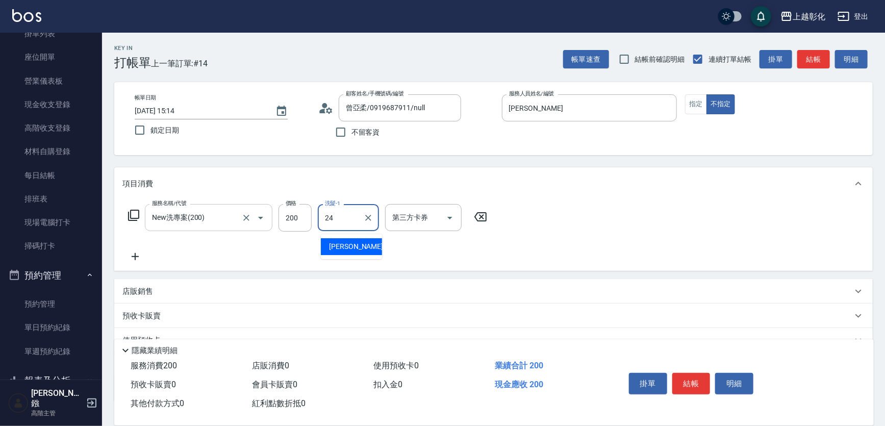
type input "[PERSON_NAME]-24"
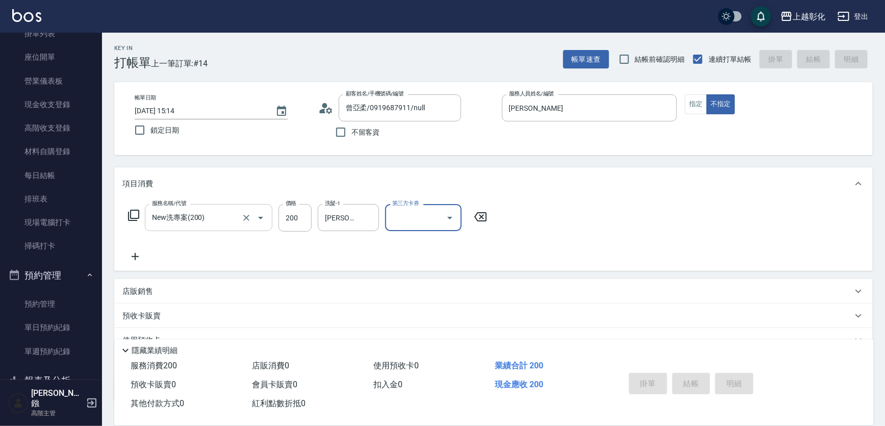
type input "[DATE] 15:15"
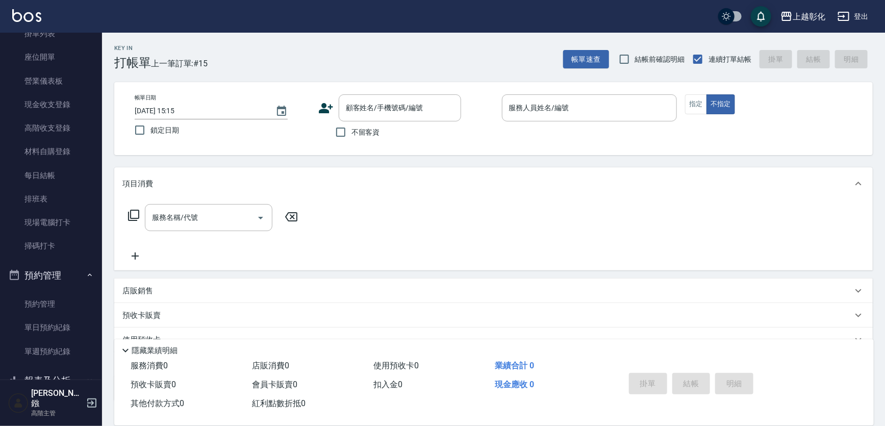
click at [376, 130] on span "不留客資" at bounding box center [365, 132] width 29 height 11
click at [351, 130] on input "不留客資" at bounding box center [340, 131] width 21 height 21
checkbox input "true"
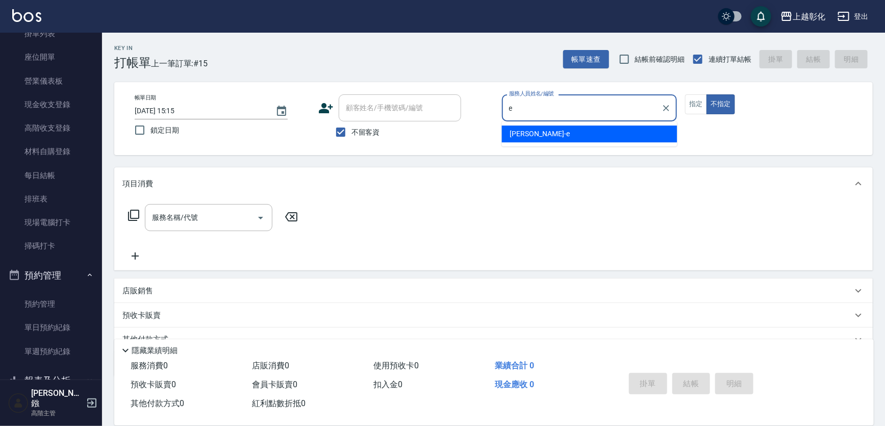
type input "[PERSON_NAME]"
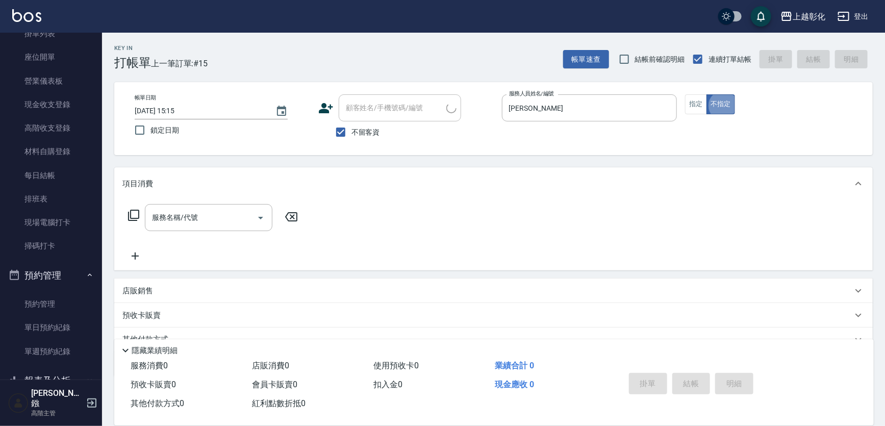
type input "房鶯惠/0921769581/"
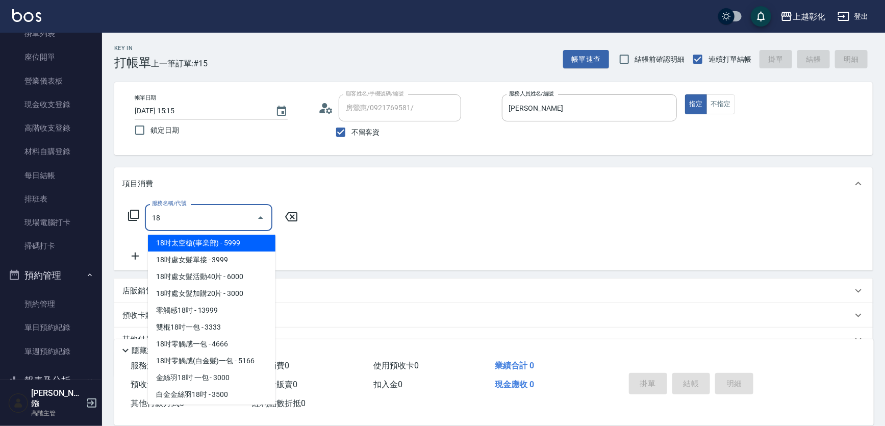
scroll to position [20, 0]
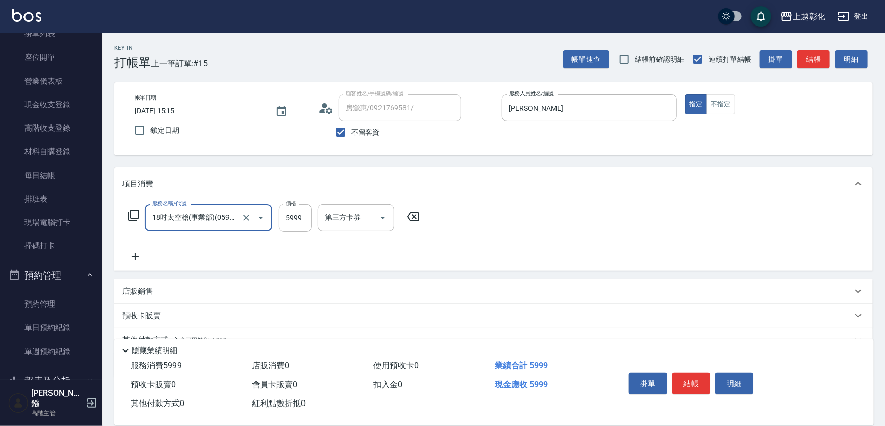
type input "18吋太空槍(事業部)(05999)"
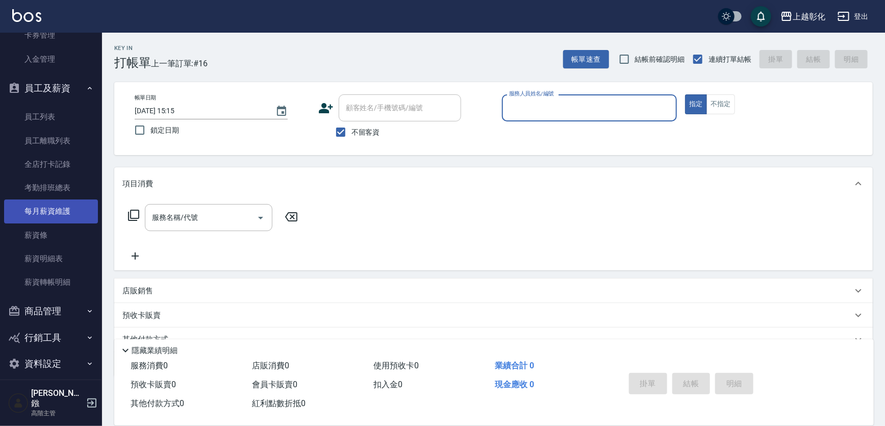
scroll to position [354, 0]
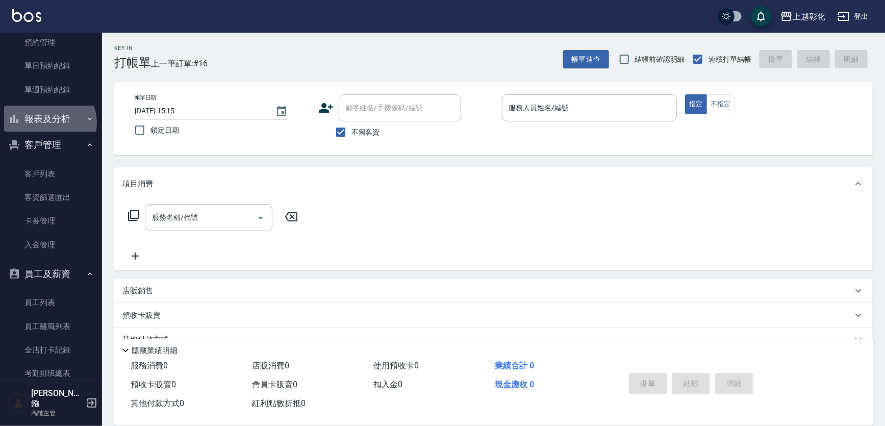
click at [47, 122] on button "報表及分析" at bounding box center [51, 119] width 94 height 27
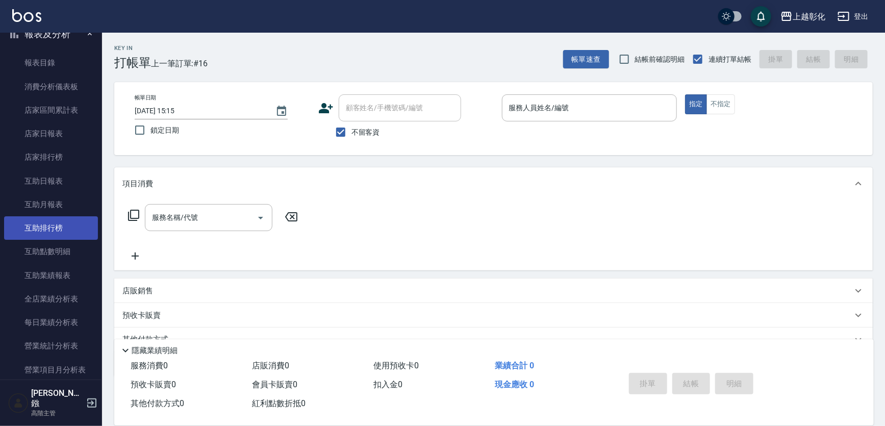
scroll to position [493, 0]
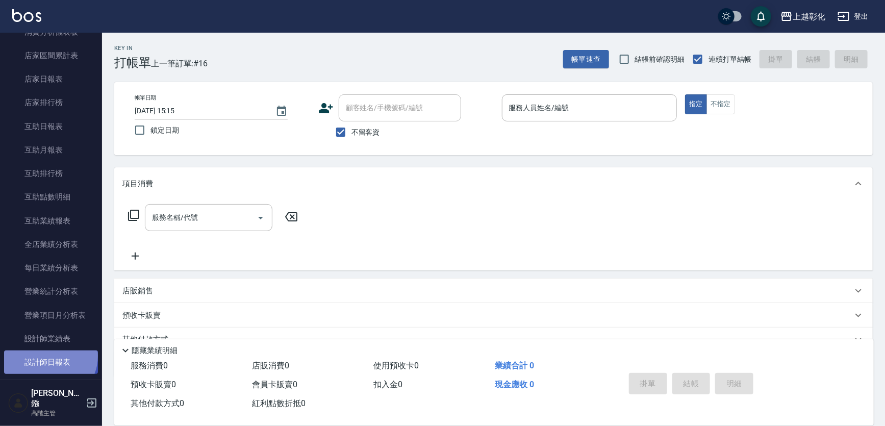
click at [49, 356] on link "設計師日報表" at bounding box center [51, 361] width 94 height 23
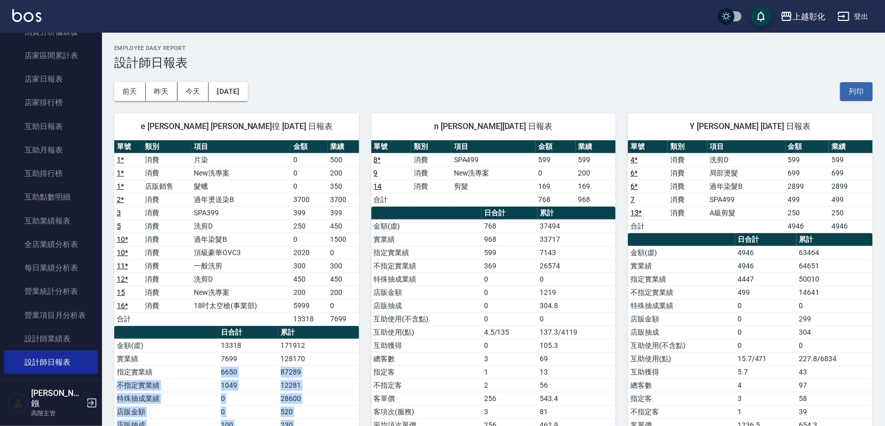
drag, startPoint x: 219, startPoint y: 369, endPoint x: 230, endPoint y: 444, distance: 75.8
click at [230, 425] on html "上越彰化 登出 櫃檯作業 打帳單 帳單列表 掛單列表 座位開單 營業儀表板 現金收支登錄 高階收支登錄 材料自購登錄 每日結帳 排班表 現場電腦打卡 掃碼打卡…" at bounding box center [442, 288] width 885 height 576
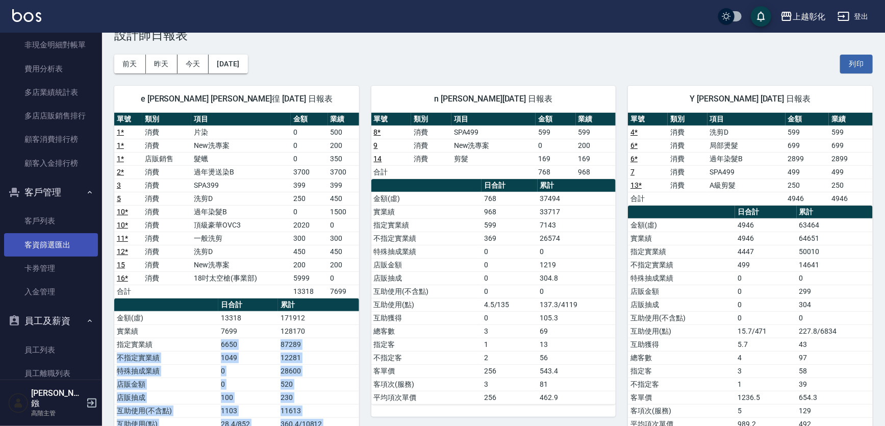
scroll to position [1327, 0]
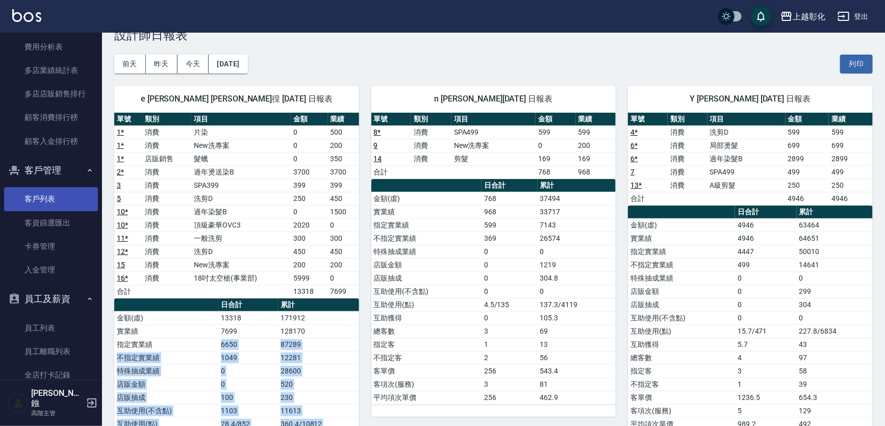
click at [54, 187] on link "客戶列表" at bounding box center [51, 198] width 94 height 23
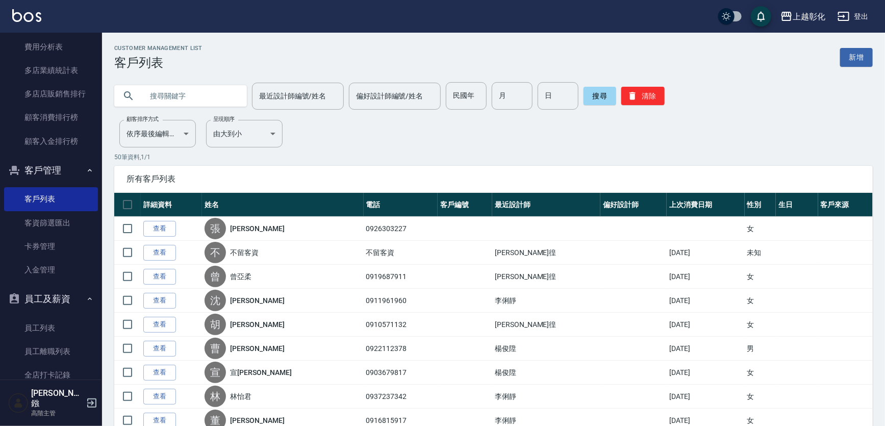
click at [168, 95] on input "text" at bounding box center [191, 96] width 96 height 28
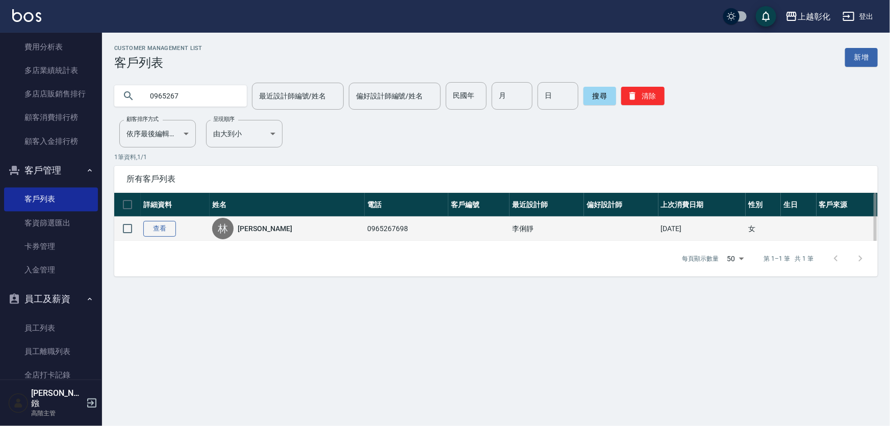
click at [160, 236] on link "查看" at bounding box center [159, 229] width 33 height 16
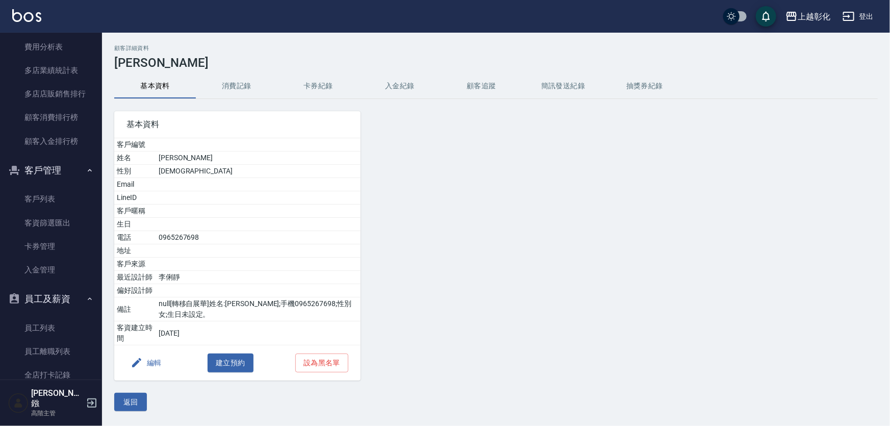
drag, startPoint x: 395, startPoint y: 87, endPoint x: 411, endPoint y: 84, distance: 16.7
click at [396, 87] on button "入金紀錄" at bounding box center [400, 86] width 82 height 24
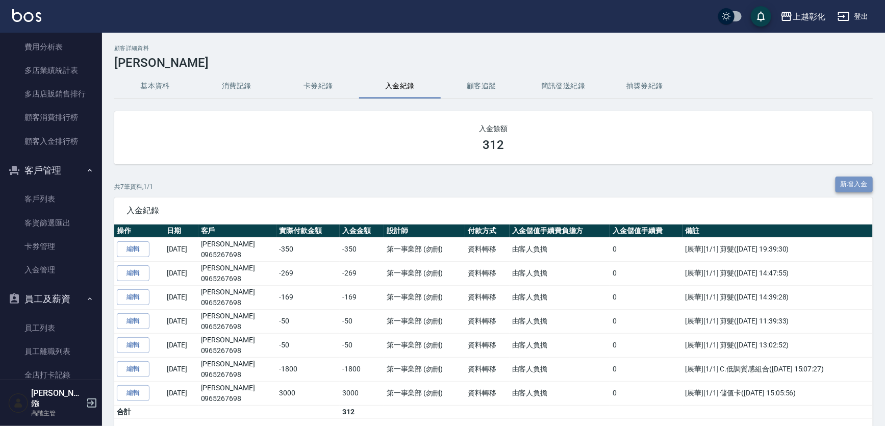
click at [864, 183] on button "新增入金" at bounding box center [854, 184] width 38 height 16
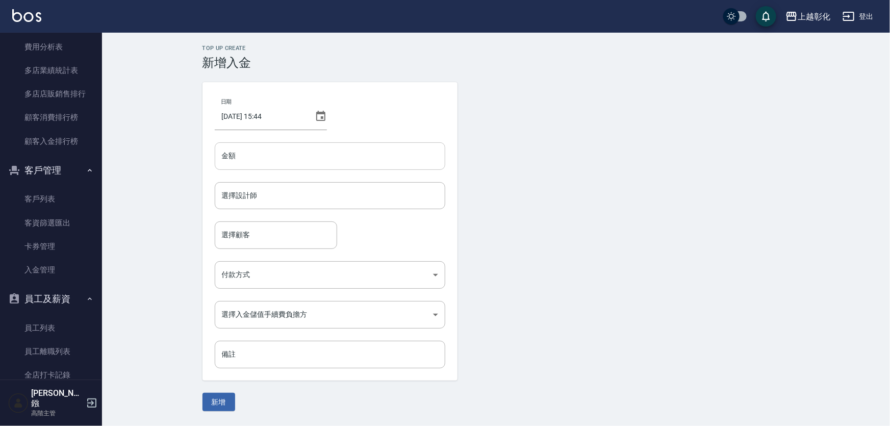
click at [289, 169] on input "金額" at bounding box center [330, 156] width 230 height 28
click at [286, 192] on input "選擇設計師" at bounding box center [329, 196] width 221 height 18
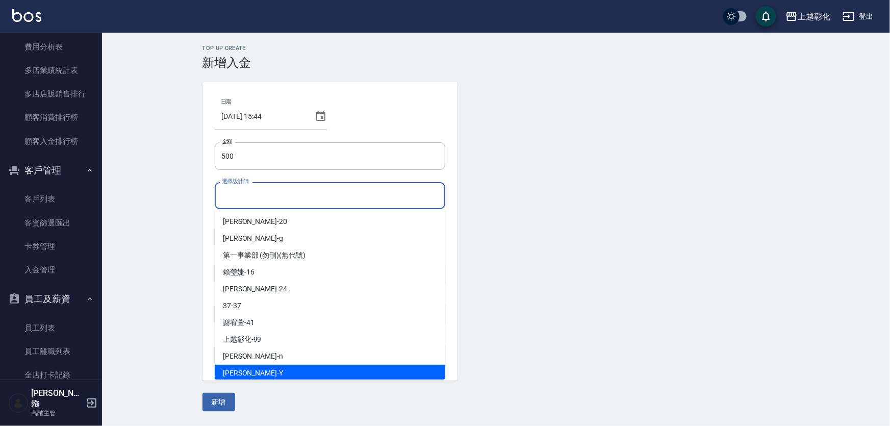
click at [262, 368] on div "[PERSON_NAME] -Y" at bounding box center [330, 373] width 230 height 17
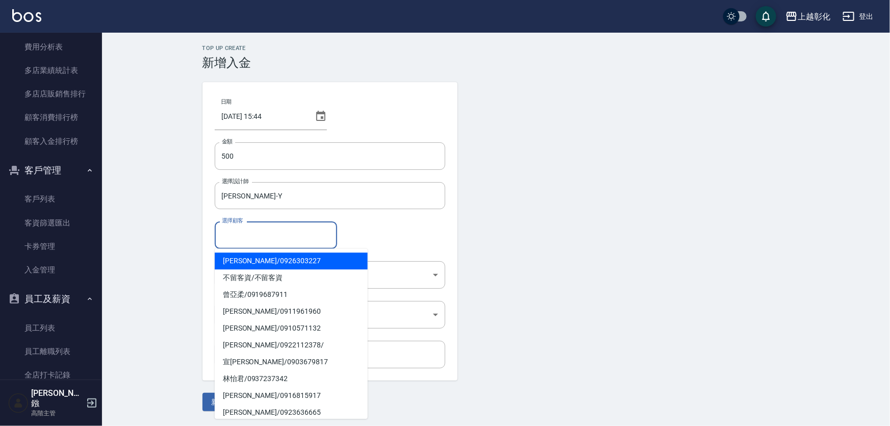
click at [254, 243] on input "選擇顧客" at bounding box center [275, 235] width 113 height 18
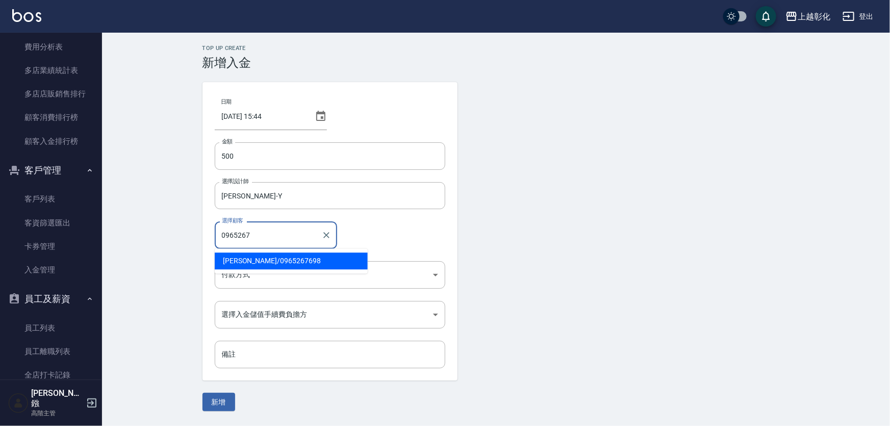
click at [260, 259] on span "[PERSON_NAME]/ 0965267698" at bounding box center [291, 260] width 153 height 17
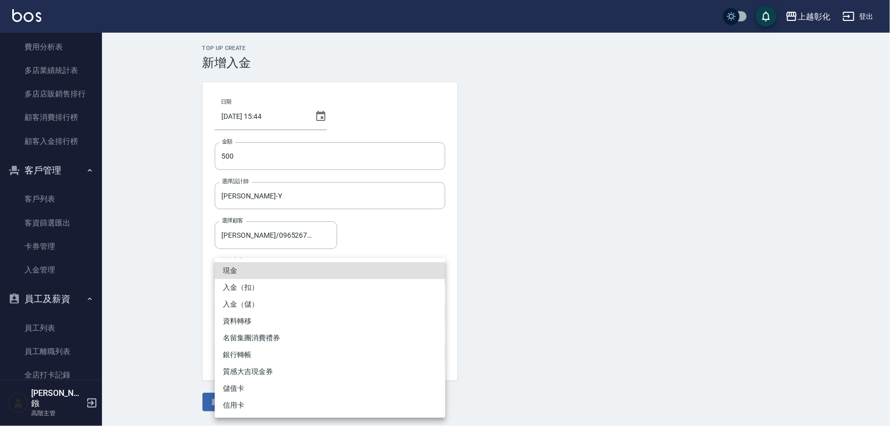
click at [252, 267] on body "上越彰化 登出 櫃檯作業 打帳單 帳單列表 掛單列表 座位開單 營業儀表板 現金收支登錄 高階收支登錄 材料自購登錄 每日結帳 排班表 現場電腦打卡 掃碼打卡…" at bounding box center [445, 213] width 890 height 426
click at [250, 303] on li "入金（儲）" at bounding box center [330, 304] width 230 height 17
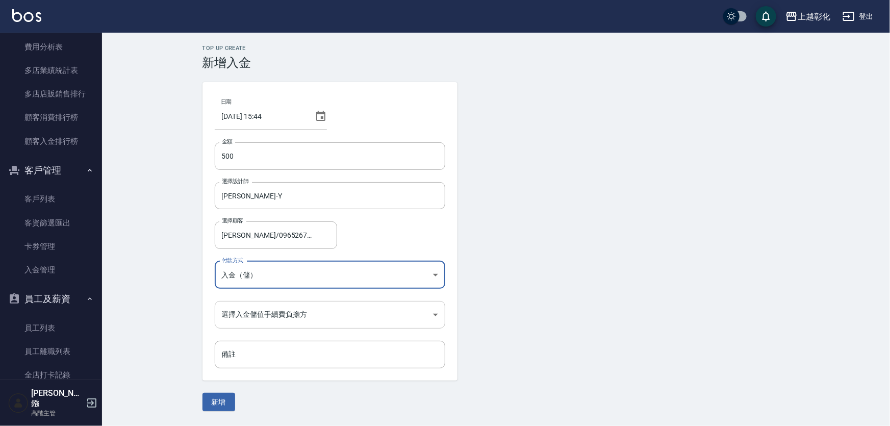
click at [255, 315] on body "上越彰化 登出 櫃檯作業 打帳單 帳單列表 掛單列表 座位開單 營業儀表板 現金收支登錄 高階收支登錄 材料自購登錄 每日結帳 排班表 現場電腦打卡 掃碼打卡…" at bounding box center [445, 213] width 890 height 426
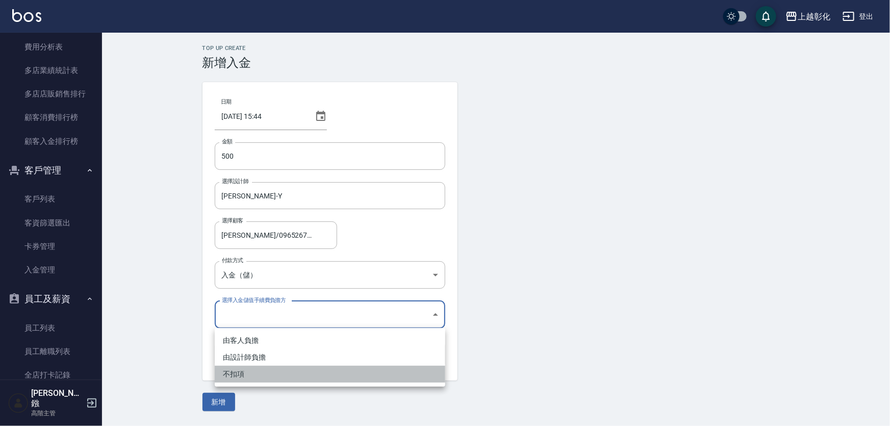
click at [248, 373] on li "不扣項" at bounding box center [330, 374] width 230 height 17
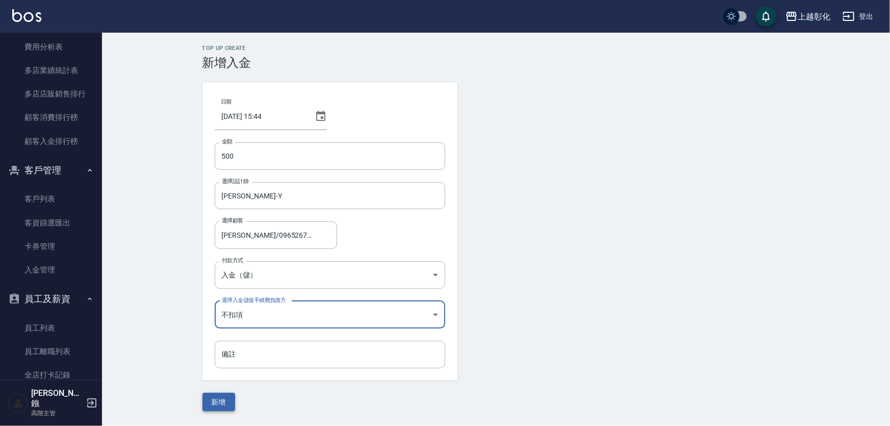
click at [218, 396] on button "新增" at bounding box center [218, 402] width 33 height 19
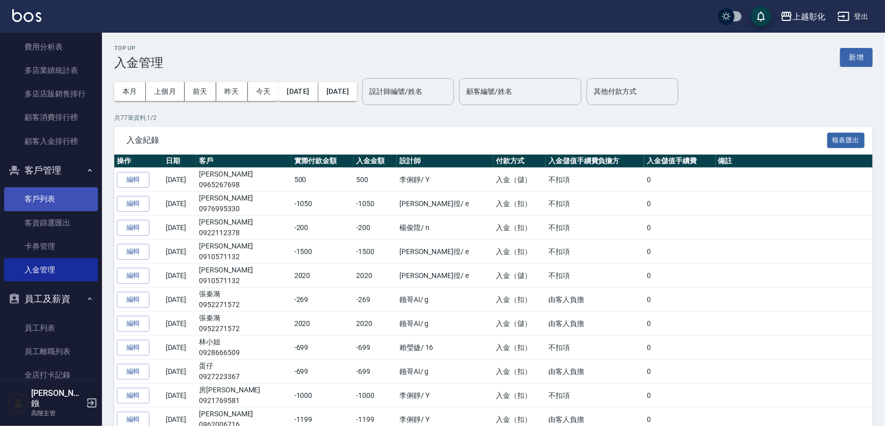
click at [64, 205] on link "客戶列表" at bounding box center [51, 198] width 94 height 23
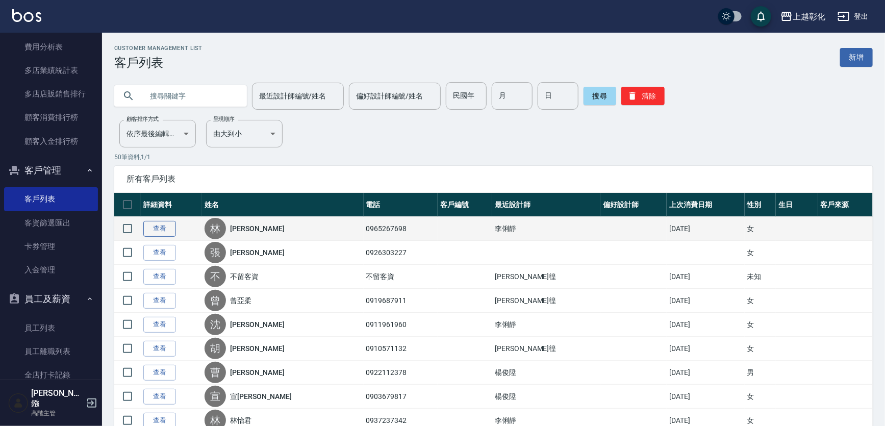
click at [149, 229] on link "查看" at bounding box center [159, 229] width 33 height 16
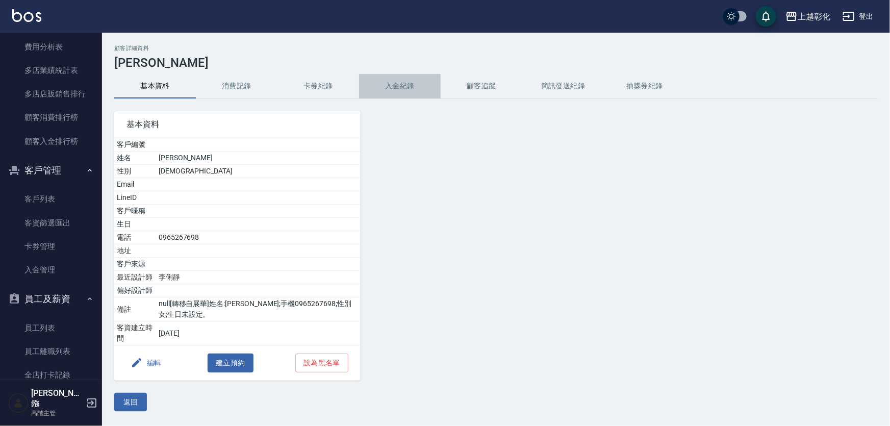
click at [414, 89] on button "入金紀錄" at bounding box center [400, 86] width 82 height 24
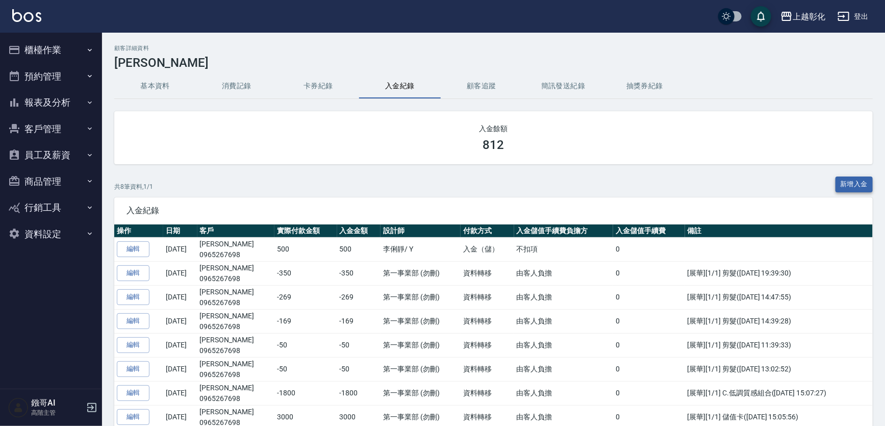
click at [849, 176] on button "新增入金" at bounding box center [854, 184] width 38 height 16
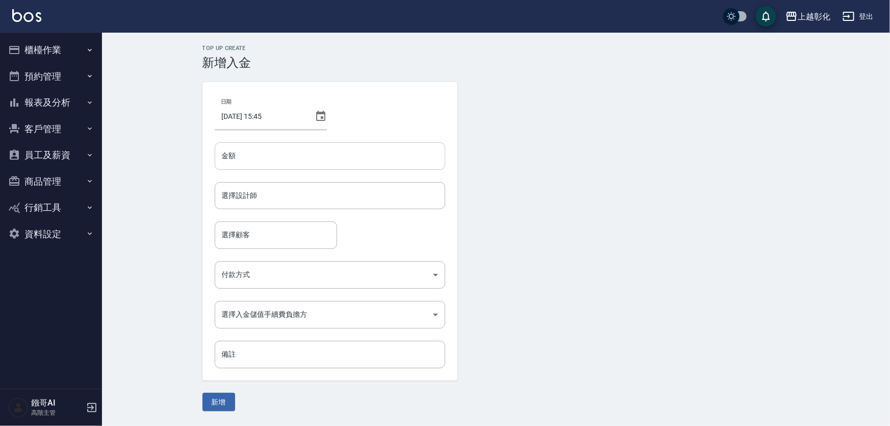
click at [319, 156] on input "金額" at bounding box center [330, 156] width 230 height 28
type input "-350"
click at [279, 189] on input "選擇設計師" at bounding box center [329, 196] width 221 height 18
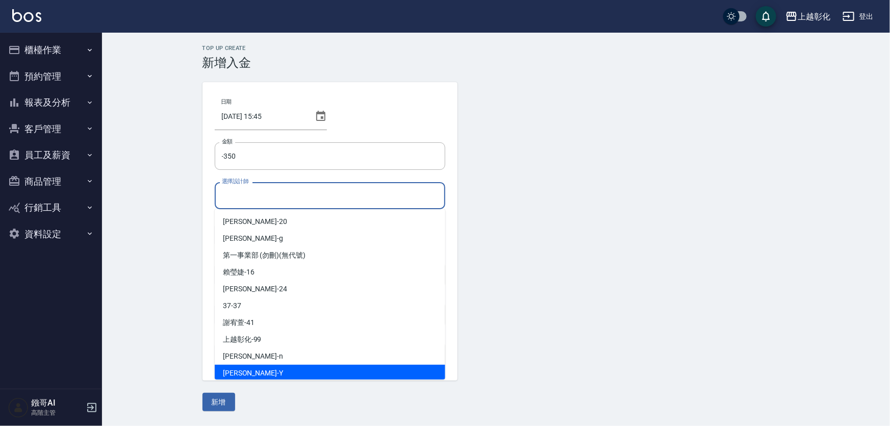
click at [254, 372] on div "[PERSON_NAME] -Y" at bounding box center [330, 373] width 230 height 17
type input "[PERSON_NAME]-Y"
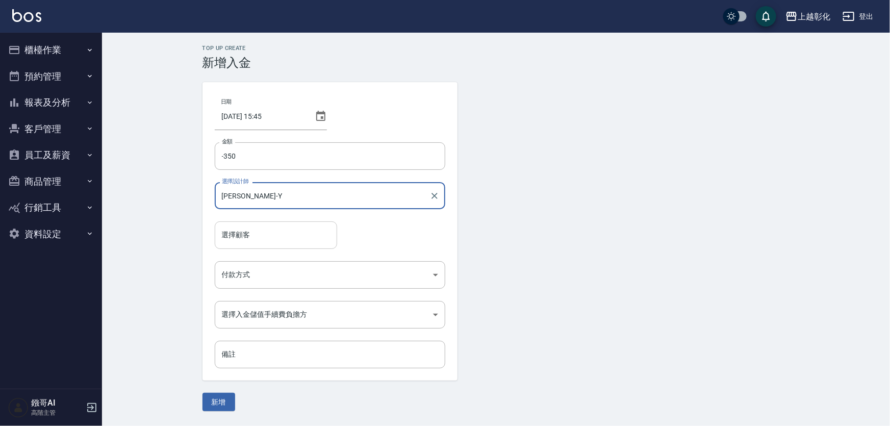
click at [265, 224] on div "選擇顧客" at bounding box center [276, 234] width 122 height 27
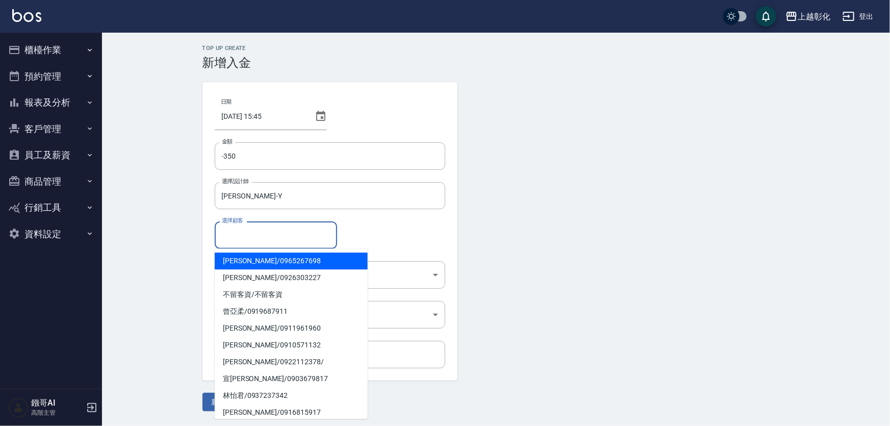
click at [265, 260] on span "[PERSON_NAME]/ 0965267698" at bounding box center [291, 260] width 153 height 17
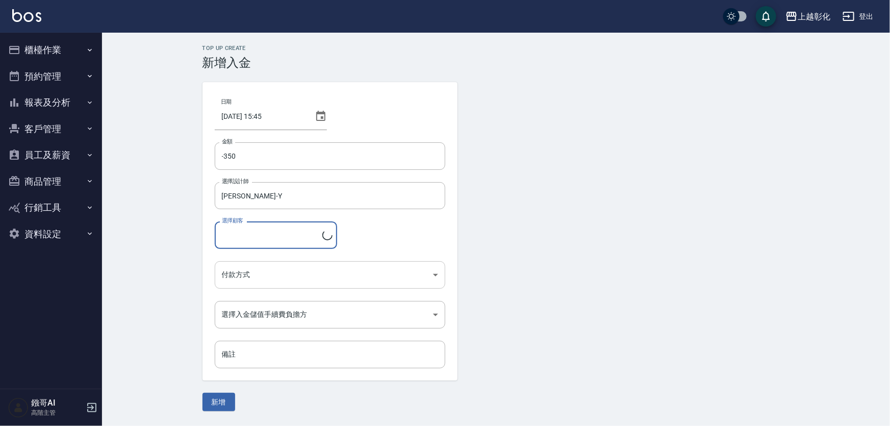
type input "[PERSON_NAME]/0965267698"
click at [264, 278] on body "上越彰化 登出 櫃檯作業 打帳單 帳單列表 掛單列表 座位開單 營業儀表板 現金收支登錄 高階收支登錄 材料自購登錄 每日結帳 排班表 現場電腦打卡 掃碼打卡…" at bounding box center [445, 213] width 890 height 426
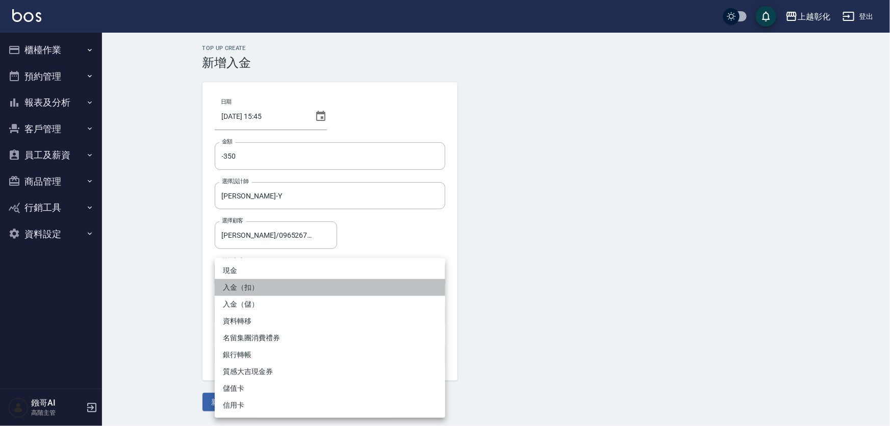
click at [266, 290] on li "入金（扣）" at bounding box center [330, 287] width 230 height 17
type input "入金（扣）"
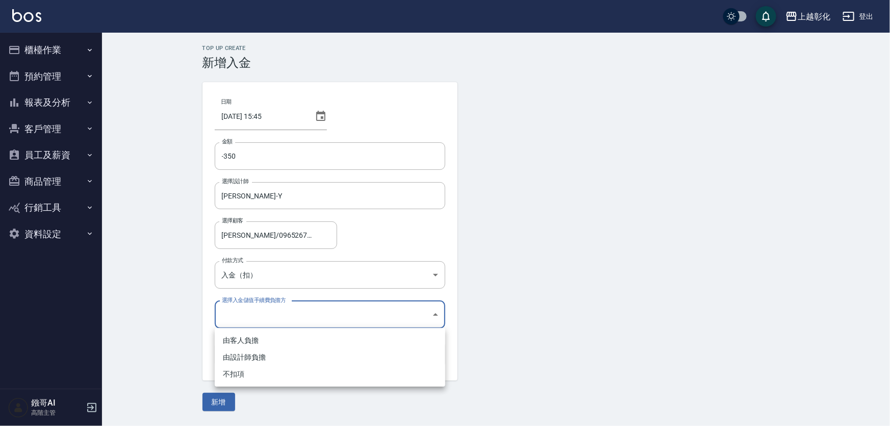
click at [278, 312] on body "上越彰化 登出 櫃檯作業 打帳單 帳單列表 掛單列表 座位開單 營業儀表板 現金收支登錄 高階收支登錄 材料自購登錄 每日結帳 排班表 現場電腦打卡 掃碼打卡…" at bounding box center [445, 213] width 890 height 426
click at [254, 370] on li "不扣項" at bounding box center [330, 374] width 230 height 17
type input "WITHOUTHANDLINGFEE"
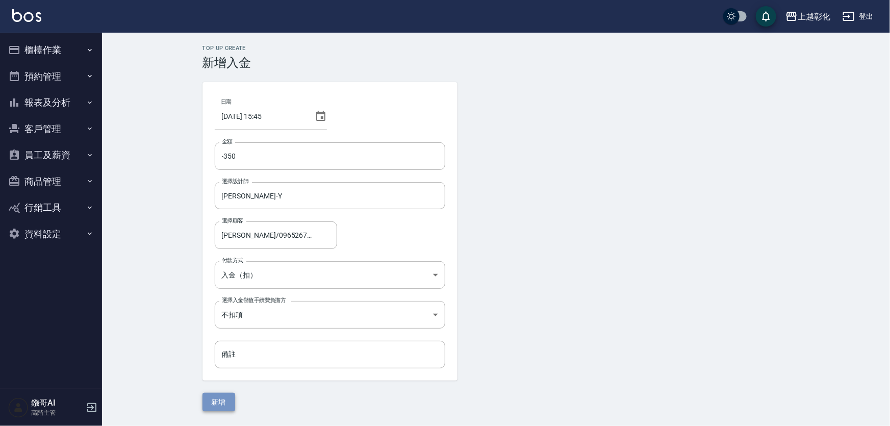
click at [214, 396] on button "新增" at bounding box center [218, 402] width 33 height 19
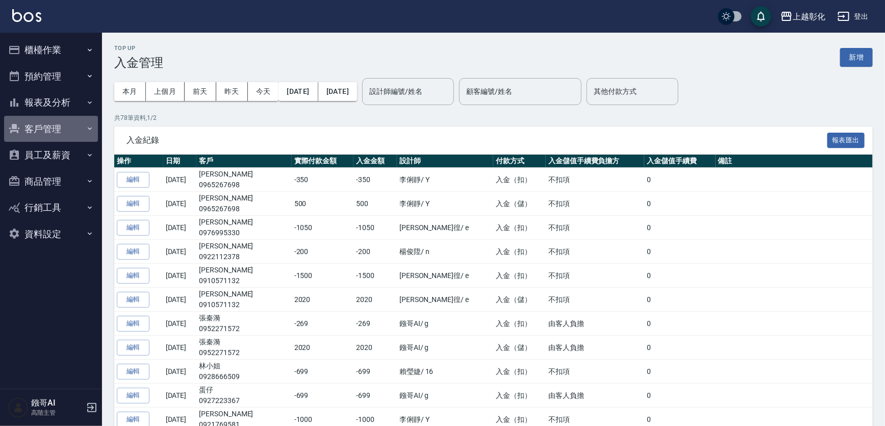
click at [69, 127] on button "客戶管理" at bounding box center [51, 129] width 94 height 27
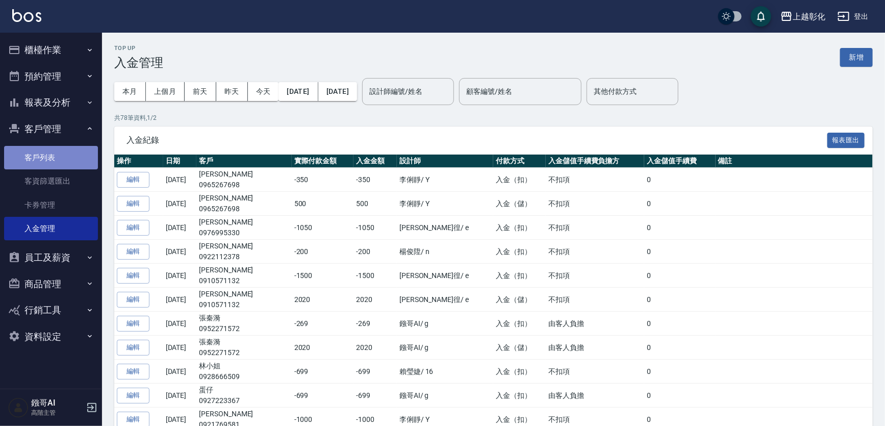
click at [64, 163] on link "客戶列表" at bounding box center [51, 157] width 94 height 23
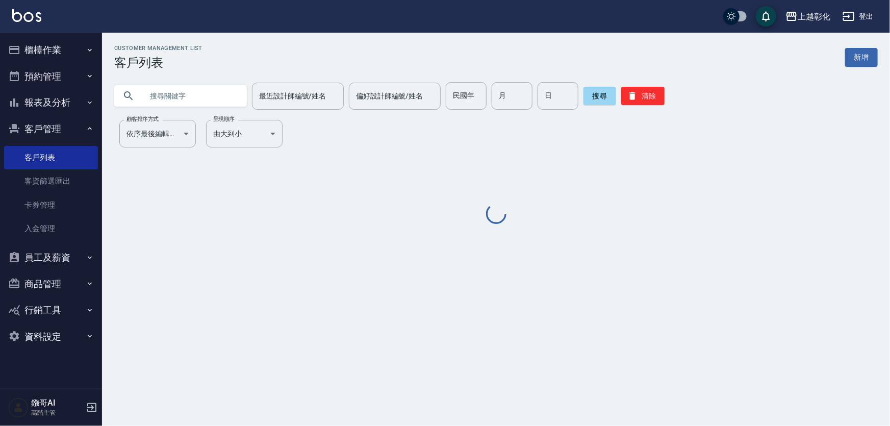
click at [196, 94] on input "text" at bounding box center [191, 96] width 96 height 28
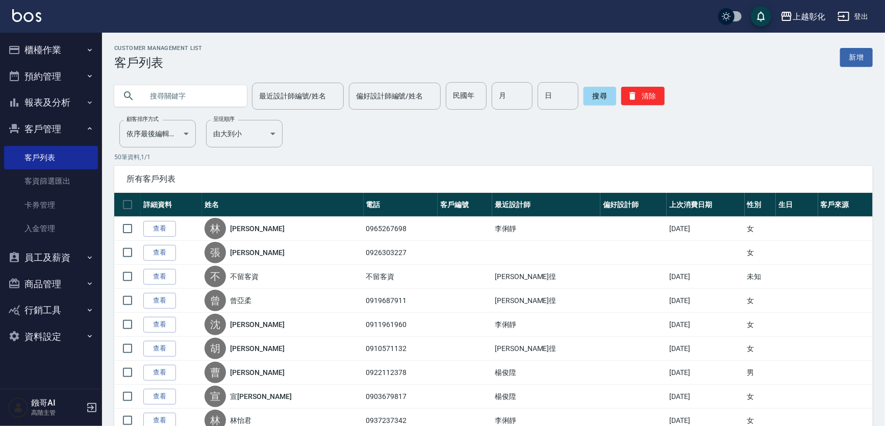
click at [173, 92] on input "text" at bounding box center [191, 96] width 96 height 28
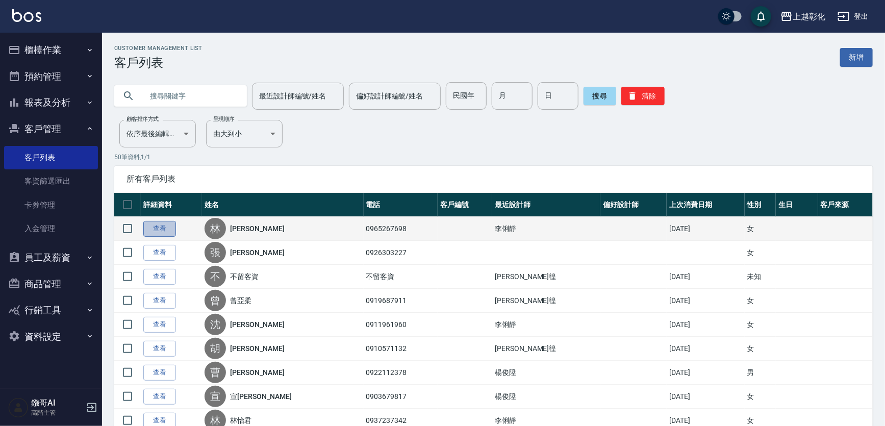
click at [170, 230] on link "查看" at bounding box center [159, 229] width 33 height 16
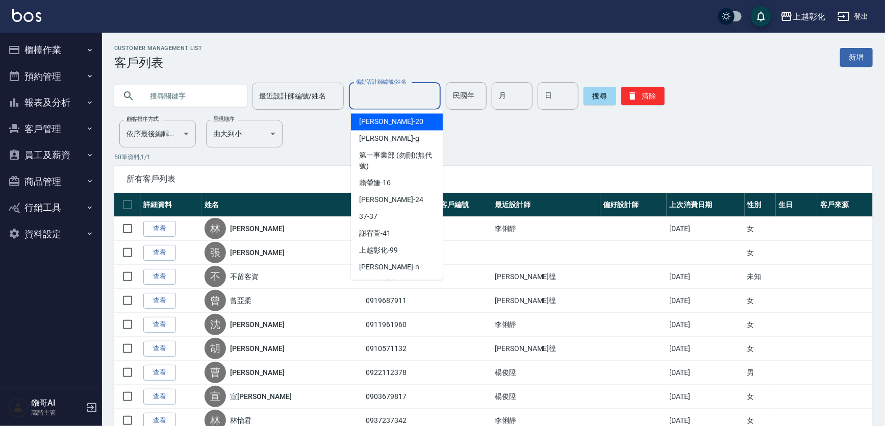
click at [197, 107] on input "text" at bounding box center [191, 96] width 96 height 28
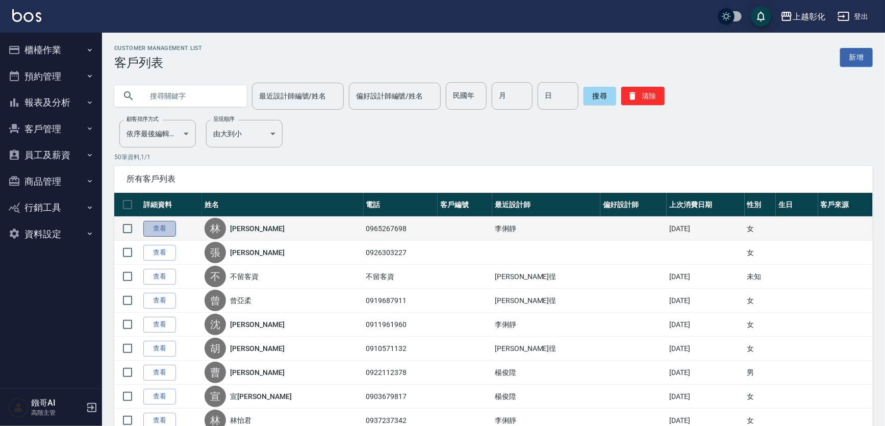
click at [166, 227] on link "查看" at bounding box center [159, 229] width 33 height 16
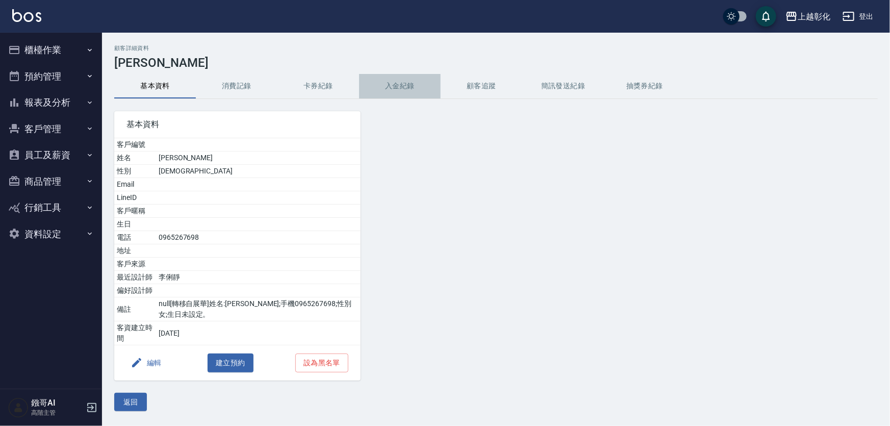
click at [397, 84] on button "入金紀錄" at bounding box center [400, 86] width 82 height 24
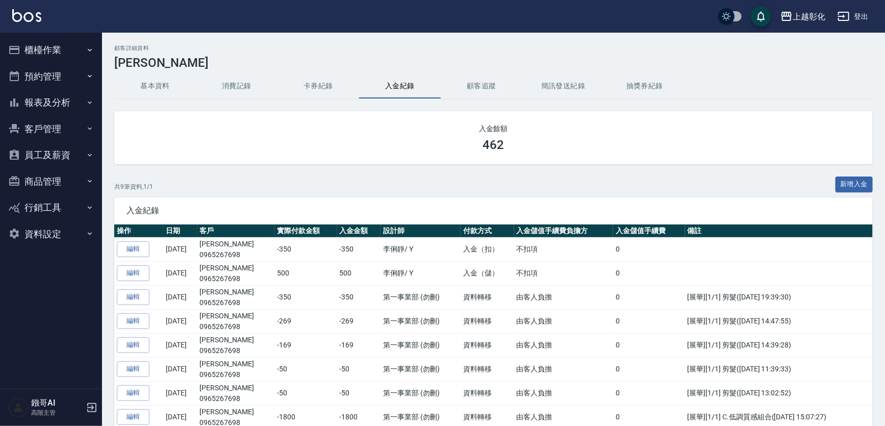
drag, startPoint x: 29, startPoint y: 125, endPoint x: 33, endPoint y: 122, distance: 5.4
click at [32, 122] on button "客戶管理" at bounding box center [51, 129] width 94 height 27
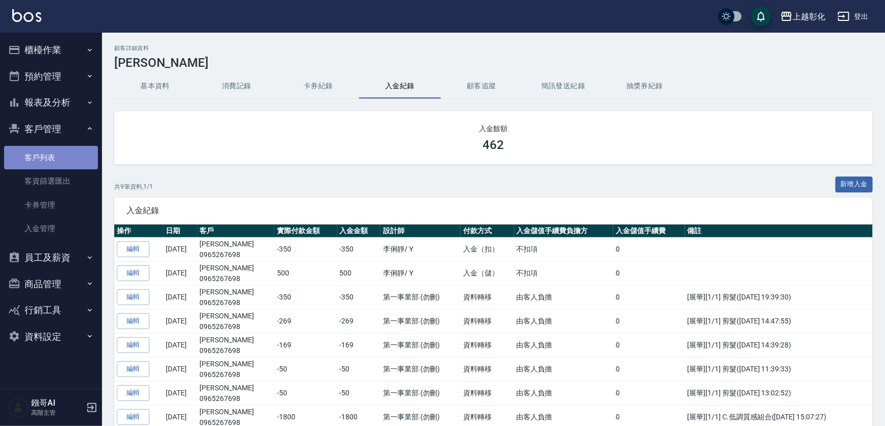
click at [46, 158] on link "客戶列表" at bounding box center [51, 157] width 94 height 23
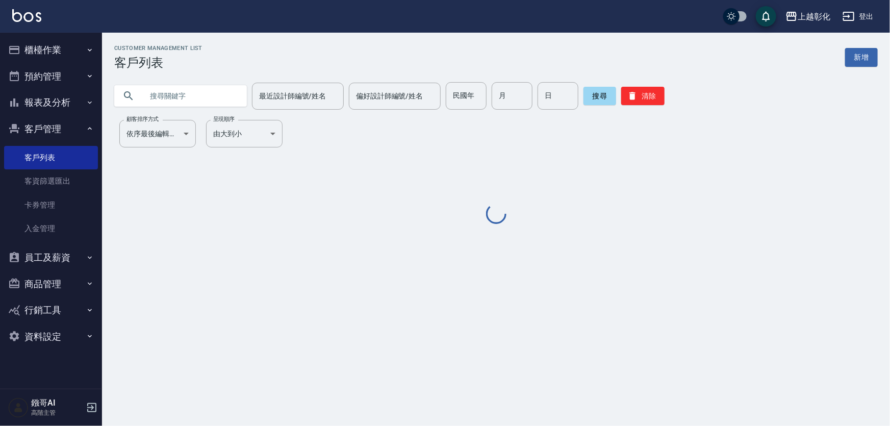
click at [192, 97] on input "text" at bounding box center [191, 96] width 96 height 28
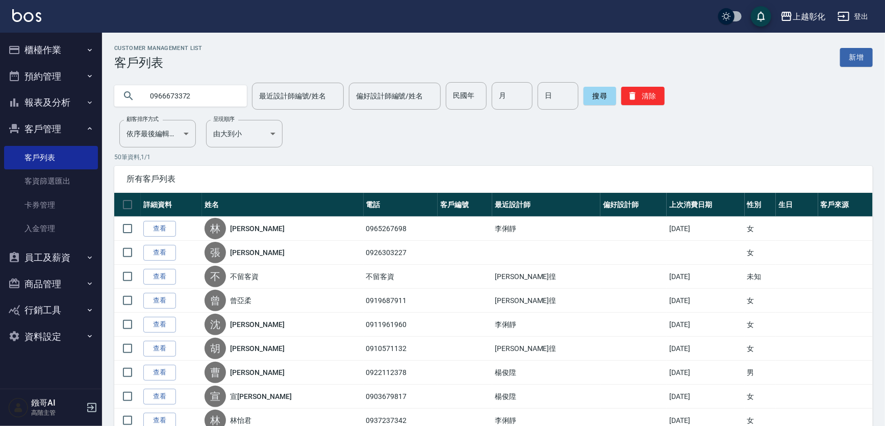
type input "0966673372"
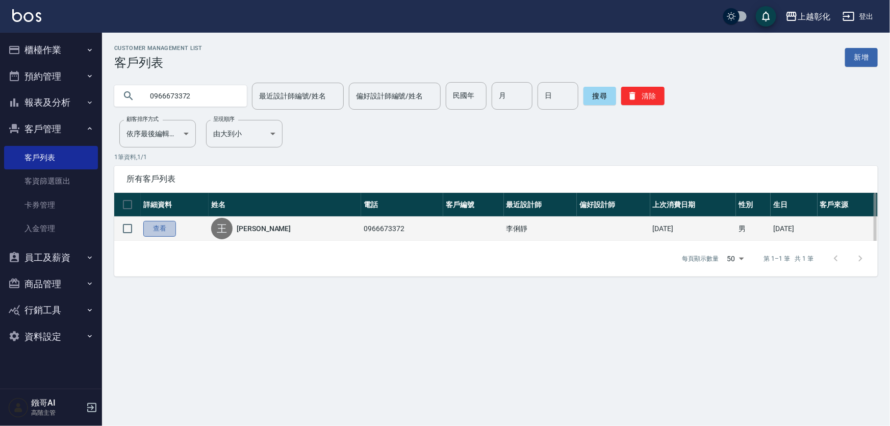
click at [163, 231] on link "查看" at bounding box center [159, 229] width 33 height 16
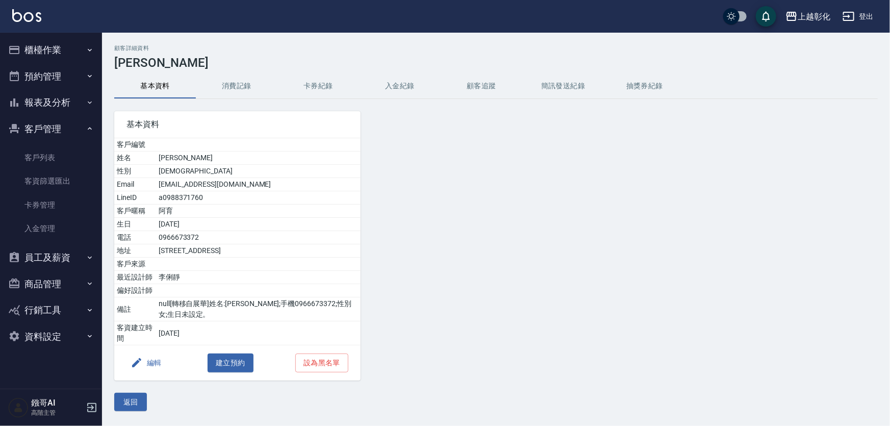
click at [416, 80] on button "入金紀錄" at bounding box center [400, 86] width 82 height 24
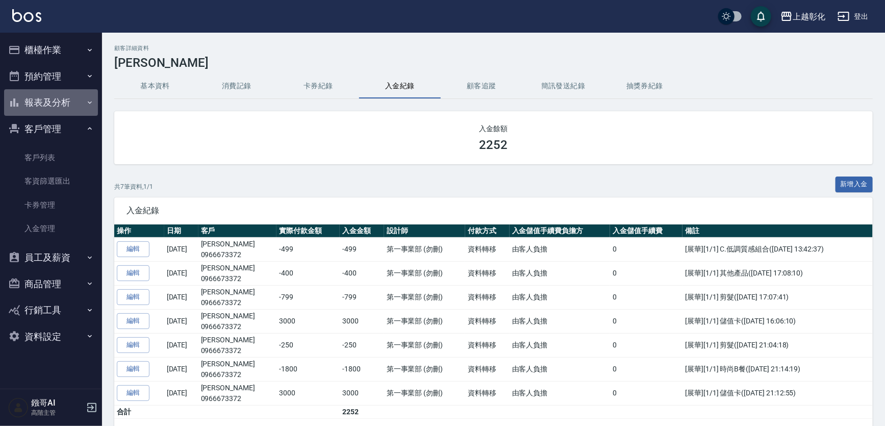
click at [59, 105] on button "報表及分析" at bounding box center [51, 102] width 94 height 27
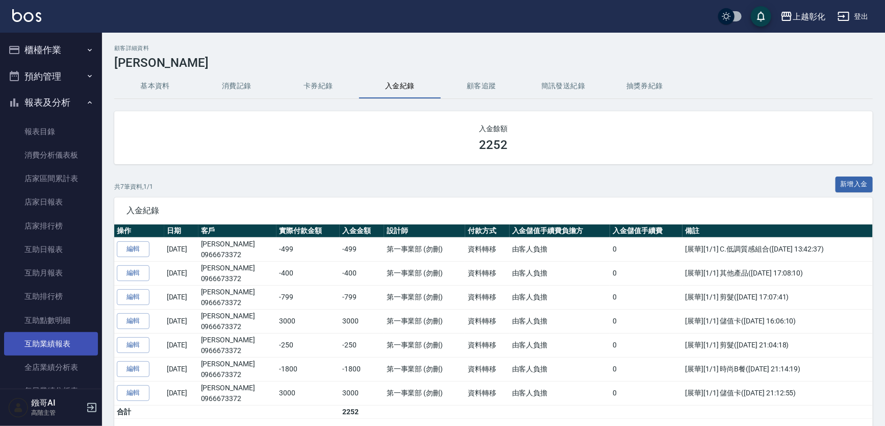
scroll to position [139, 0]
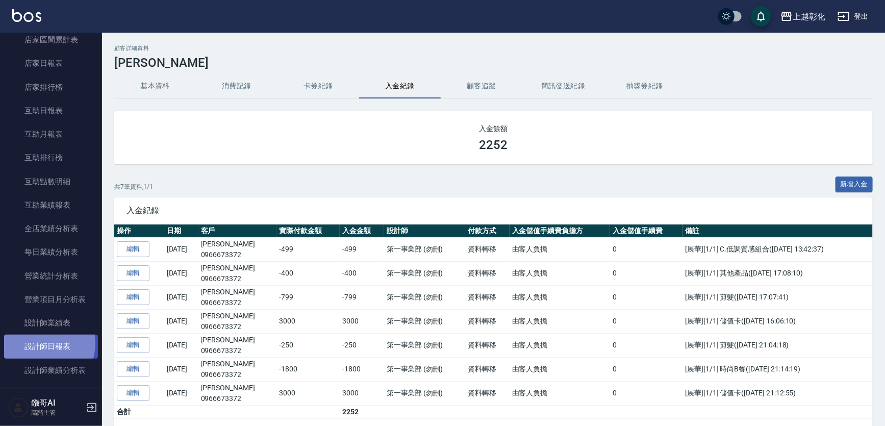
click at [39, 343] on link "設計師日報表" at bounding box center [51, 345] width 94 height 23
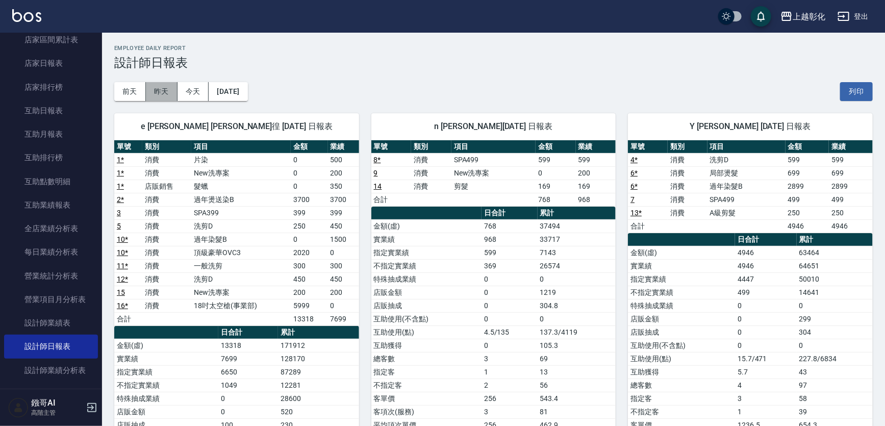
click at [157, 94] on button "昨天" at bounding box center [162, 91] width 32 height 19
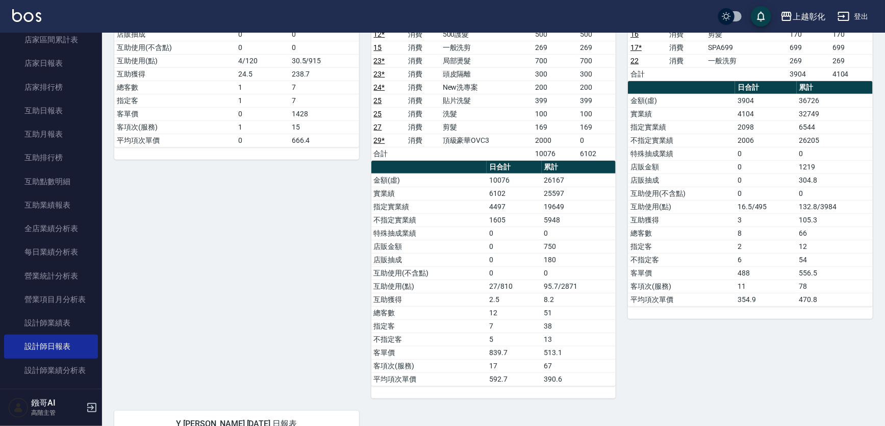
scroll to position [185, 0]
